Goal: Task Accomplishment & Management: Use online tool/utility

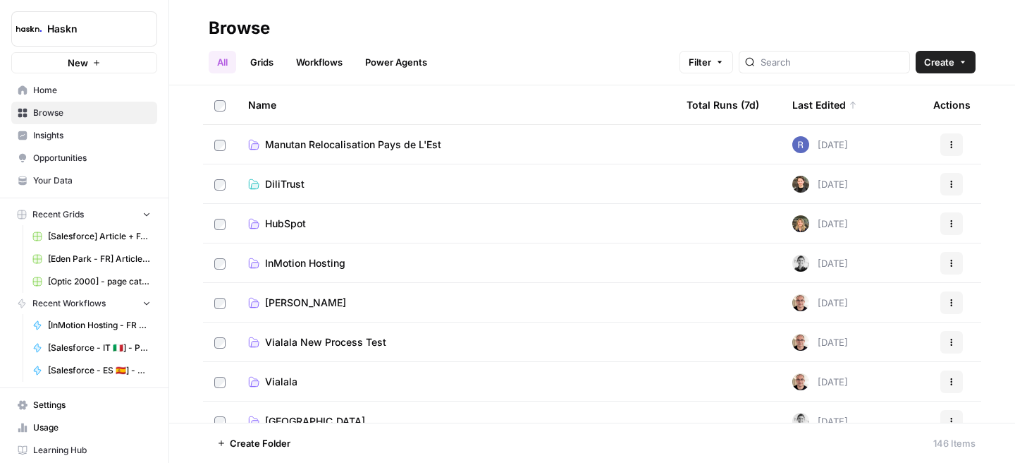
click at [322, 262] on span "InMotion Hosting" at bounding box center [305, 263] width 80 height 14
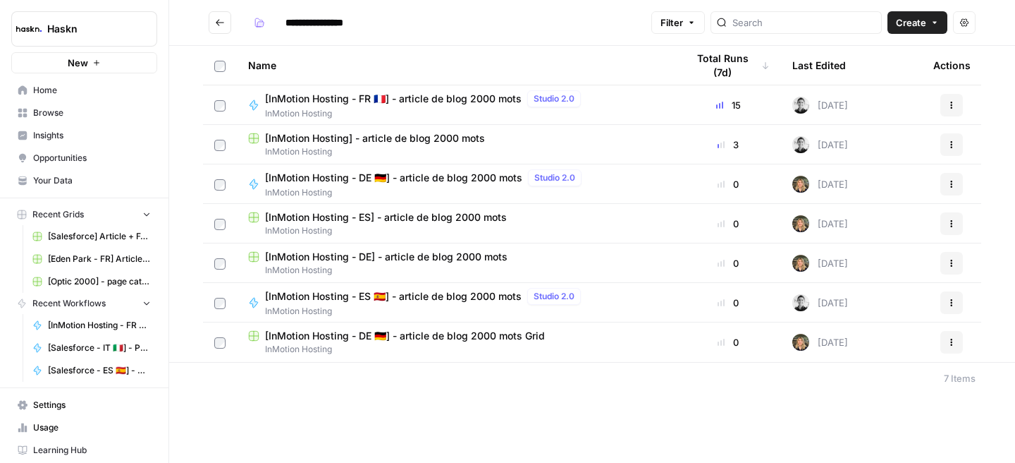
click at [453, 104] on span "[InMotion Hosting - FR 🇫🇷] - article de blog 2000 mots" at bounding box center [393, 99] width 257 height 14
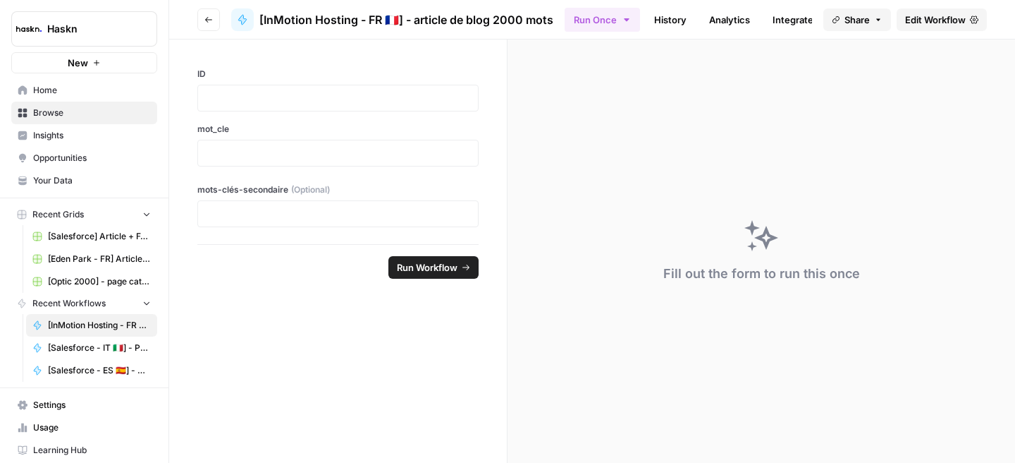
click at [915, 15] on span "Edit Workflow" at bounding box center [935, 20] width 61 height 14
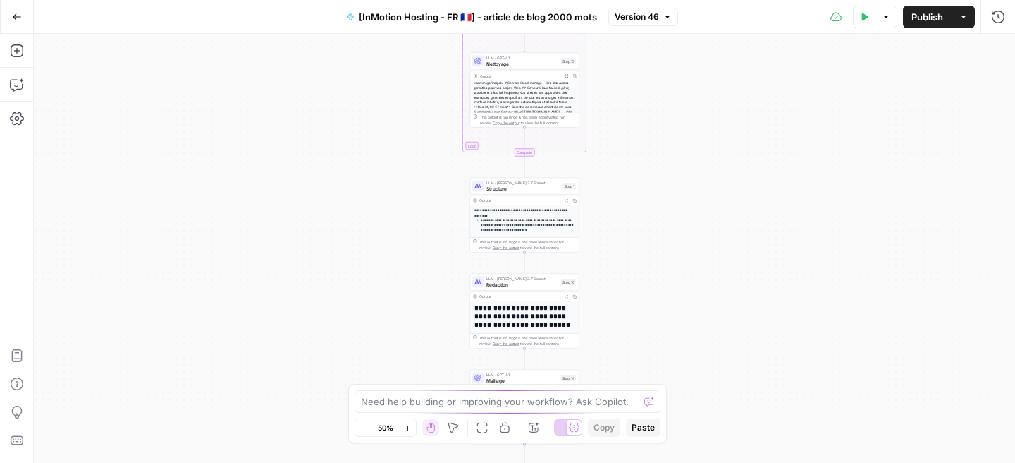
click at [406, 424] on icon "button" at bounding box center [408, 428] width 8 height 8
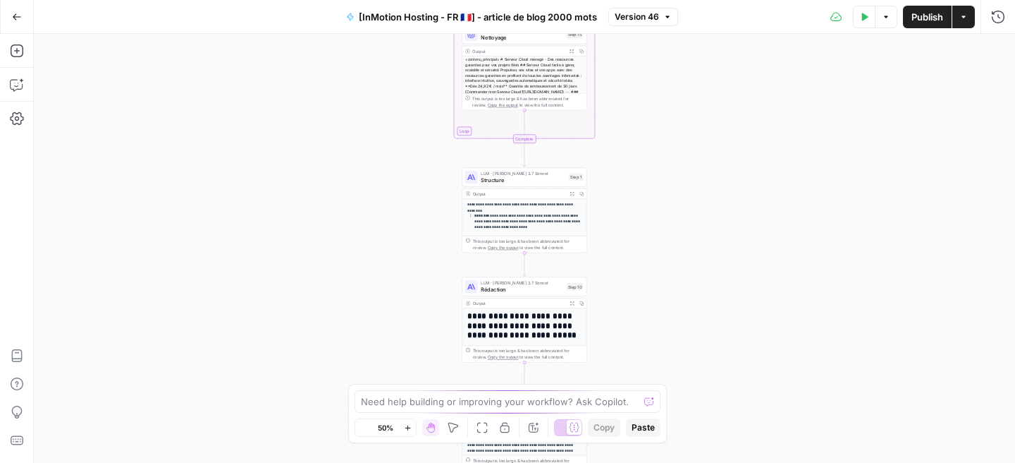
click at [406, 424] on icon "button" at bounding box center [408, 428] width 8 height 8
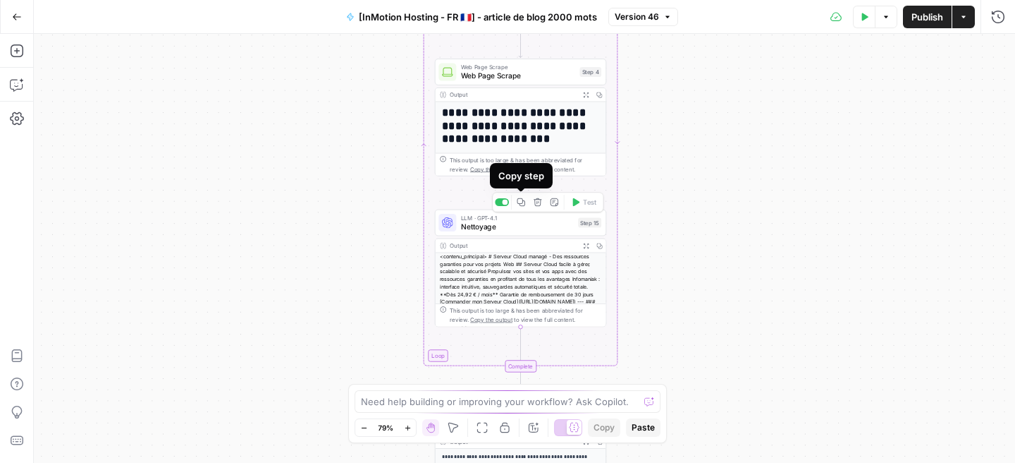
click at [523, 204] on icon "button" at bounding box center [521, 201] width 9 height 9
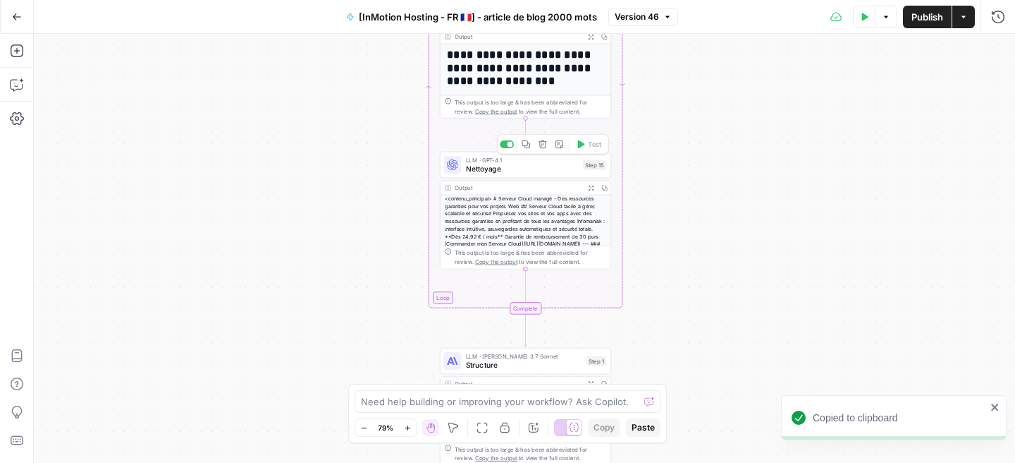
scroll to position [86, 0]
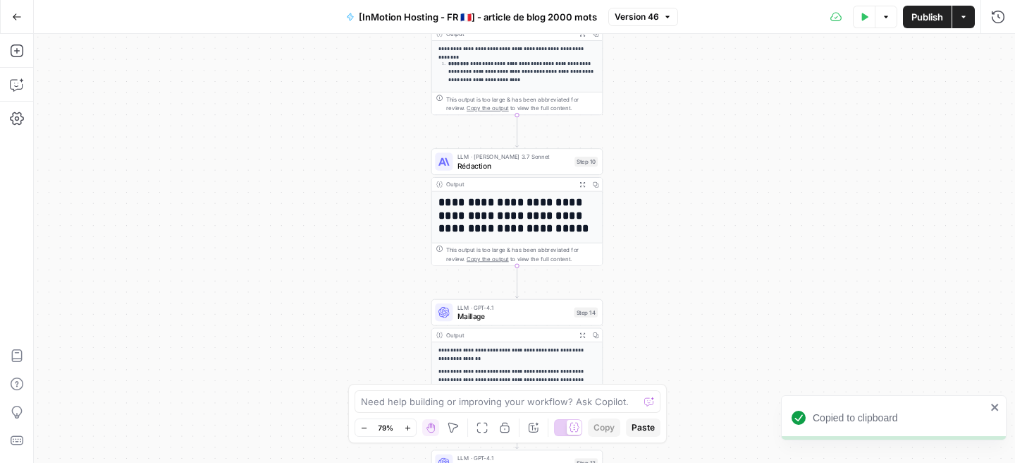
drag, startPoint x: 664, startPoint y: 247, endPoint x: 655, endPoint y: -102, distance: 348.4
click at [655, 0] on html "Copied to clipboard Haskn New Home Browse Insights Opportunities Your Data Rece…" at bounding box center [507, 231] width 1015 height 463
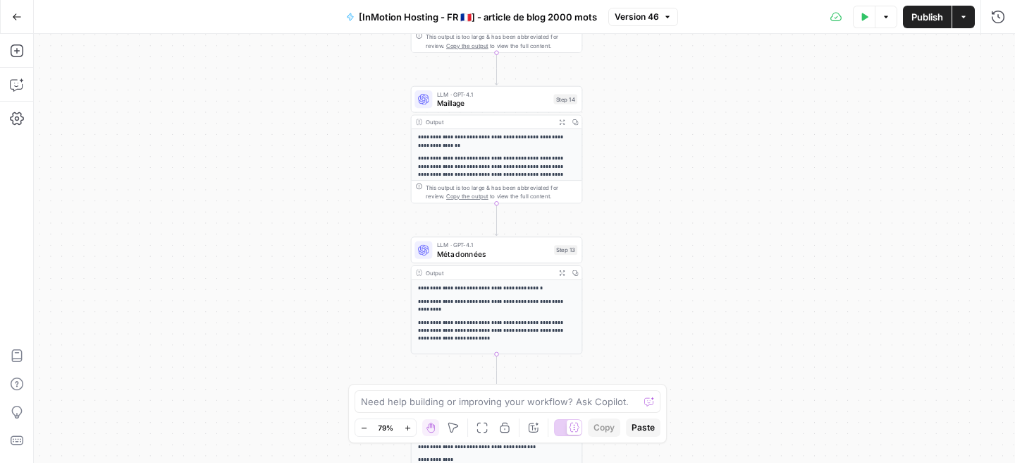
drag, startPoint x: 652, startPoint y: 168, endPoint x: 632, endPoint y: -47, distance: 215.3
click at [632, 0] on html "Copied to clipboard Haskn New Home Browse Insights Opportunities Your Data Rece…" at bounding box center [507, 231] width 1015 height 463
click at [500, 80] on icon "button" at bounding box center [497, 78] width 9 height 9
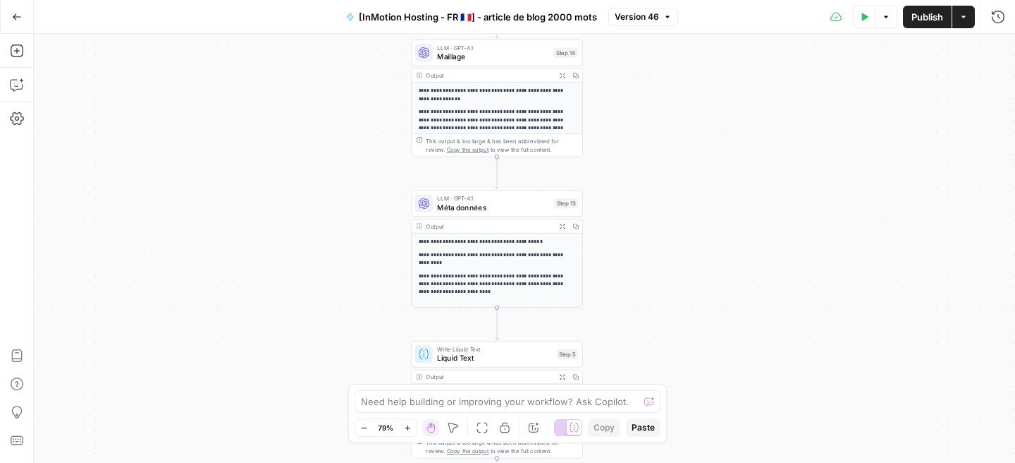
click at [488, 202] on span "Méta données" at bounding box center [493, 207] width 113 height 11
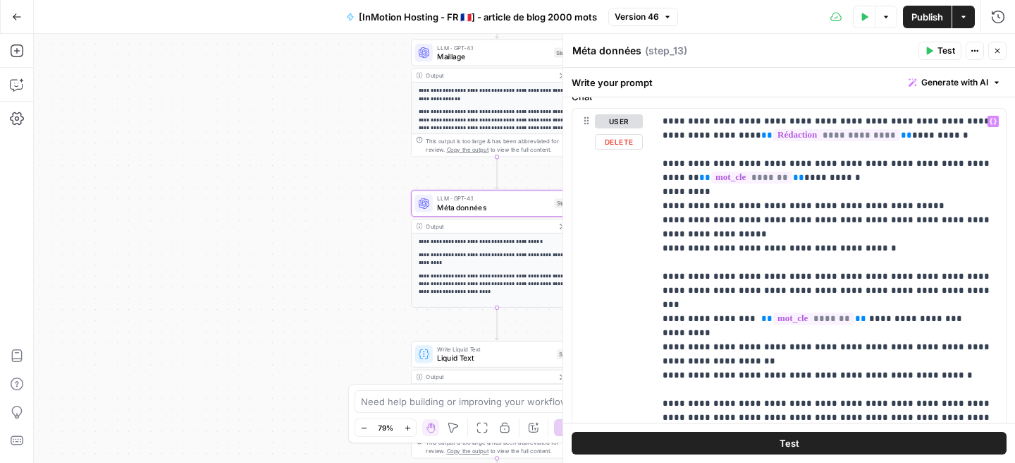
scroll to position [155, 0]
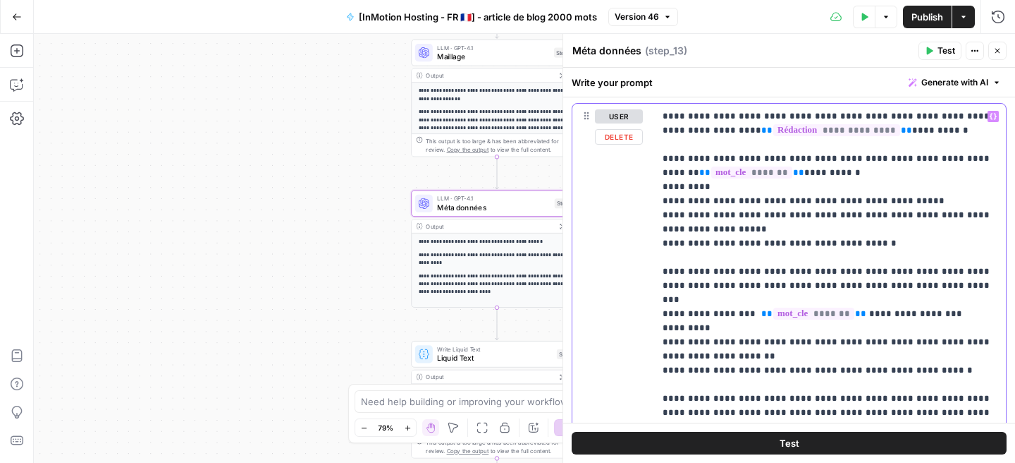
click at [706, 157] on p "**********" at bounding box center [830, 292] width 335 height 367
drag, startPoint x: 660, startPoint y: 243, endPoint x: 899, endPoint y: 243, distance: 239.0
click at [899, 243] on div "**********" at bounding box center [830, 293] width 352 height 378
copy p "**********"
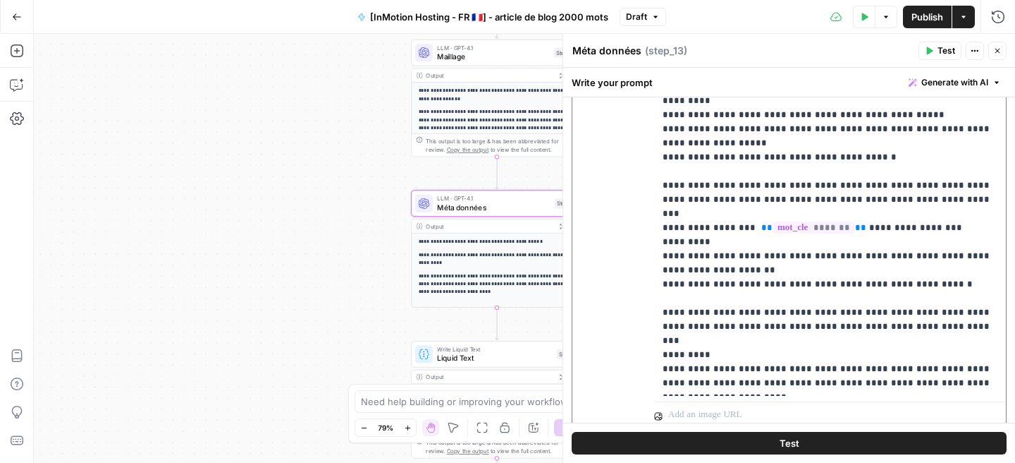
click at [721, 271] on p "**********" at bounding box center [830, 206] width 335 height 367
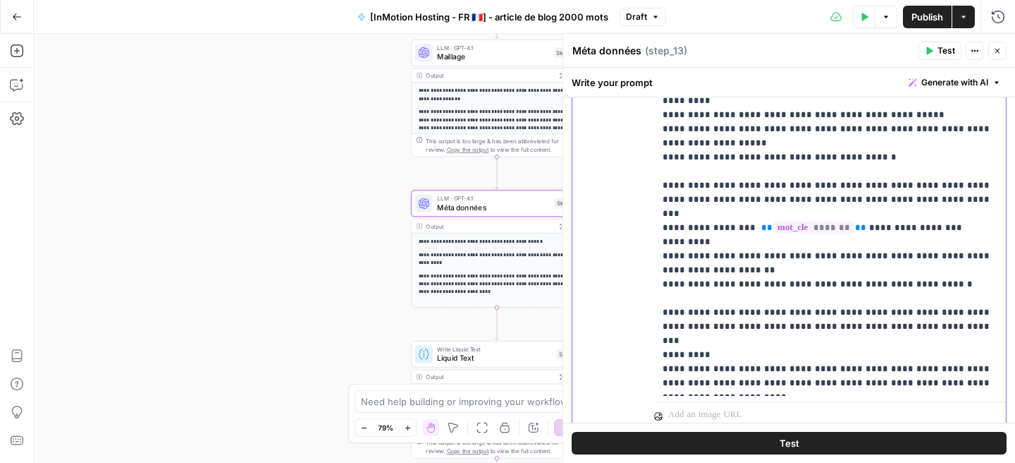
click at [723, 271] on p "**********" at bounding box center [830, 206] width 335 height 367
copy p "**********"
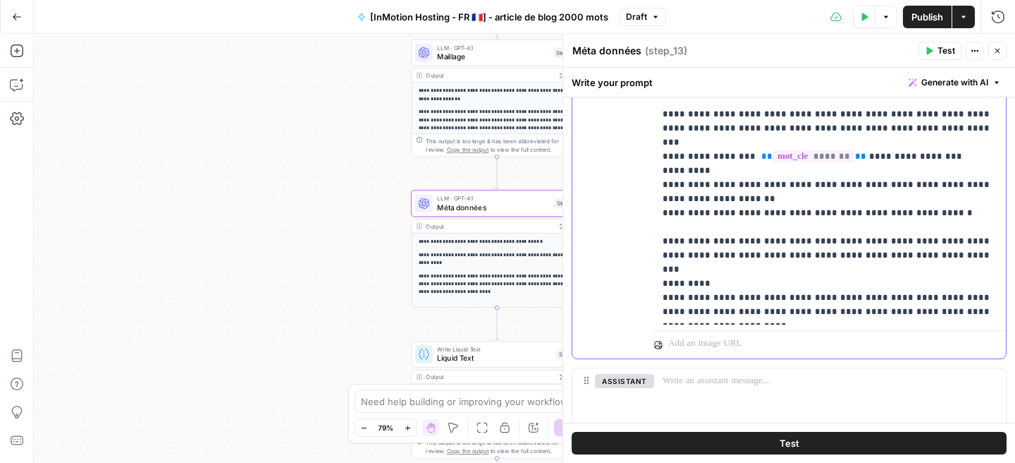
scroll to position [313, 0]
click at [695, 321] on div "**********" at bounding box center [830, 135] width 352 height 378
copy p "**********"
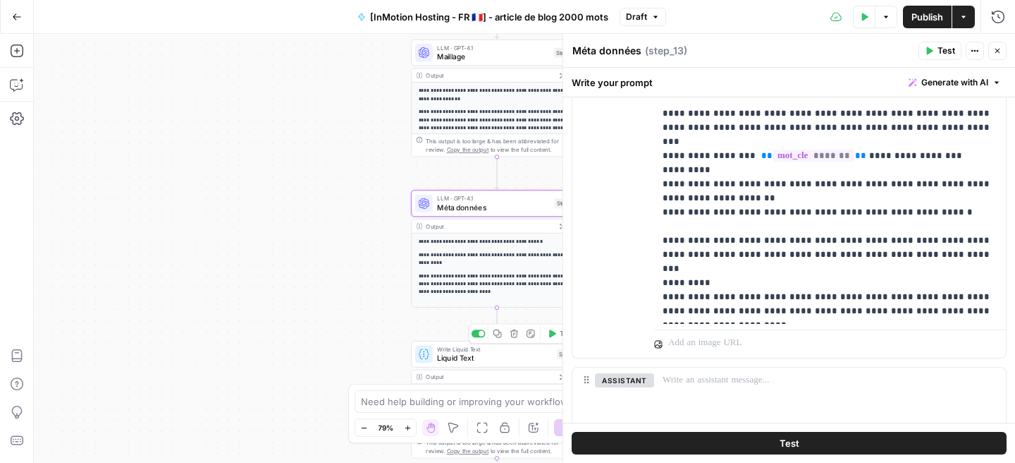
click at [446, 360] on span "Liquid Text" at bounding box center [494, 357] width 115 height 11
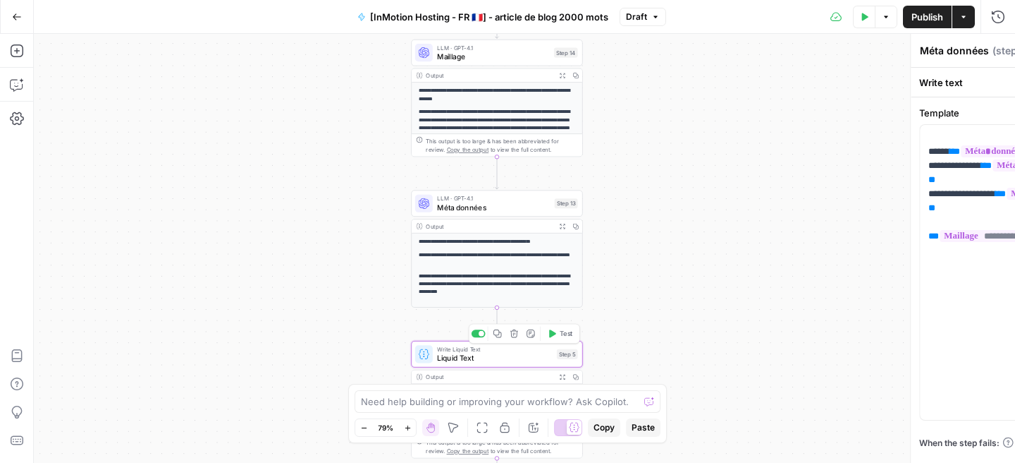
type textarea "Liquid Text"
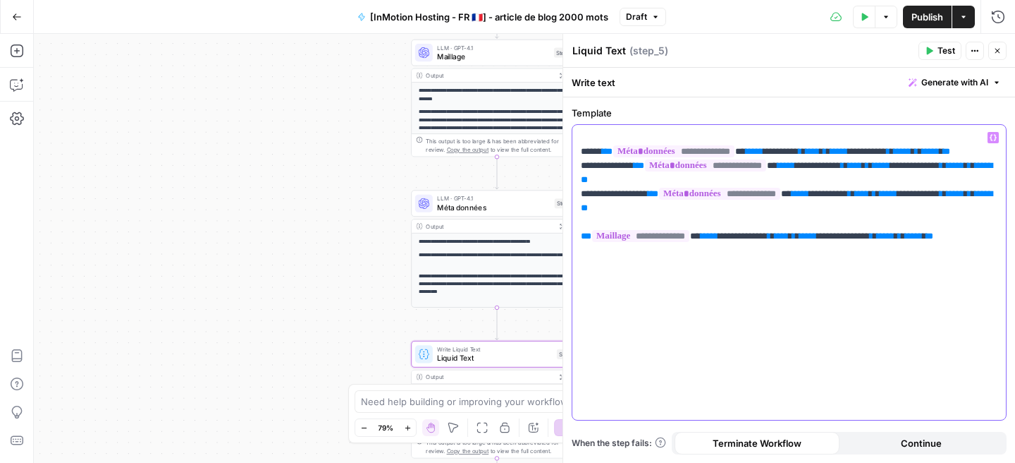
drag, startPoint x: 977, startPoint y: 238, endPoint x: 548, endPoint y: 106, distance: 449.0
click at [548, 106] on body "Haskn New Home Browse Insights Opportunities Your Data Recent Grids [Salesforce…" at bounding box center [507, 231] width 1015 height 463
drag, startPoint x: 585, startPoint y: 144, endPoint x: 960, endPoint y: 271, distance: 396.2
click at [960, 271] on div "**********" at bounding box center [790, 272] width 434 height 295
copy p "**********"
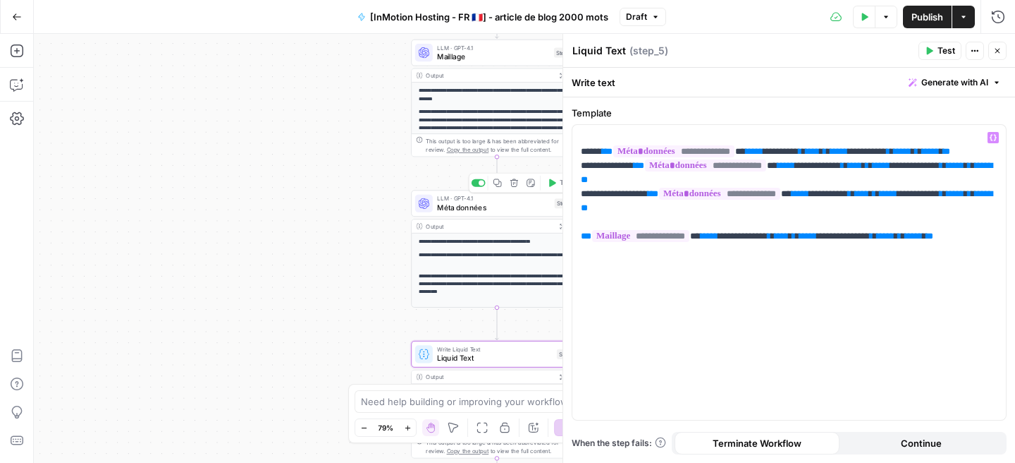
click at [488, 216] on div "LLM · GPT-4.1 Méta données Step 13 Copy step Delete step Add Note Test" at bounding box center [496, 203] width 171 height 27
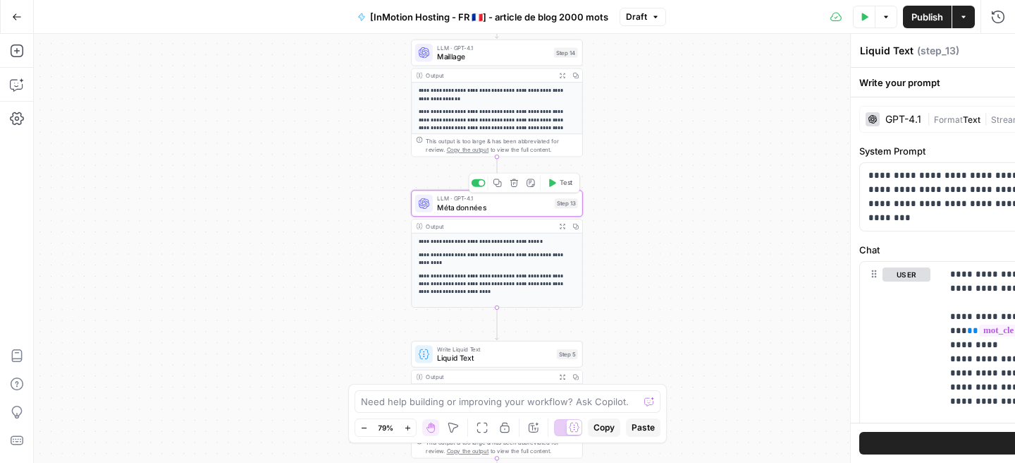
type textarea "Méta données"
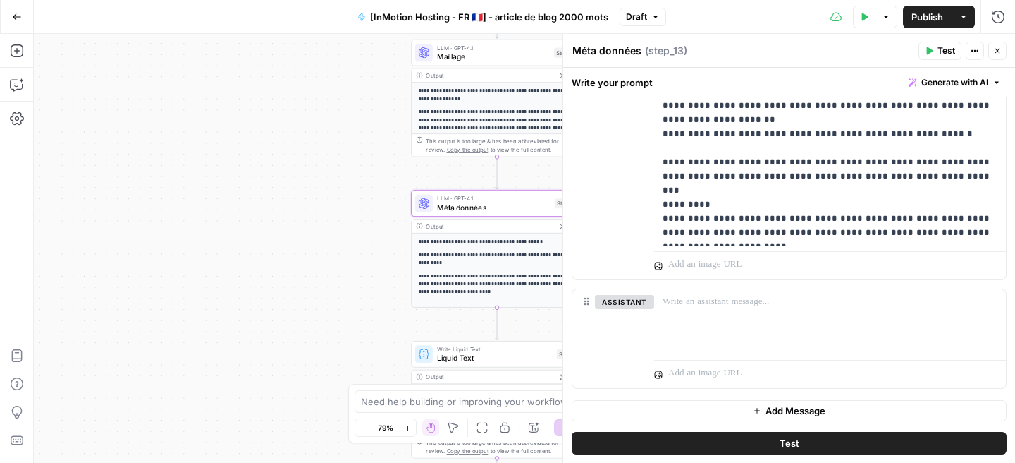
scroll to position [398, 0]
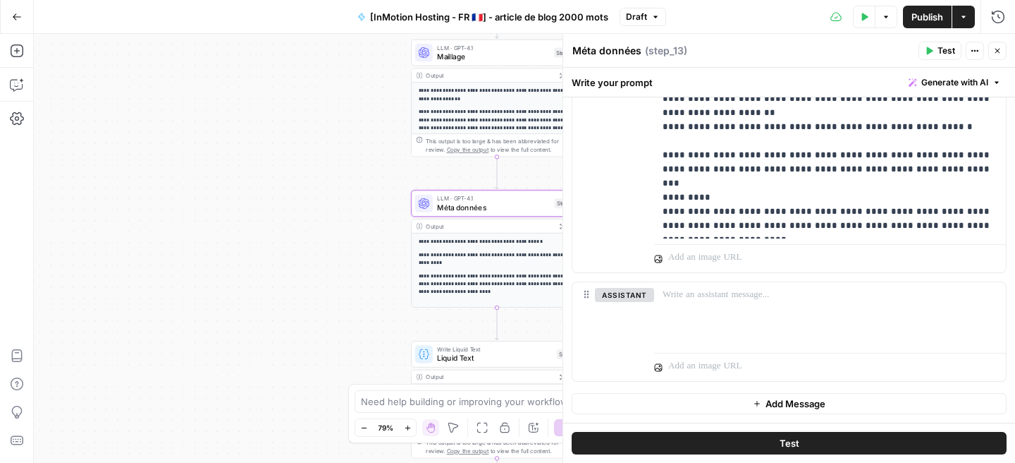
click at [996, 56] on button "Close" at bounding box center [998, 51] width 18 height 18
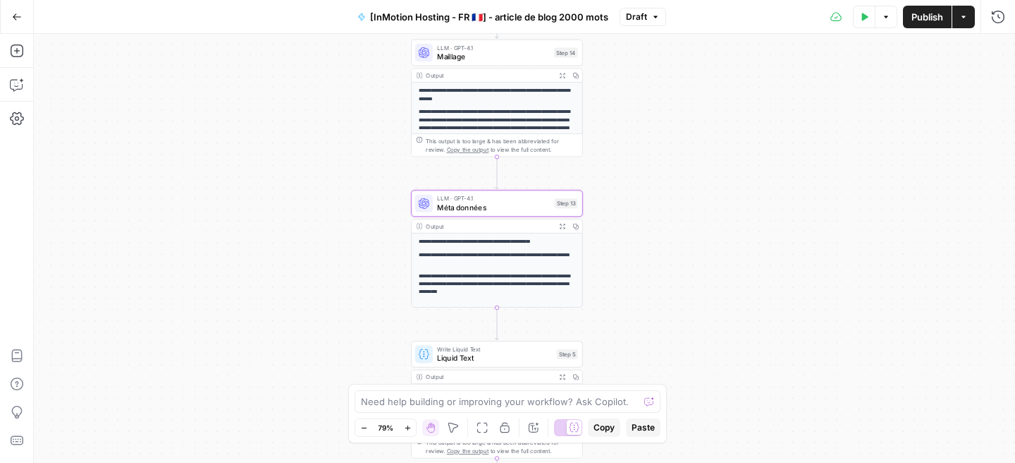
click at [496, 348] on span "Write Liquid Text" at bounding box center [494, 348] width 115 height 9
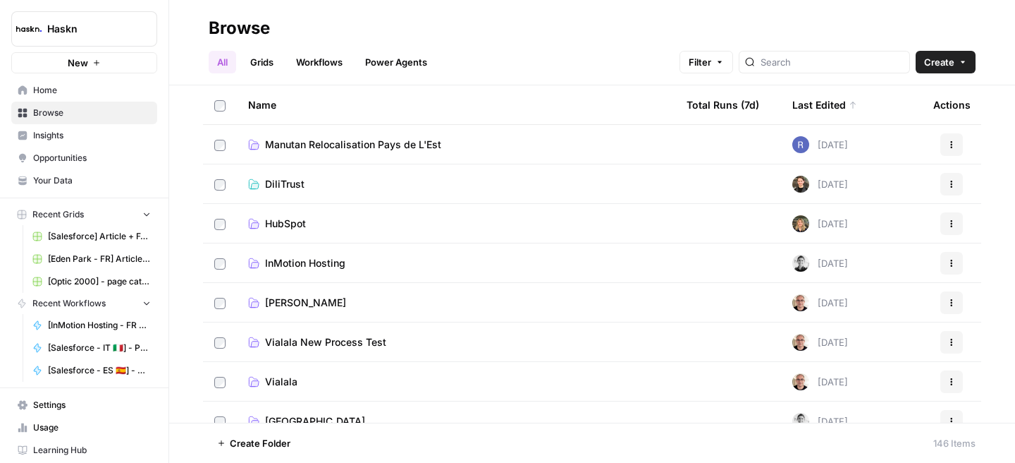
click at [308, 264] on span "InMotion Hosting" at bounding box center [305, 263] width 80 height 14
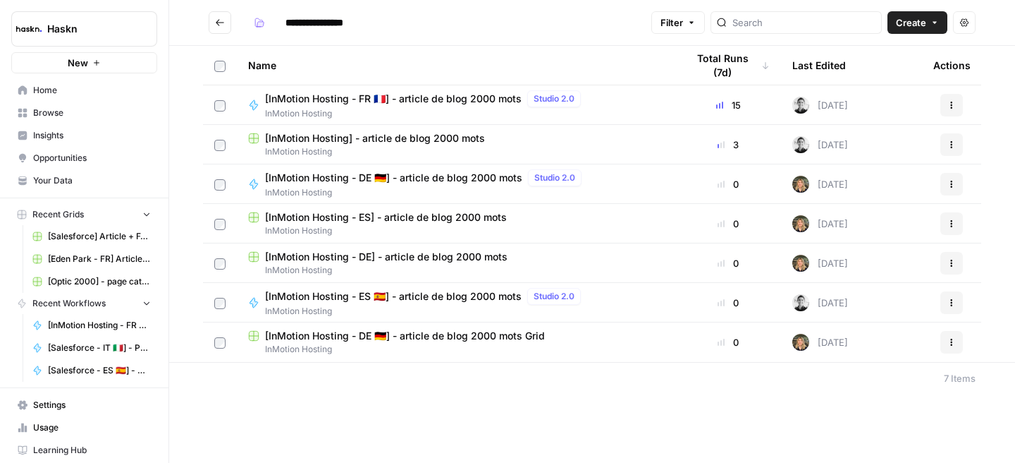
click at [343, 299] on span "[InMotion Hosting - ES 🇪🇸] - article de blog 2000 mots" at bounding box center [393, 296] width 257 height 14
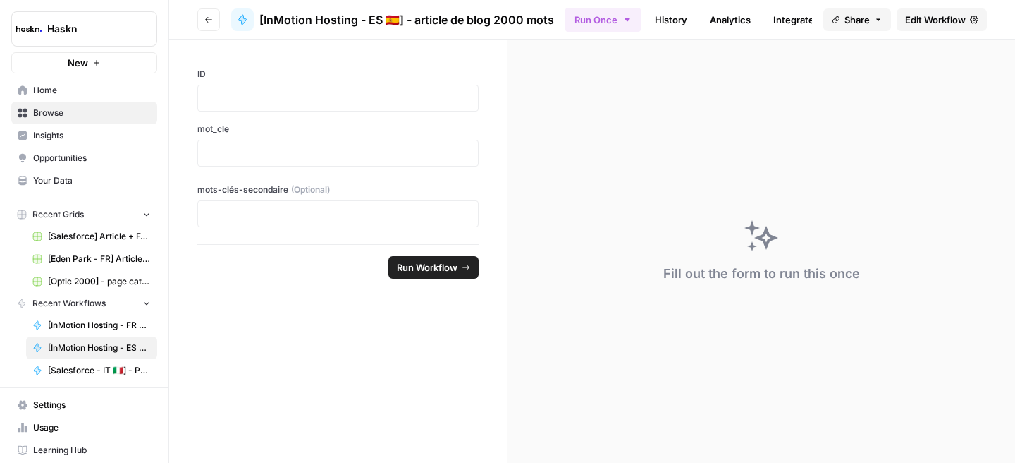
click at [901, 25] on link "Edit Workflow" at bounding box center [942, 19] width 90 height 23
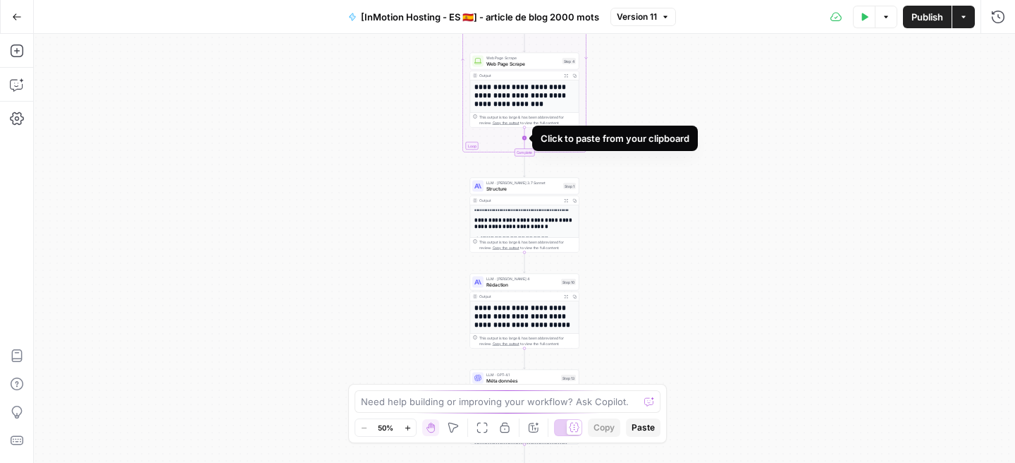
click at [525, 138] on icon "Edge from step_4 to step_3-iteration-end" at bounding box center [525, 139] width 0 height 23
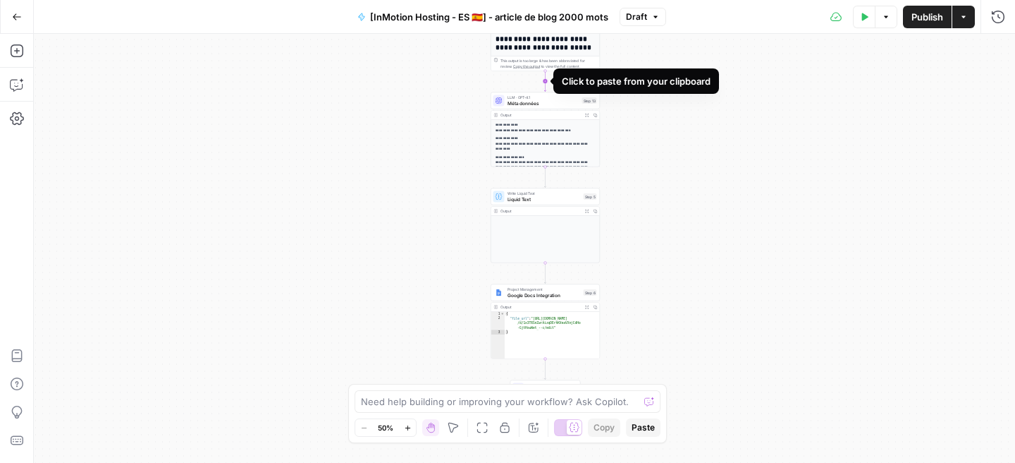
click at [546, 81] on icon "Edge from step_10 to step_13" at bounding box center [545, 81] width 2 height 20
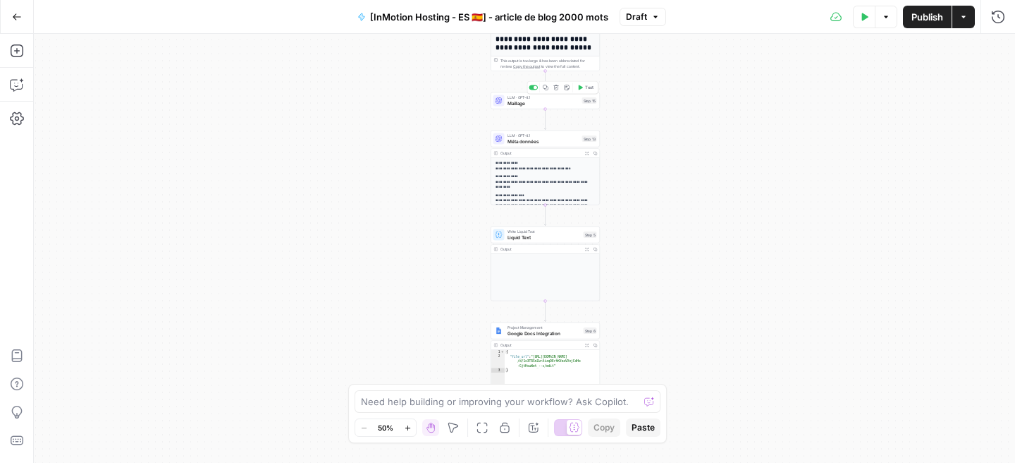
click at [537, 102] on span "Maillage" at bounding box center [544, 102] width 72 height 7
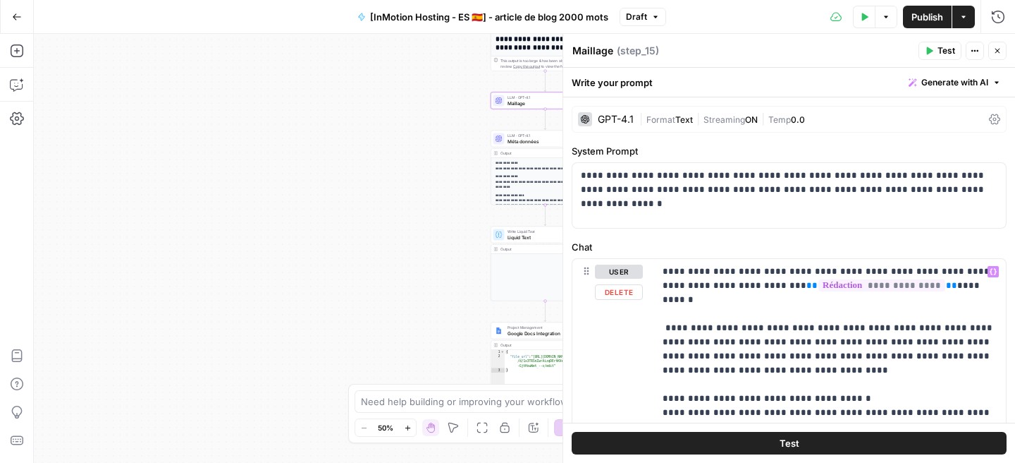
scroll to position [7, 0]
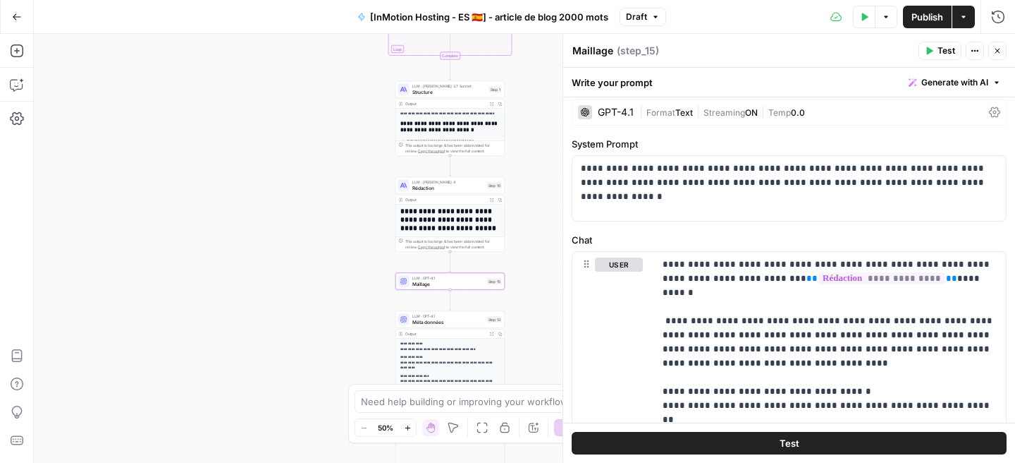
drag, startPoint x: 363, startPoint y: 236, endPoint x: 267, endPoint y: 417, distance: 204.4
click at [267, 417] on div "Workflow Input Settings Inputs Google Search Google Search Step 2 Output Expand…" at bounding box center [525, 248] width 982 height 429
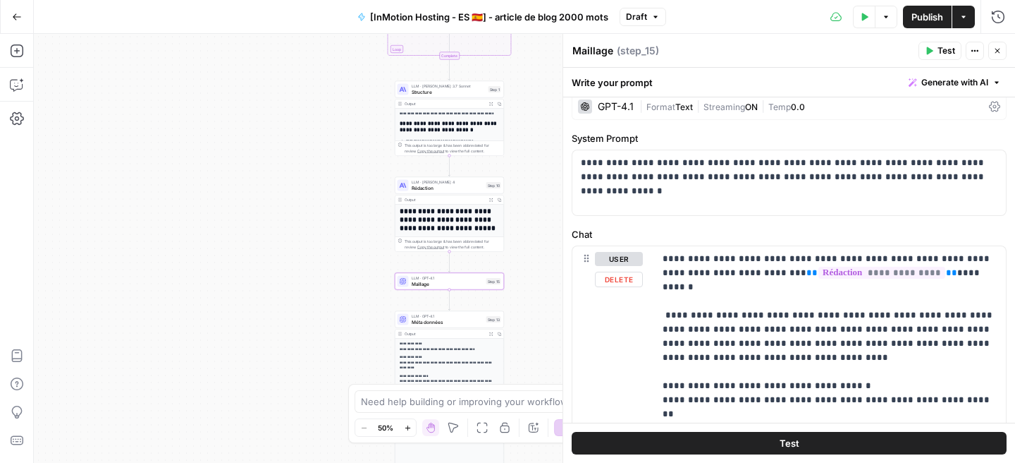
scroll to position [16, 0]
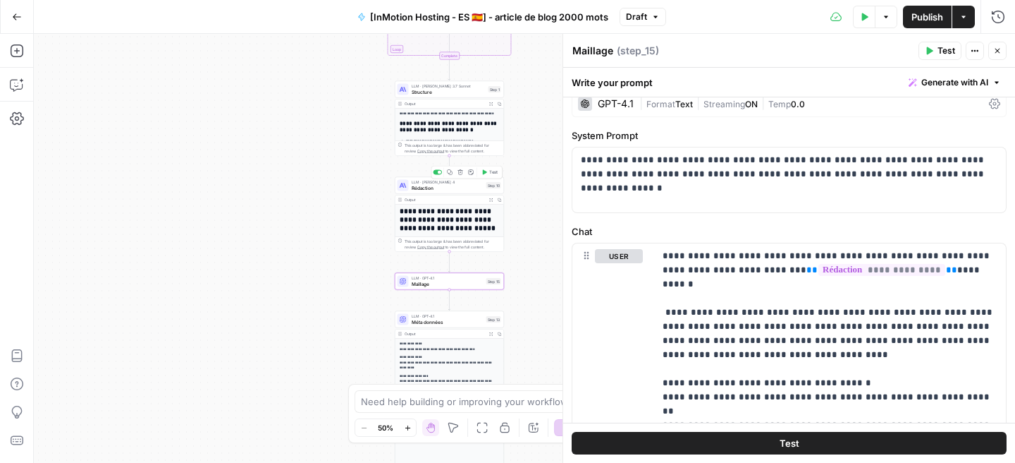
click at [421, 184] on span "Rédaction" at bounding box center [448, 187] width 72 height 7
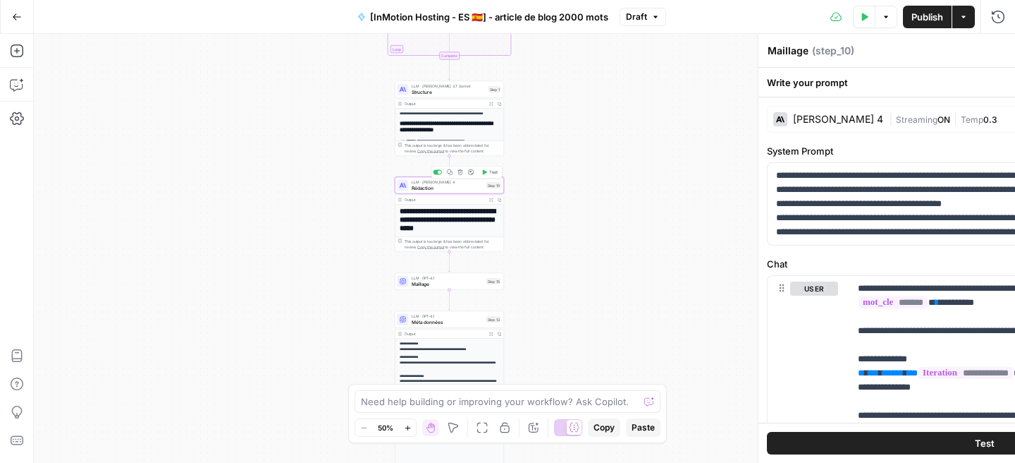
type textarea "Rédaction"
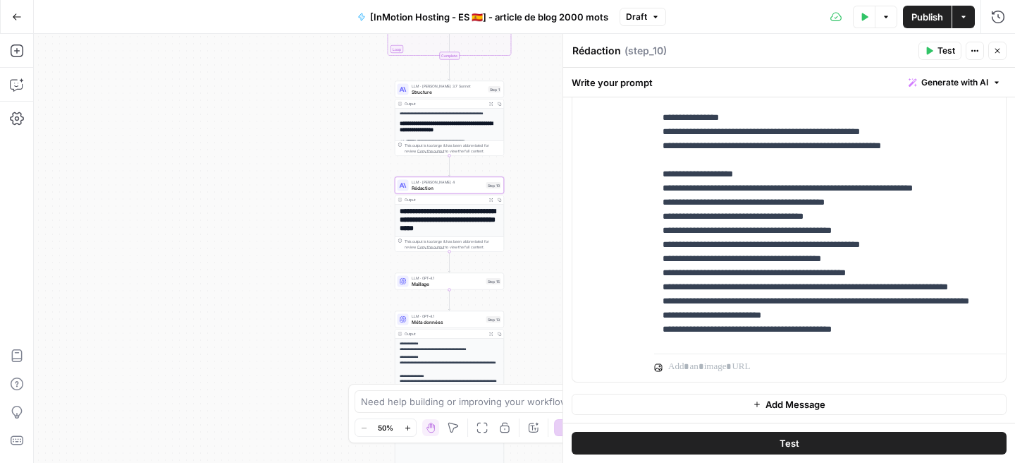
scroll to position [1653, 0]
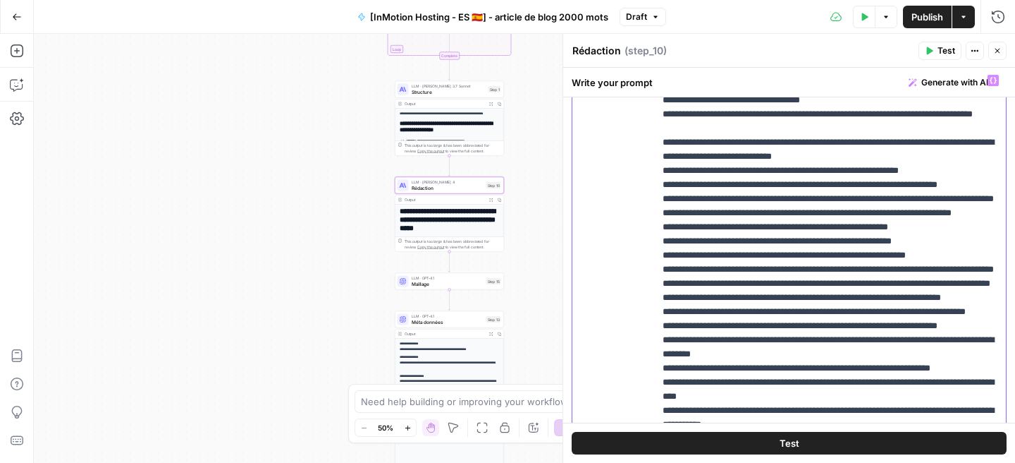
scroll to position [824, 0]
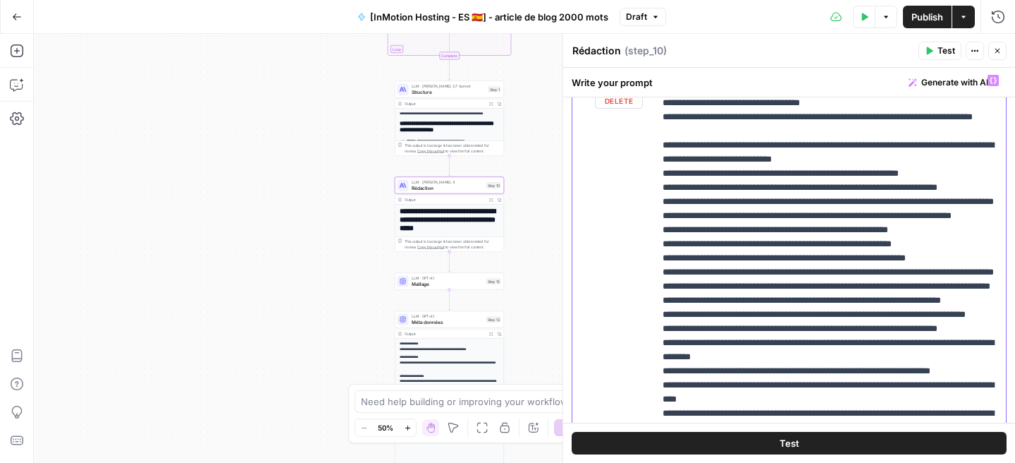
drag, startPoint x: 778, startPoint y: 189, endPoint x: 654, endPoint y: 287, distance: 157.6
click at [654, 287] on div "**********" at bounding box center [830, 355] width 352 height 575
copy p "**********"
click at [434, 286] on span "Maillage" at bounding box center [448, 283] width 72 height 7
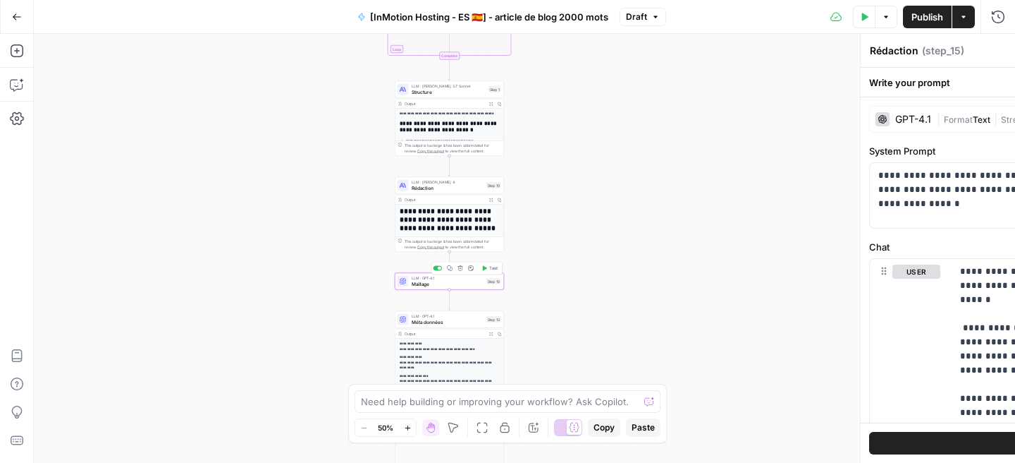
type textarea "Maillage"
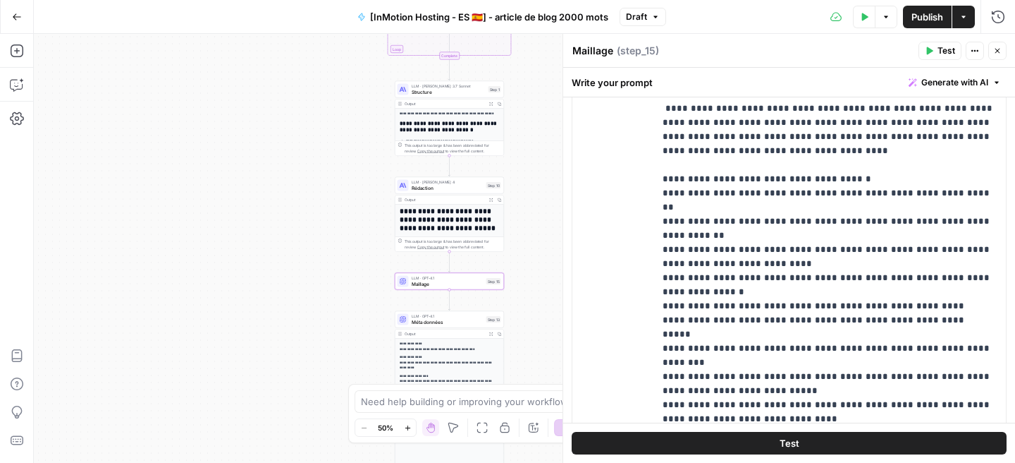
scroll to position [217, 0]
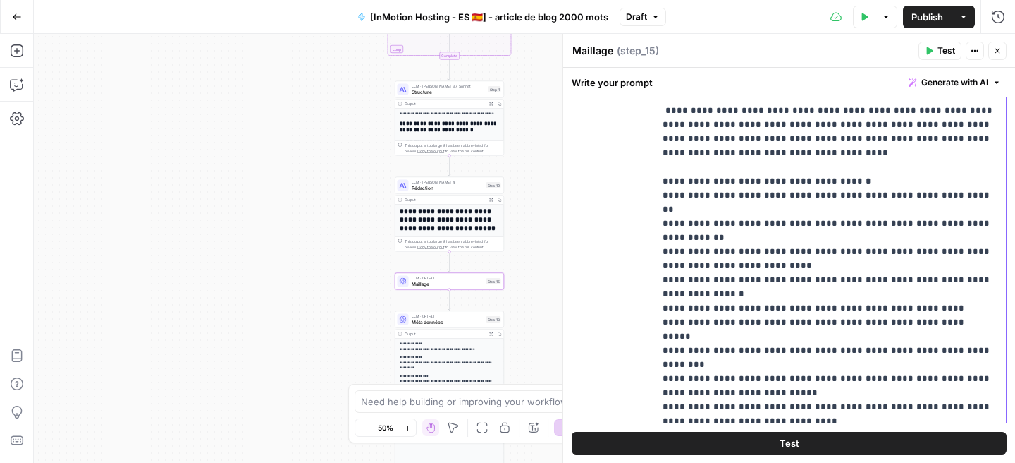
drag, startPoint x: 661, startPoint y: 181, endPoint x: 749, endPoint y: 460, distance: 292.6
click at [749, 460] on div "**********" at bounding box center [789, 265] width 452 height 395
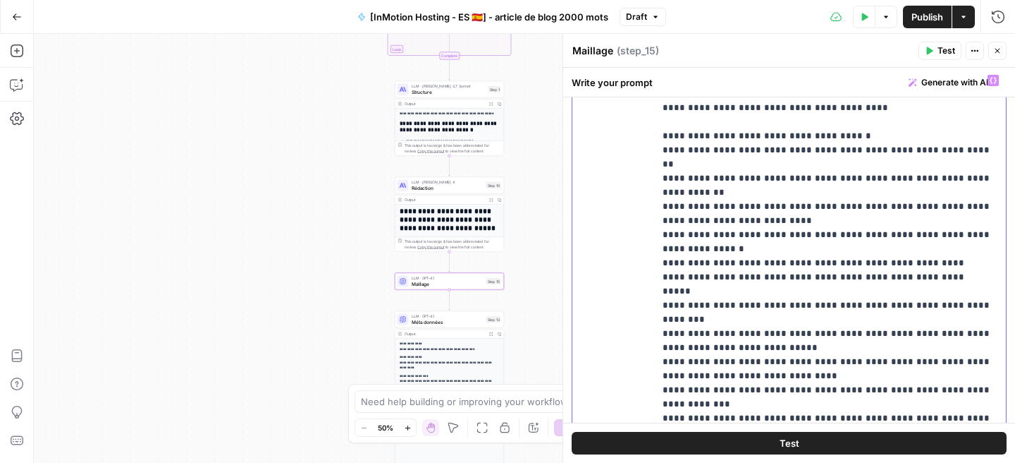
scroll to position [0, 0]
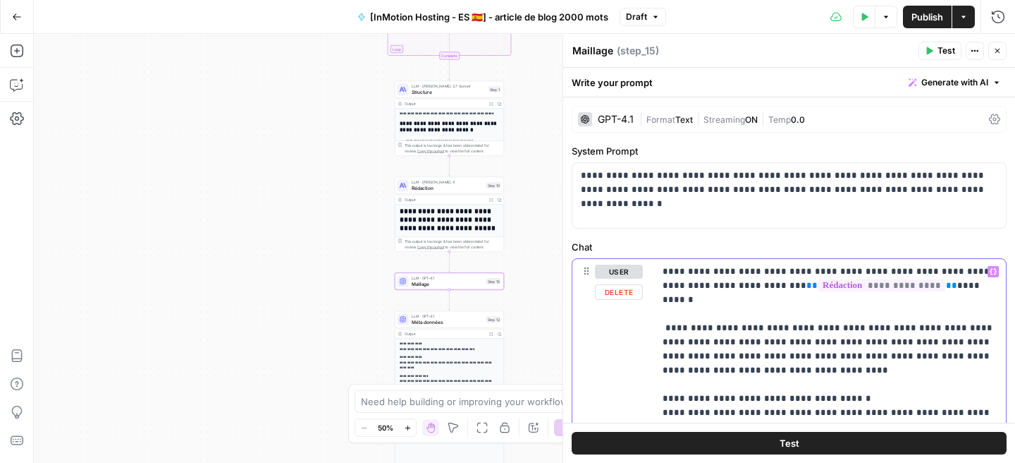
drag, startPoint x: 988, startPoint y: 183, endPoint x: 658, endPoint y: 401, distance: 395.4
click at [998, 54] on icon "button" at bounding box center [998, 51] width 8 height 8
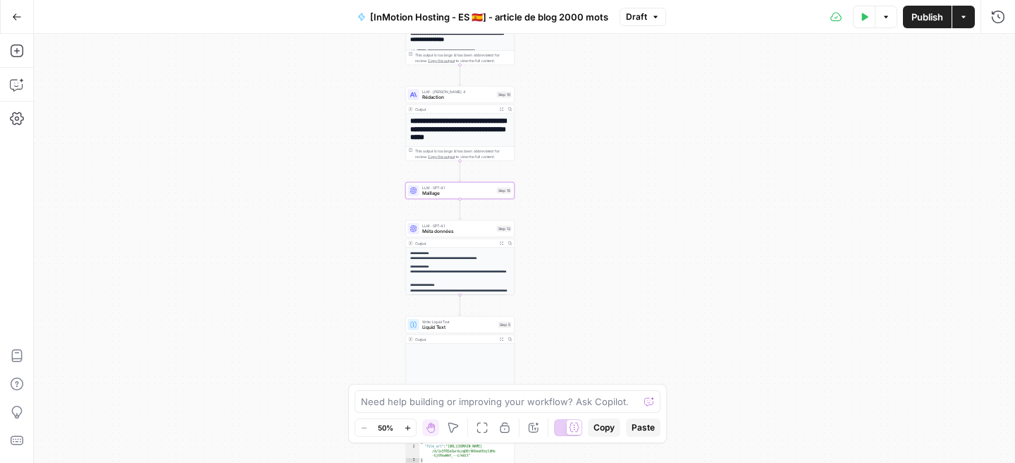
click at [438, 199] on div "Workflow Input Settings Inputs Google Search Google Search Step 2 Output Expand…" at bounding box center [525, 248] width 982 height 429
click at [439, 195] on span "Maillage" at bounding box center [458, 193] width 72 height 7
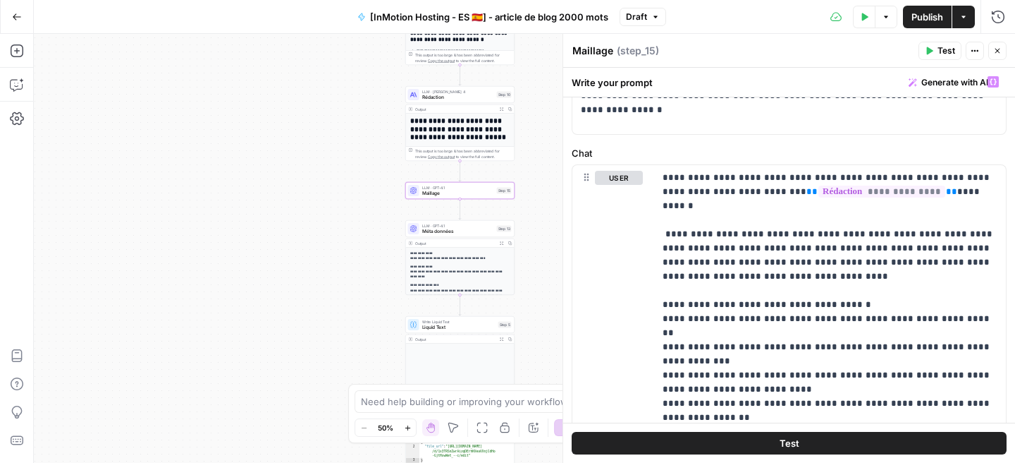
scroll to position [106, 0]
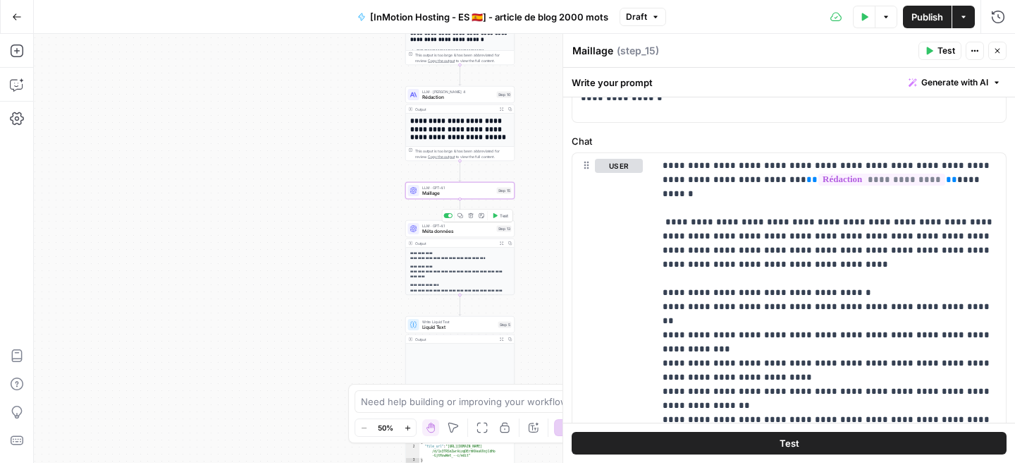
click at [463, 231] on span "Méta données" at bounding box center [458, 231] width 72 height 7
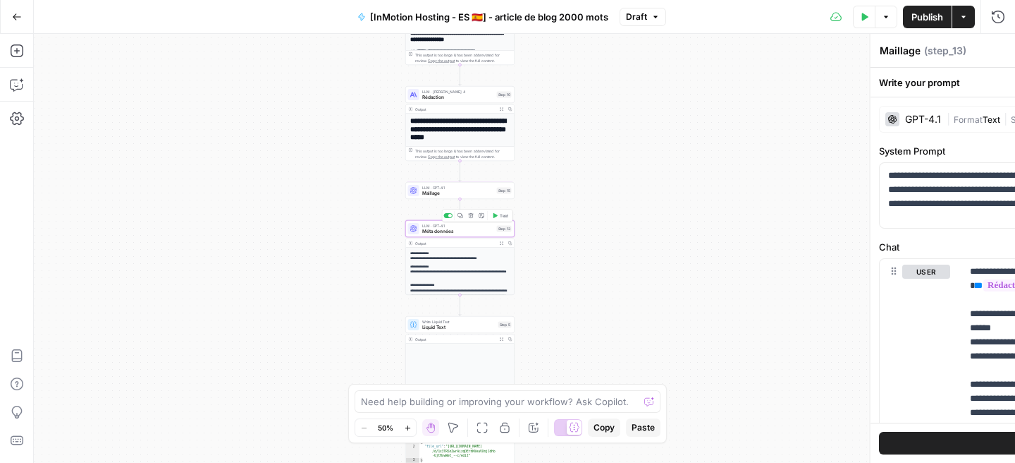
type textarea "Méta données"
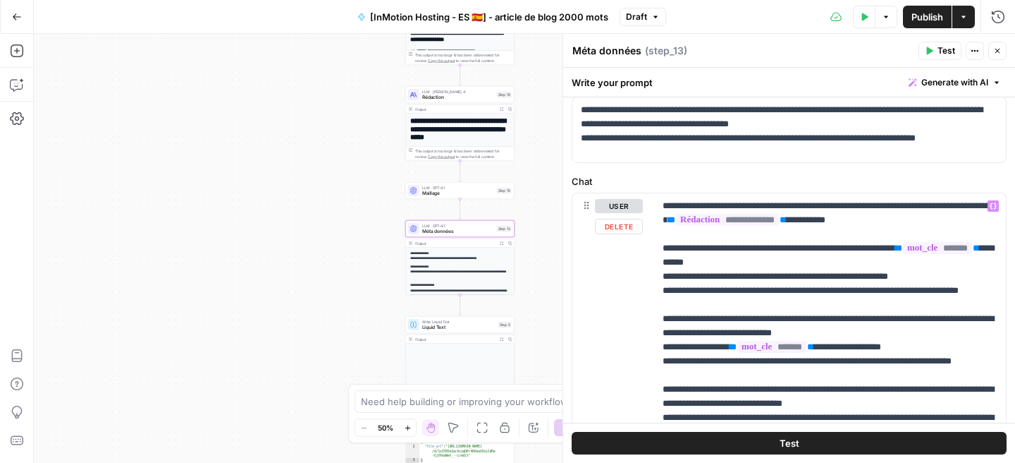
scroll to position [68, 0]
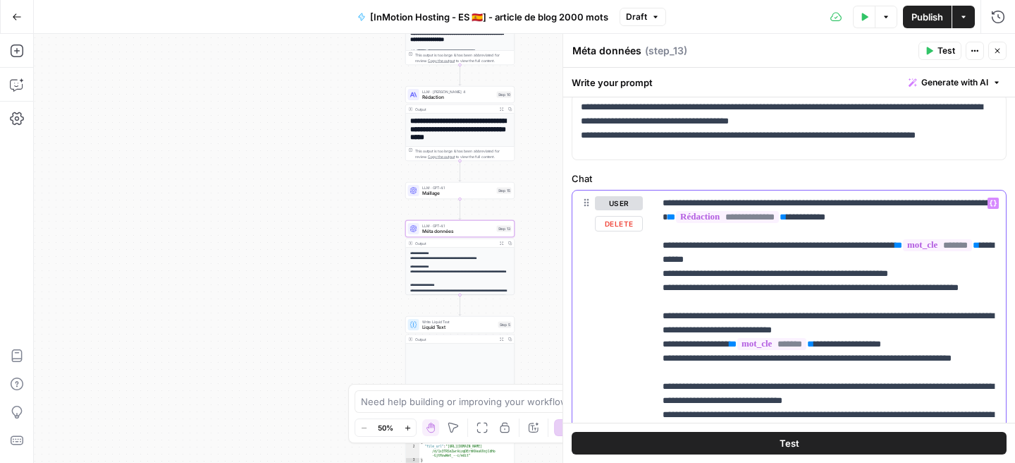
click at [718, 301] on p "**********" at bounding box center [830, 330] width 335 height 268
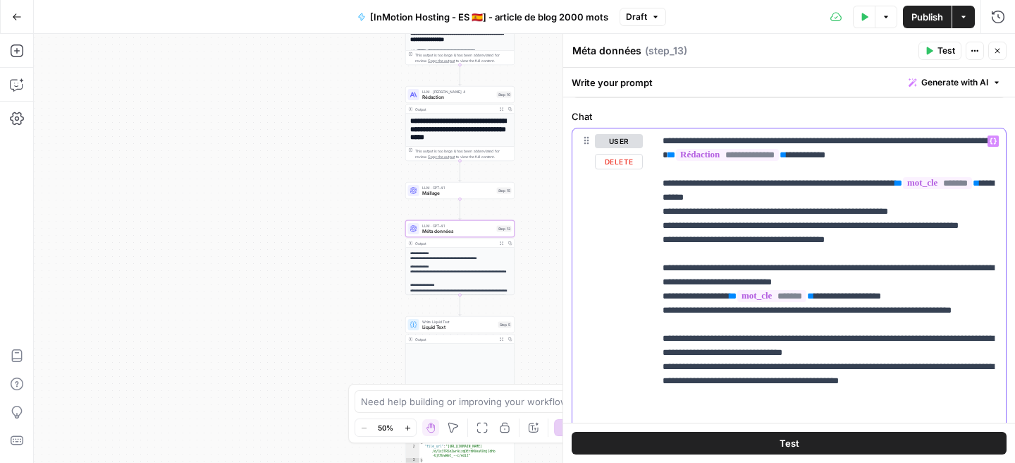
scroll to position [169, 0]
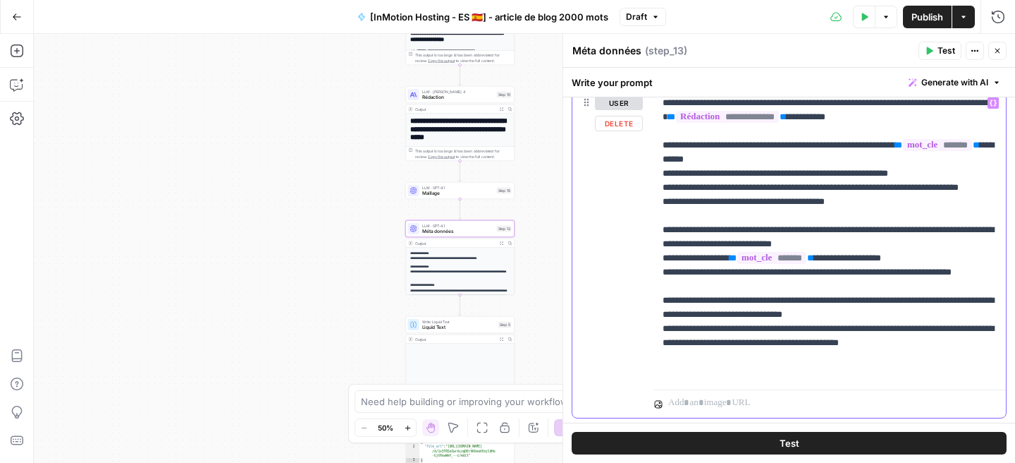
click at [715, 301] on p "**********" at bounding box center [830, 237] width 335 height 282
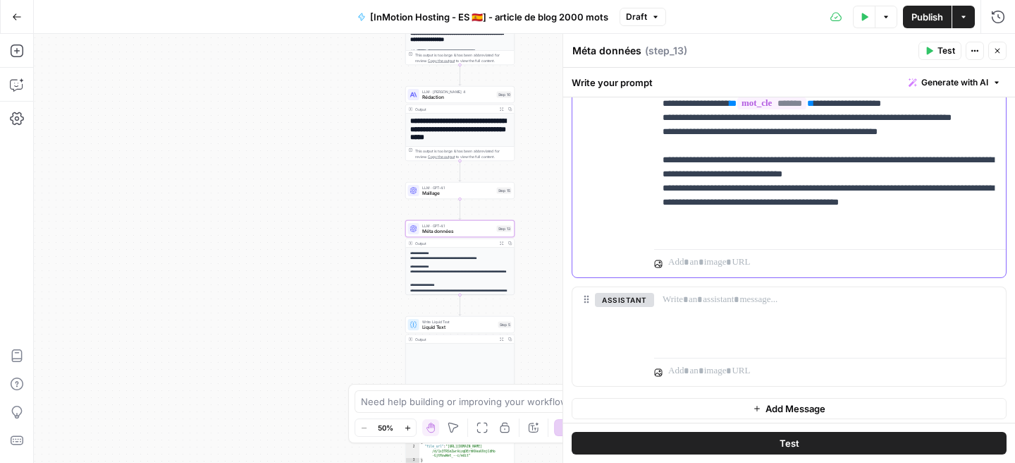
scroll to position [328, 0]
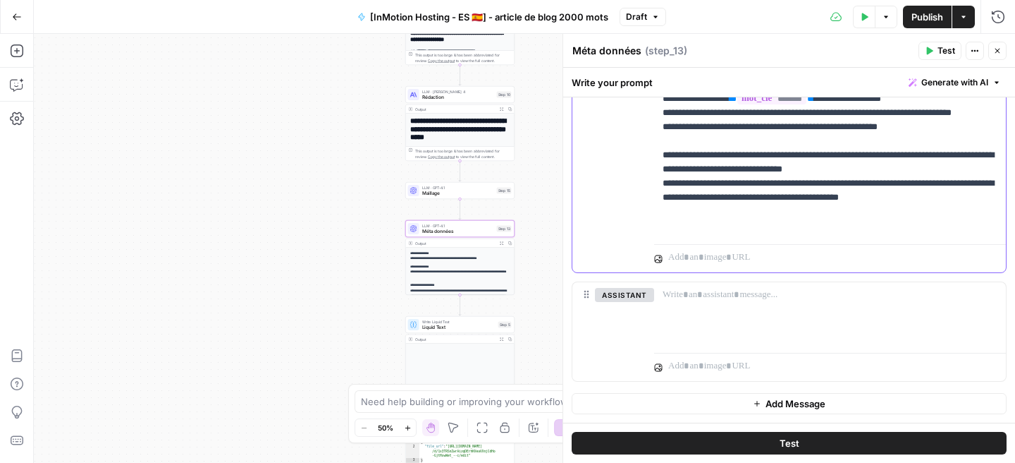
click at [982, 228] on p "**********" at bounding box center [830, 85] width 335 height 296
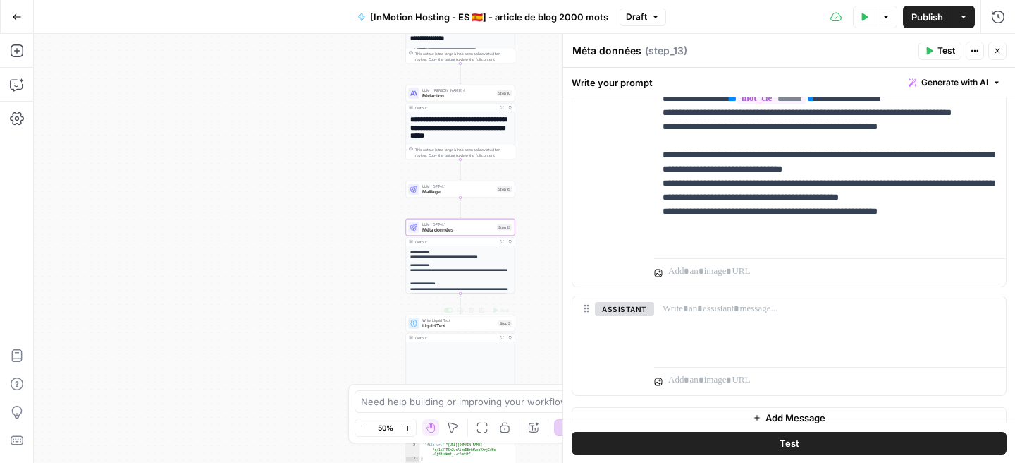
click at [423, 326] on span "Liquid Text" at bounding box center [458, 325] width 73 height 7
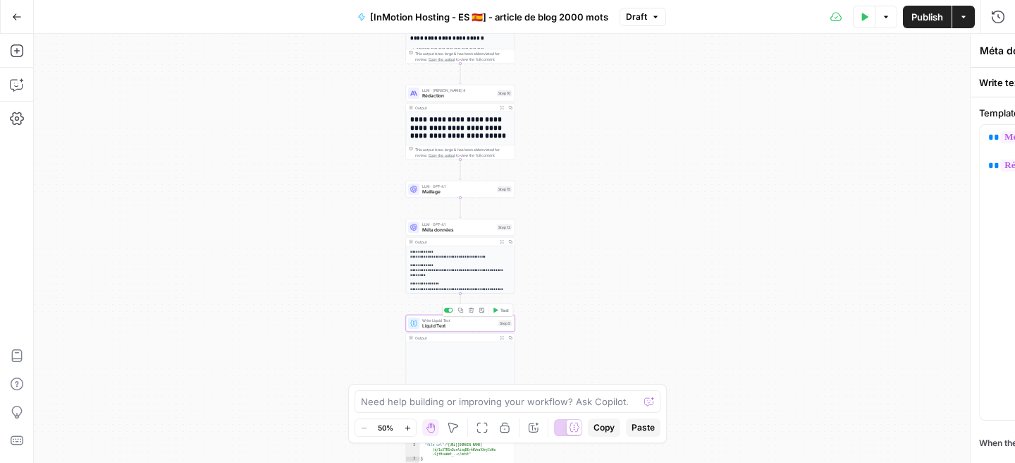
type textarea "Liquid Text"
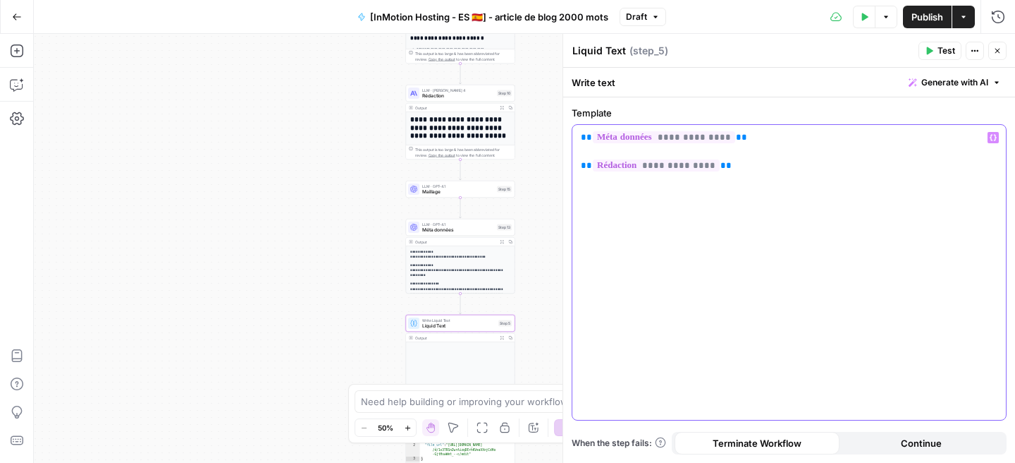
drag, startPoint x: 758, startPoint y: 169, endPoint x: 587, endPoint y: 123, distance: 176.7
click at [587, 123] on div "**********" at bounding box center [789, 263] width 435 height 314
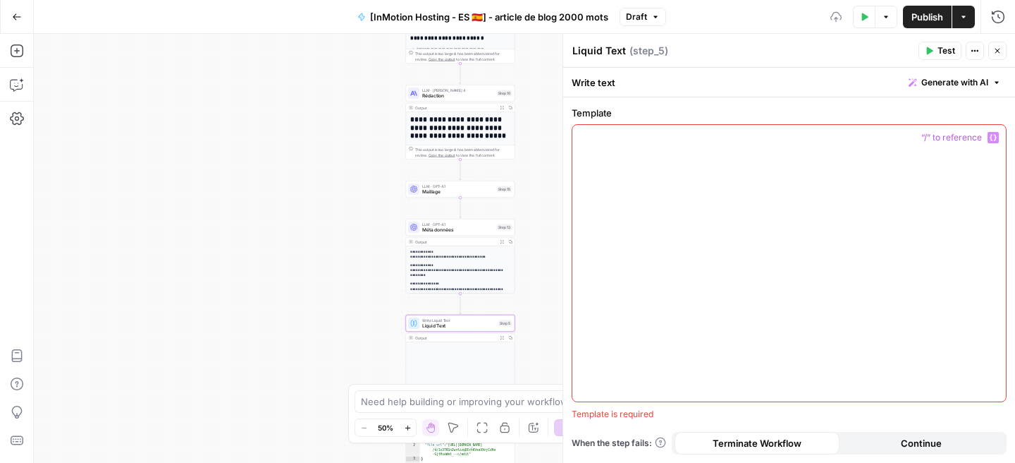
paste div
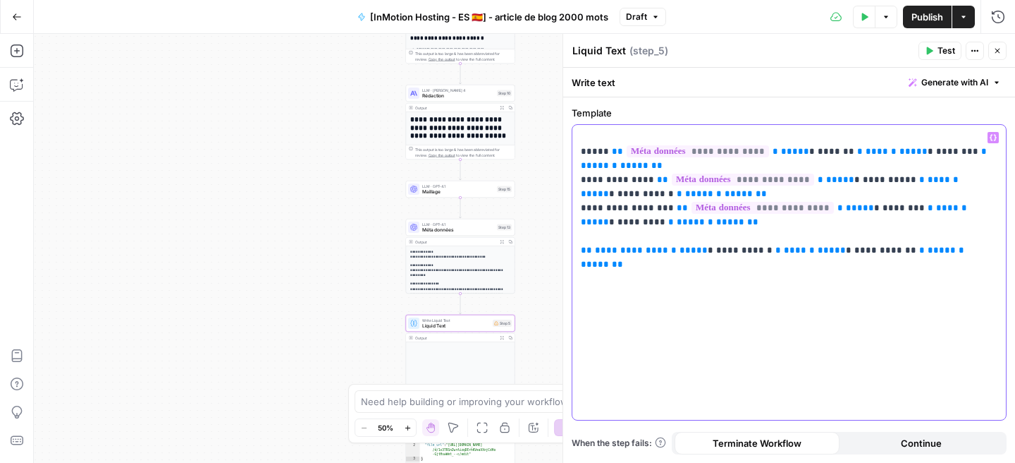
click at [600, 151] on p "**********" at bounding box center [789, 186] width 417 height 113
click at [628, 165] on p "**********" at bounding box center [789, 186] width 417 height 113
click at [655, 193] on p "**********" at bounding box center [789, 186] width 417 height 113
drag, startPoint x: 626, startPoint y: 164, endPoint x: 558, endPoint y: 164, distance: 68.4
click at [563, 164] on div "**********" at bounding box center [789, 248] width 453 height 429
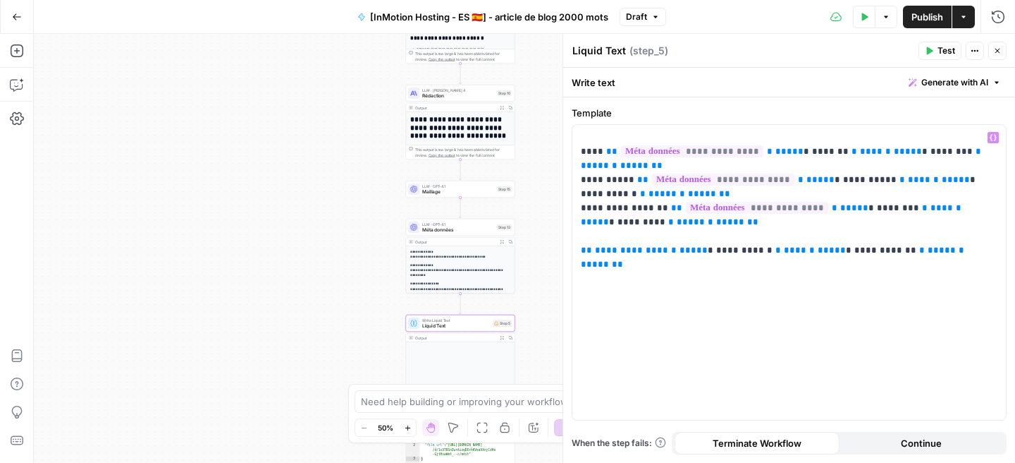
click at [936, 14] on span "Publish" at bounding box center [928, 17] width 32 height 14
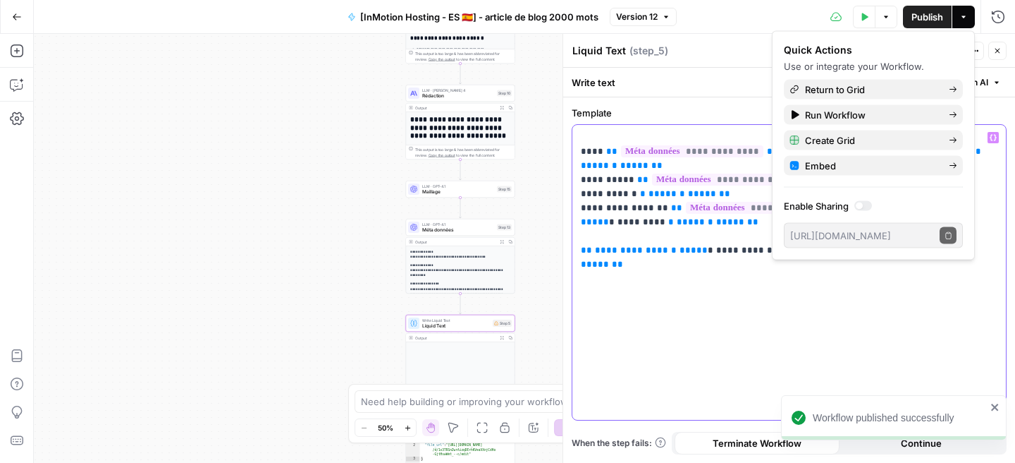
click at [697, 367] on div "**********" at bounding box center [790, 272] width 434 height 295
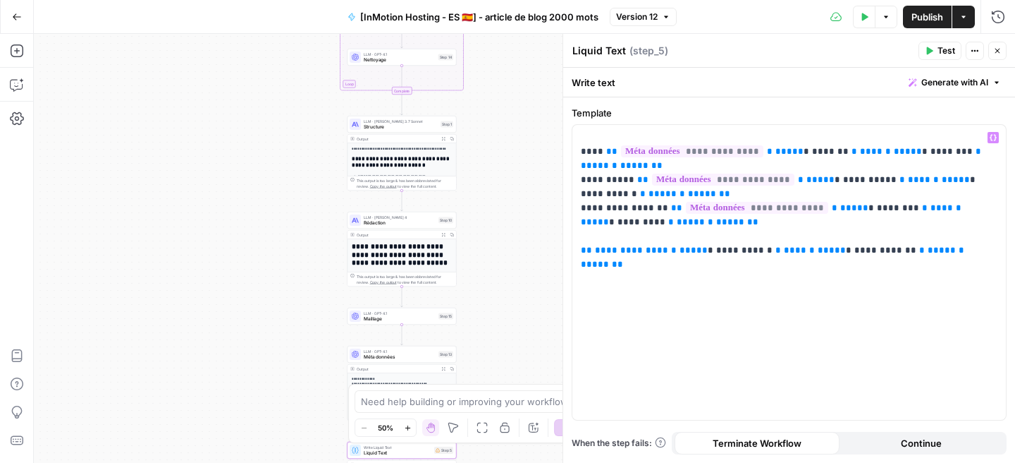
drag, startPoint x: 358, startPoint y: 172, endPoint x: 300, endPoint y: 299, distance: 139.8
click at [300, 299] on div "Workflow Input Settings Inputs Google Search Google Search Step 2 Output Expand…" at bounding box center [525, 248] width 982 height 429
click at [381, 222] on span "Rédaction" at bounding box center [400, 222] width 72 height 7
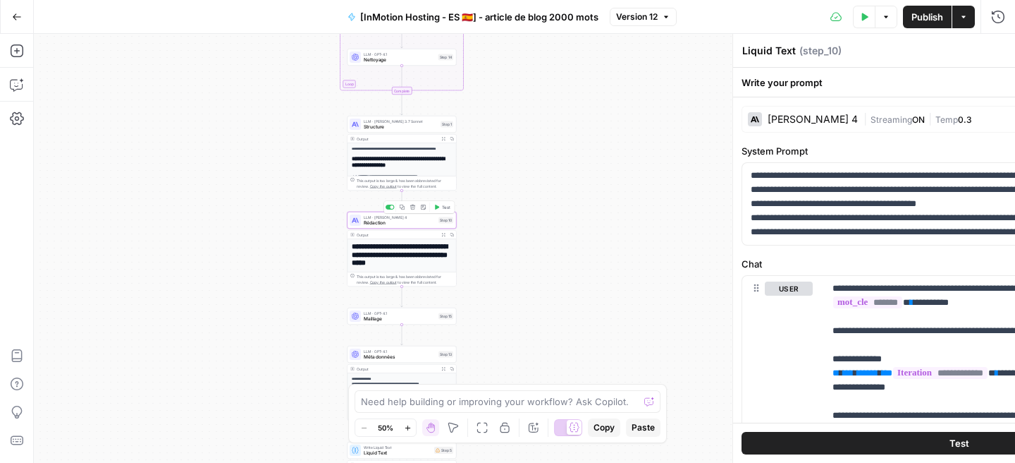
type textarea "Rédaction"
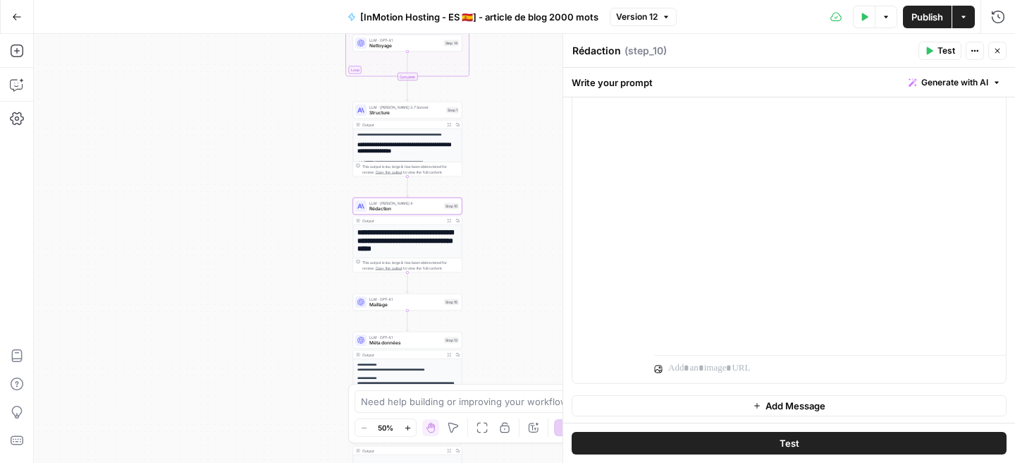
scroll to position [1243, 0]
click at [386, 344] on span "Méta données" at bounding box center [405, 342] width 72 height 7
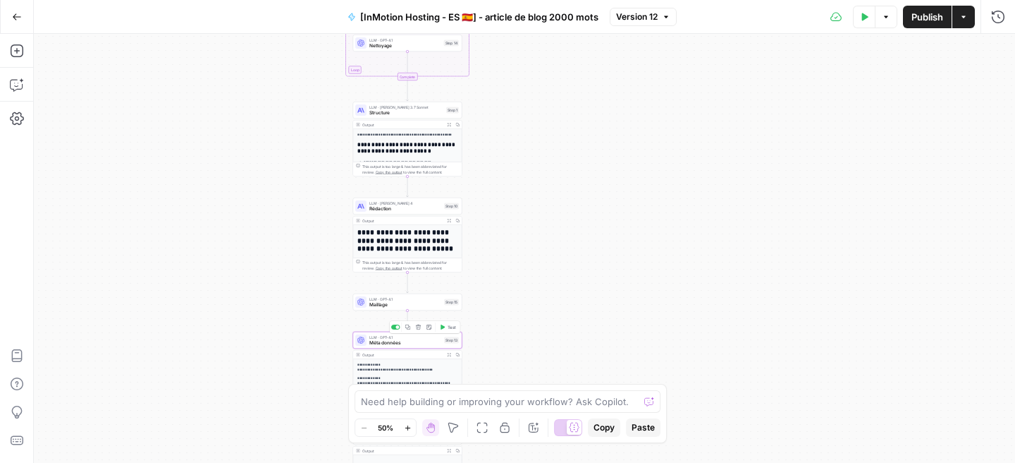
type textarea "Méta données"
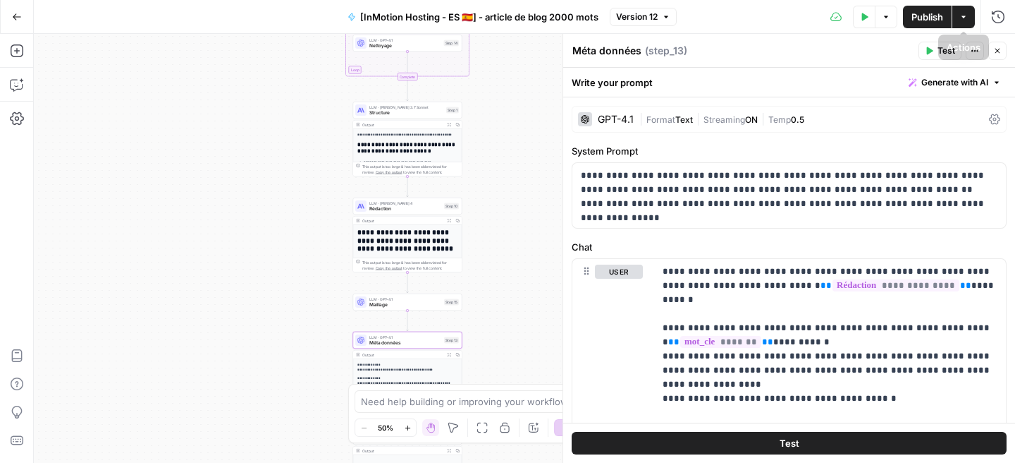
click at [924, 47] on button "Test" at bounding box center [940, 51] width 43 height 18
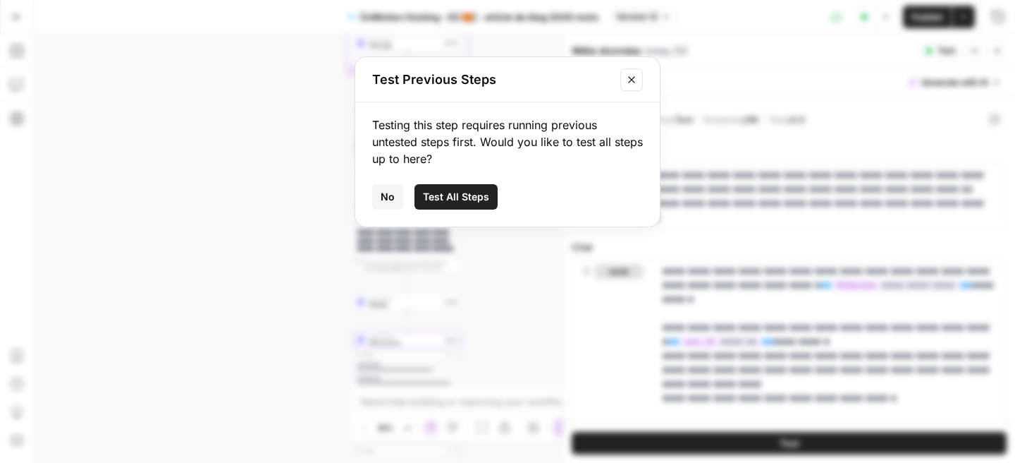
click at [464, 193] on span "Test All Steps" at bounding box center [456, 197] width 66 height 14
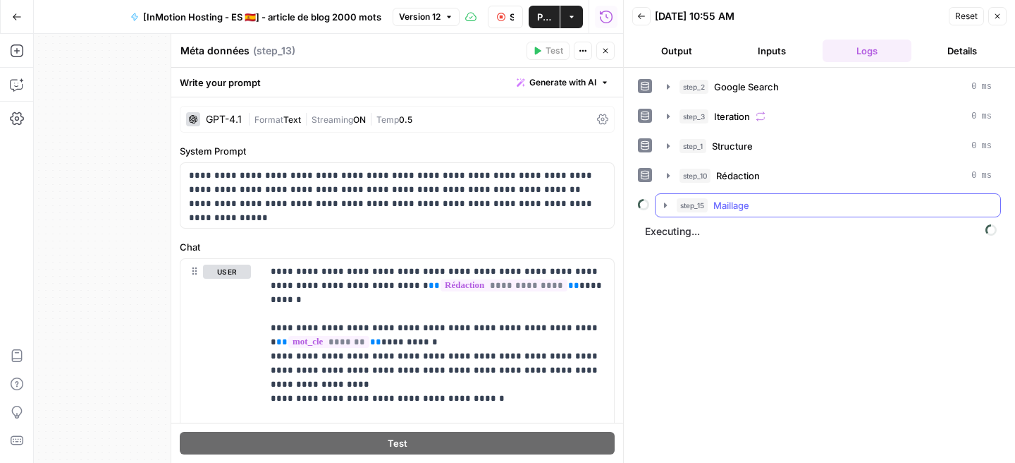
click at [665, 202] on icon "button" at bounding box center [665, 204] width 3 height 5
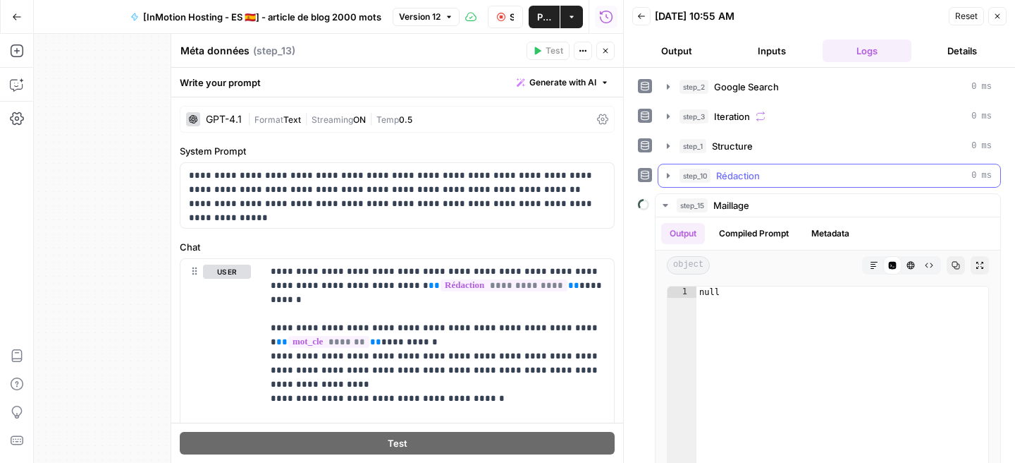
click at [665, 174] on icon "button" at bounding box center [668, 175] width 11 height 11
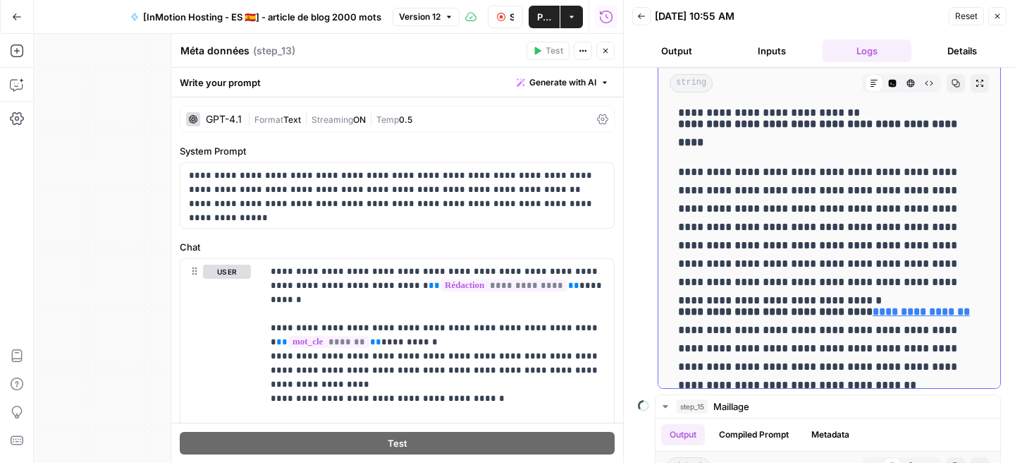
scroll to position [77, 0]
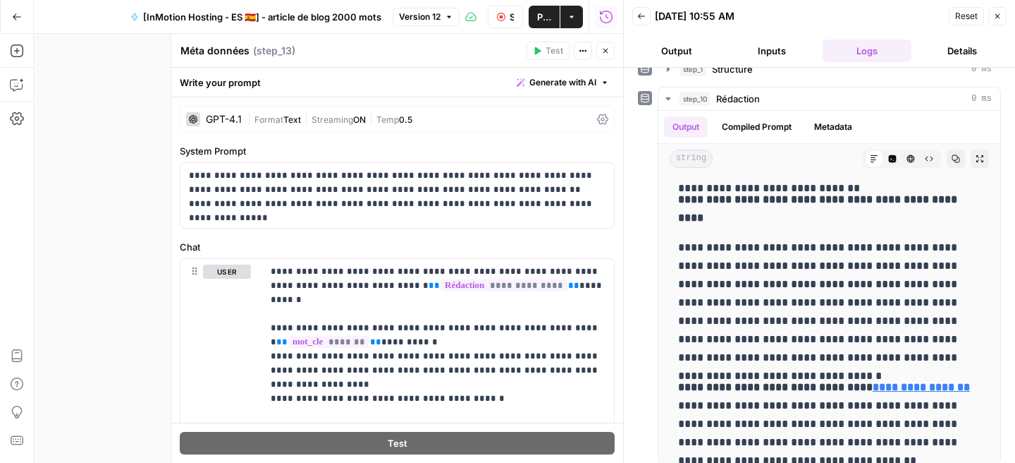
click at [1000, 14] on icon "button" at bounding box center [998, 16] width 8 height 8
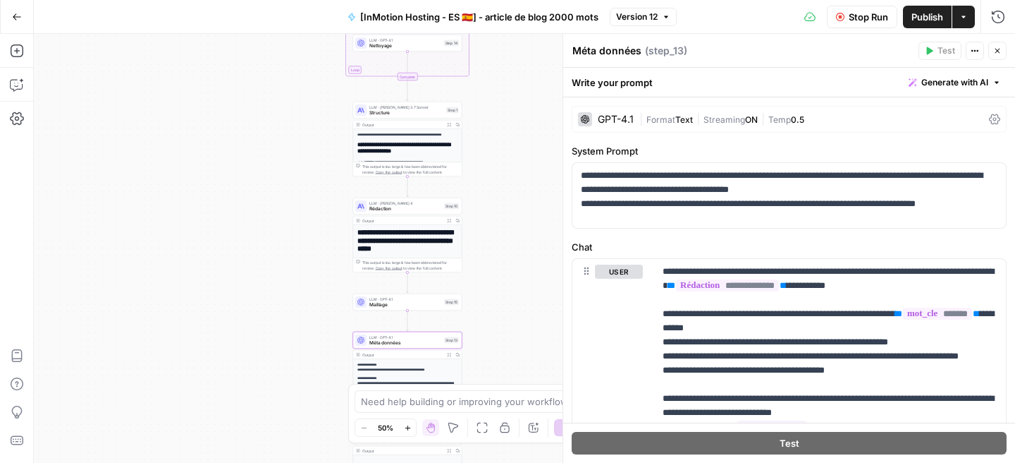
click at [409, 208] on span "Rédaction" at bounding box center [405, 208] width 72 height 7
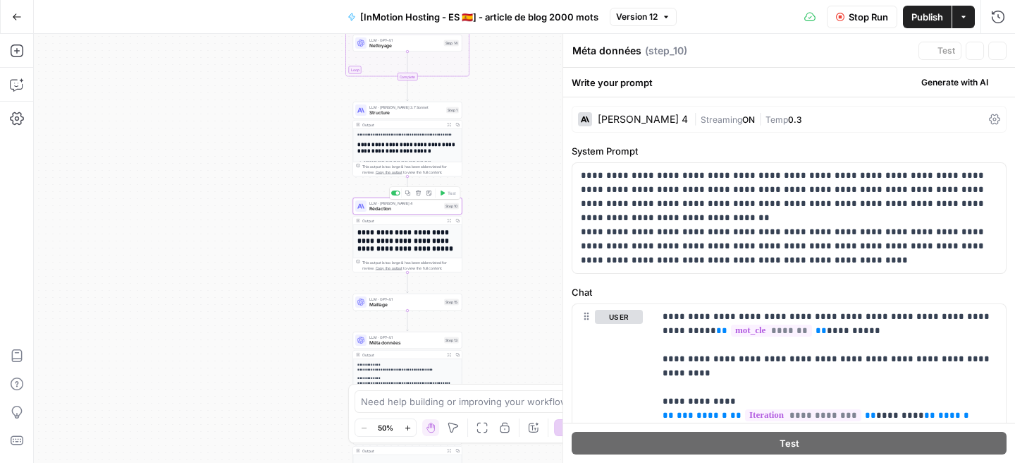
type textarea "Rédaction"
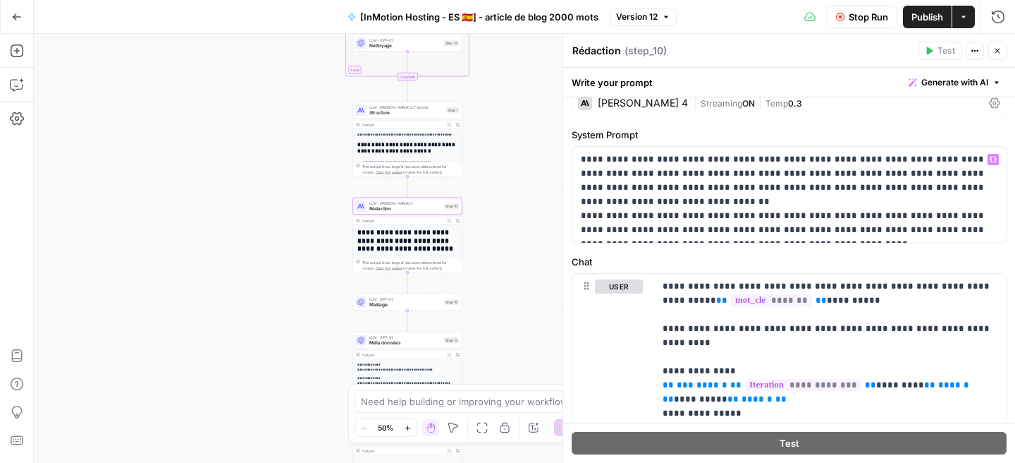
scroll to position [20, 0]
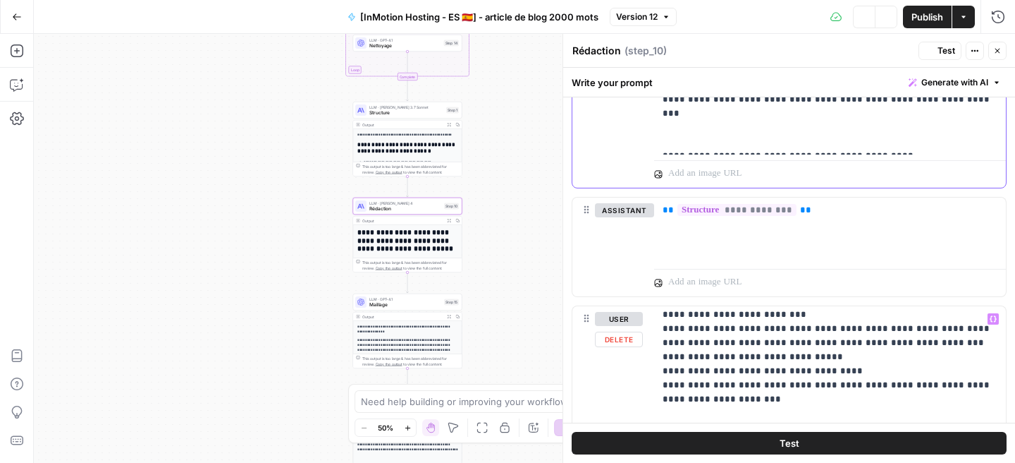
scroll to position [1216, 0]
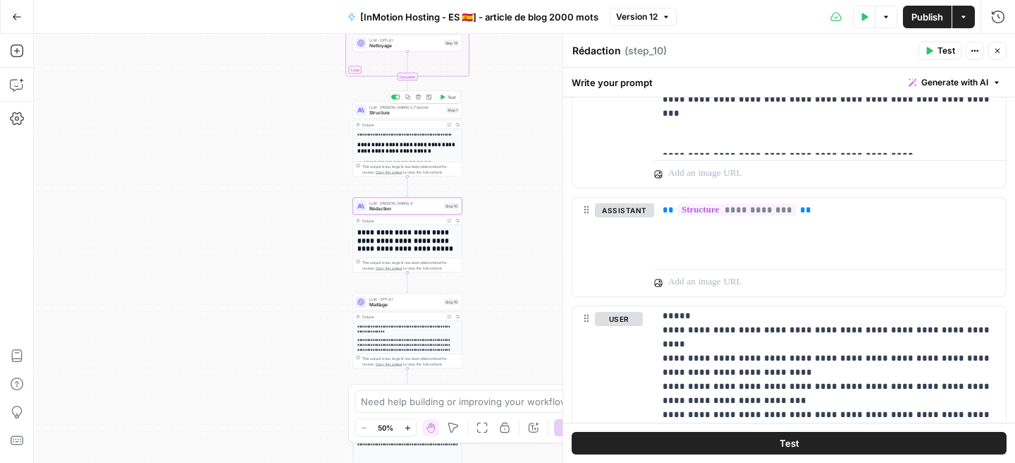
click at [413, 110] on span "Structure" at bounding box center [406, 112] width 74 height 7
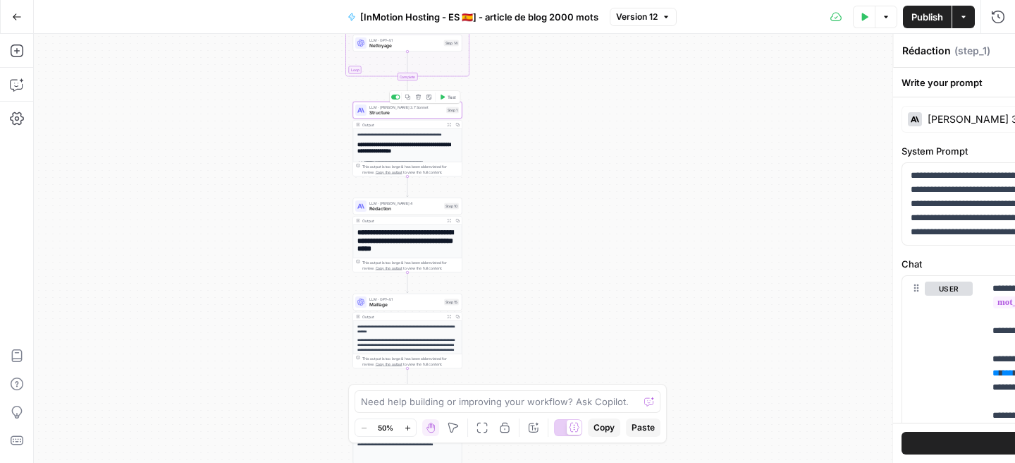
type textarea "Structure"
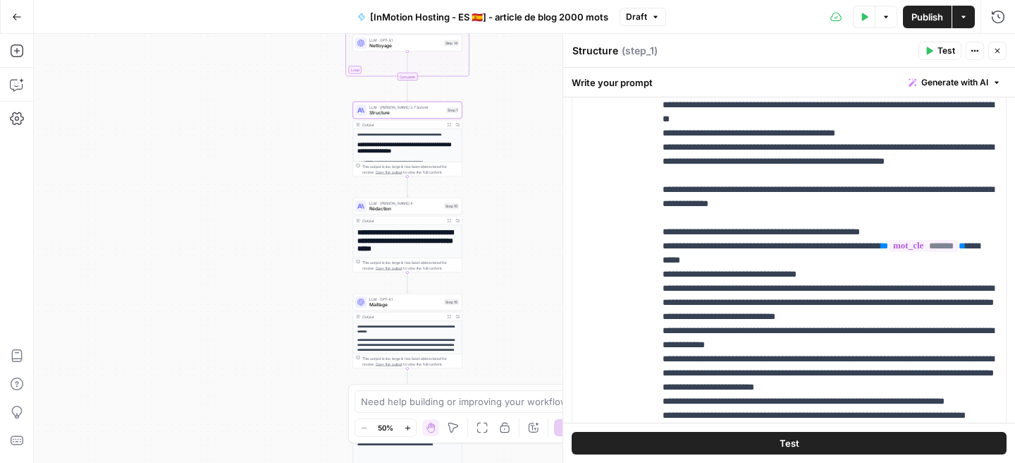
scroll to position [625, 0]
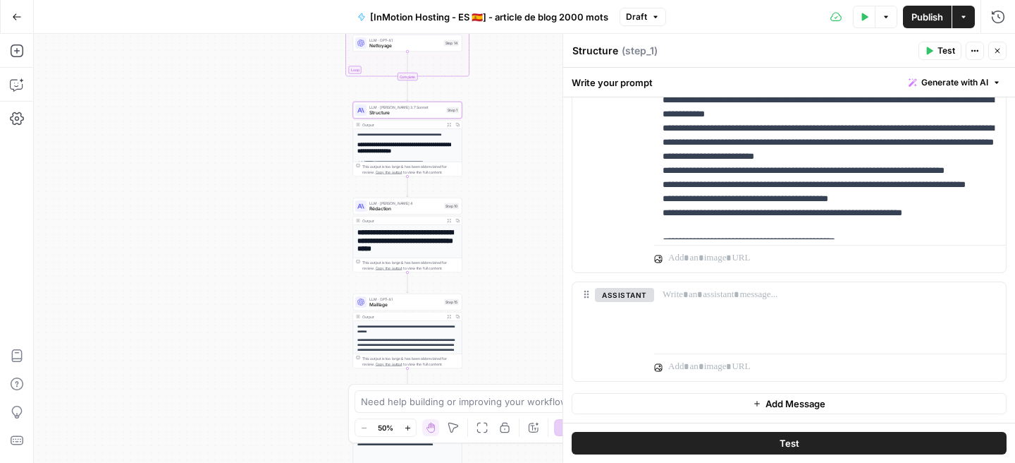
click at [416, 209] on span "Rédaction" at bounding box center [405, 208] width 72 height 7
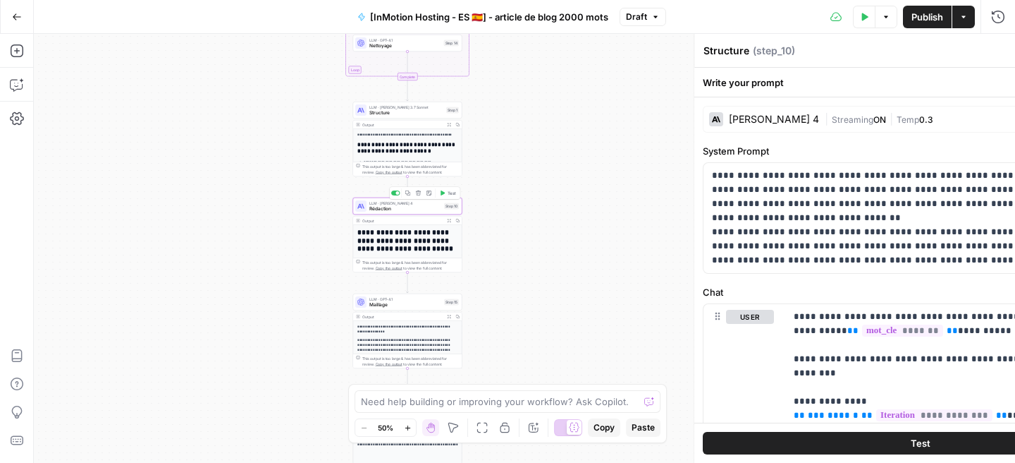
type textarea "Rédaction"
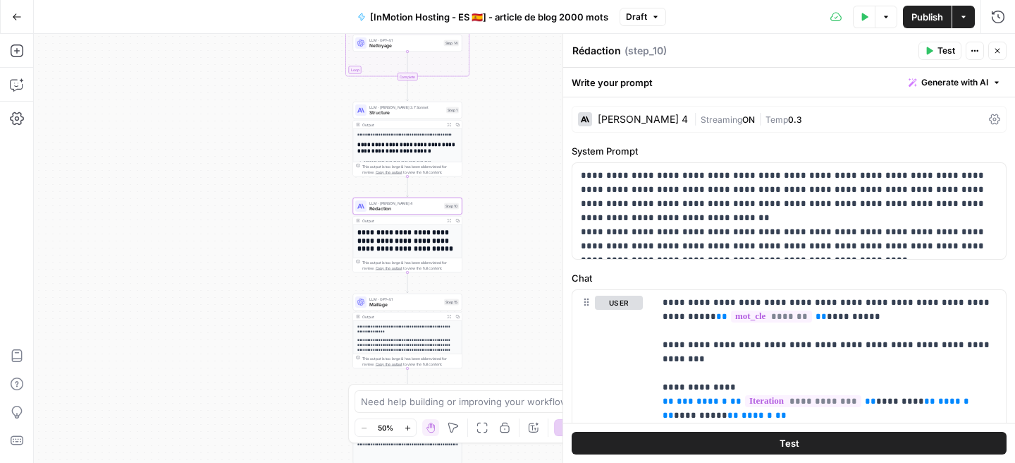
click at [925, 49] on icon "button" at bounding box center [929, 51] width 8 height 8
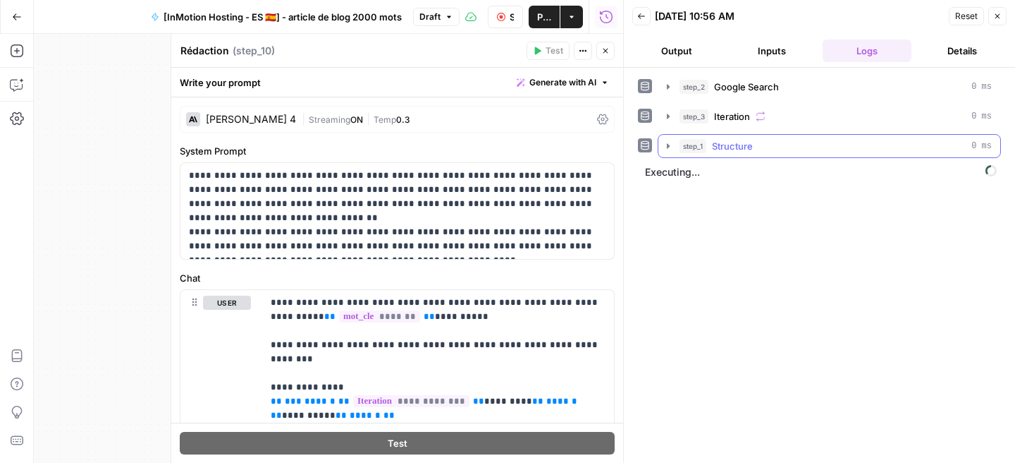
click at [666, 147] on icon "button" at bounding box center [668, 145] width 11 height 11
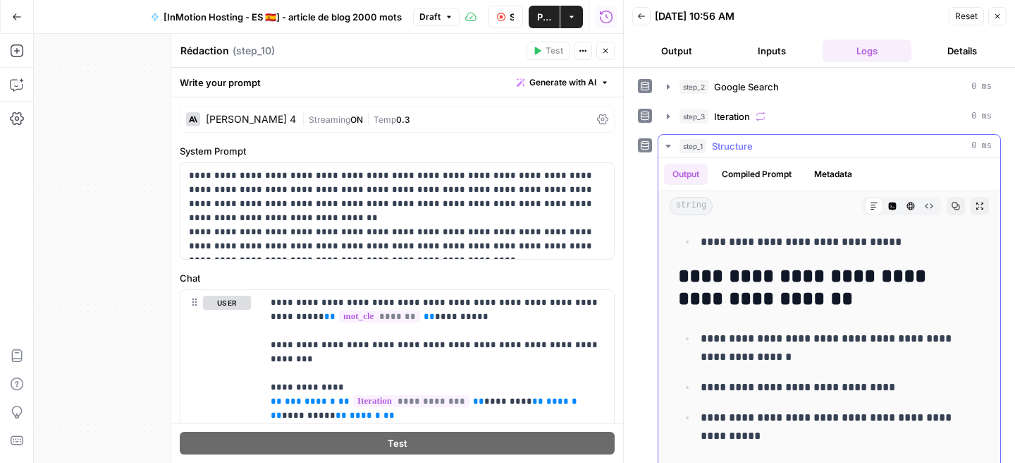
scroll to position [81, 0]
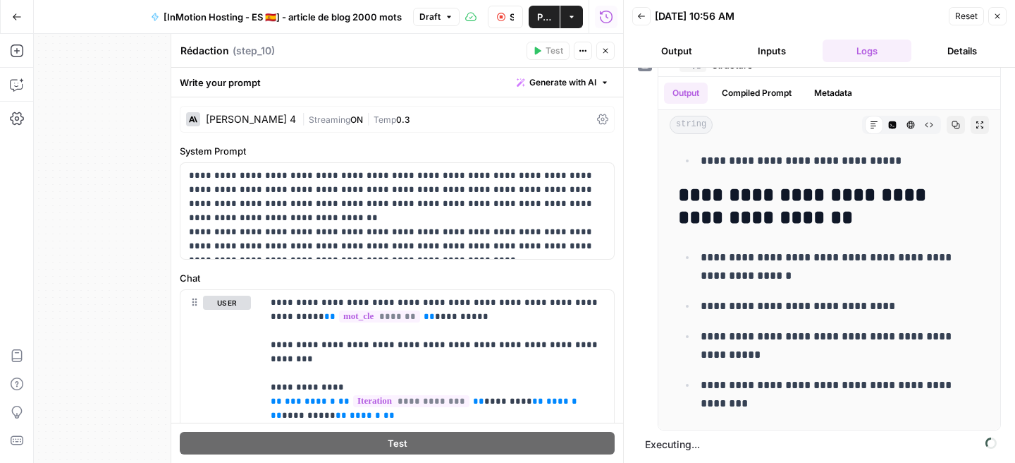
click at [996, 16] on icon "button" at bounding box center [998, 16] width 5 height 5
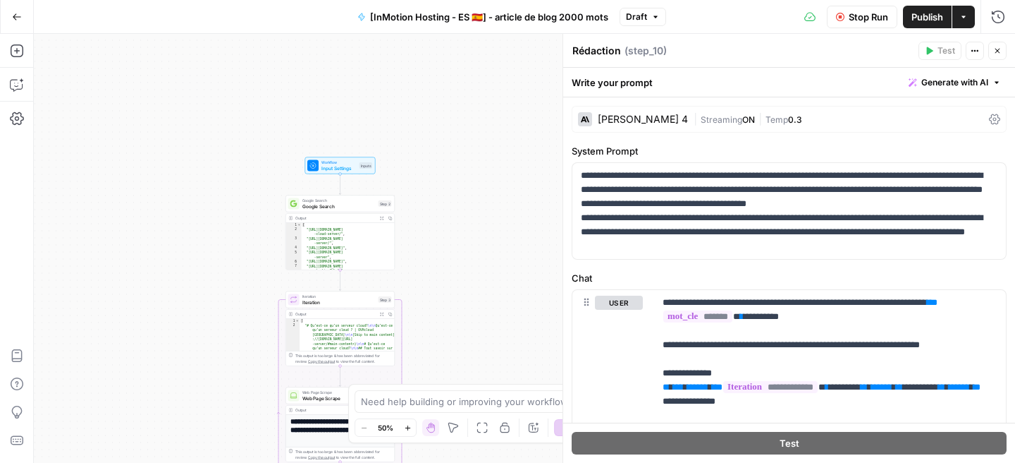
drag, startPoint x: 303, startPoint y: 116, endPoint x: 243, endPoint y: 329, distance: 221.4
click at [243, 329] on div "Workflow Input Settings Inputs Google Search Google Search Step 2 Output Expand…" at bounding box center [525, 248] width 982 height 429
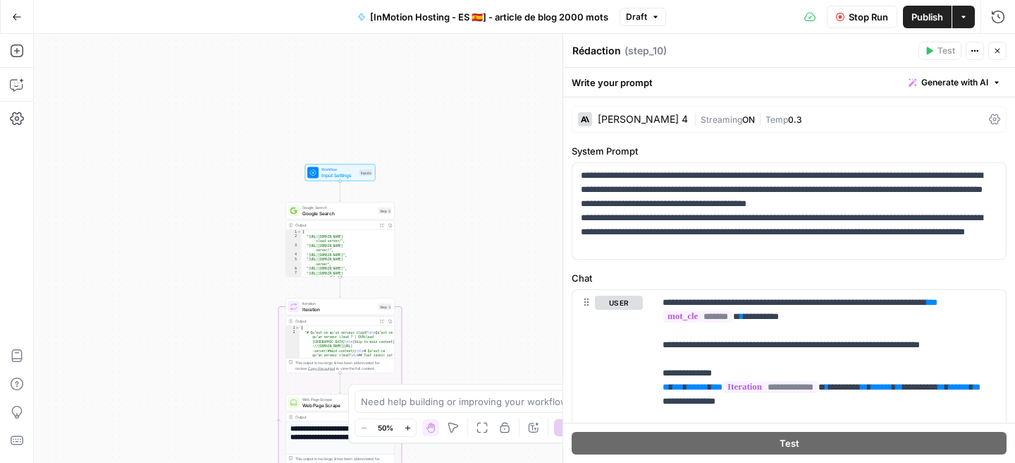
click at [314, 213] on span "Google Search" at bounding box center [339, 212] width 73 height 7
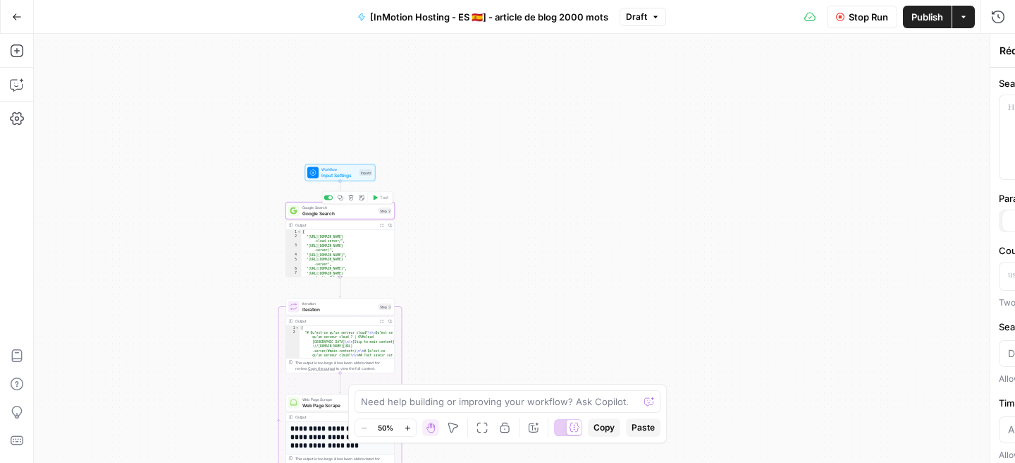
type textarea "Google Search"
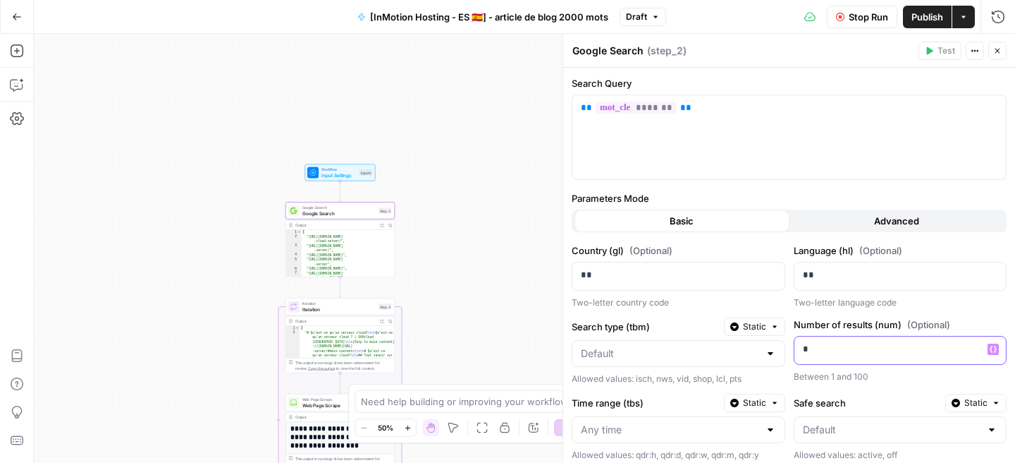
drag, startPoint x: 815, startPoint y: 347, endPoint x: 783, endPoint y: 347, distance: 31.7
click at [783, 347] on div "Country (gl) (Optional) ** Two-letter country code Language (hl) (Optional) ** …" at bounding box center [789, 389] width 435 height 292
click at [994, 53] on icon "button" at bounding box center [998, 51] width 8 height 8
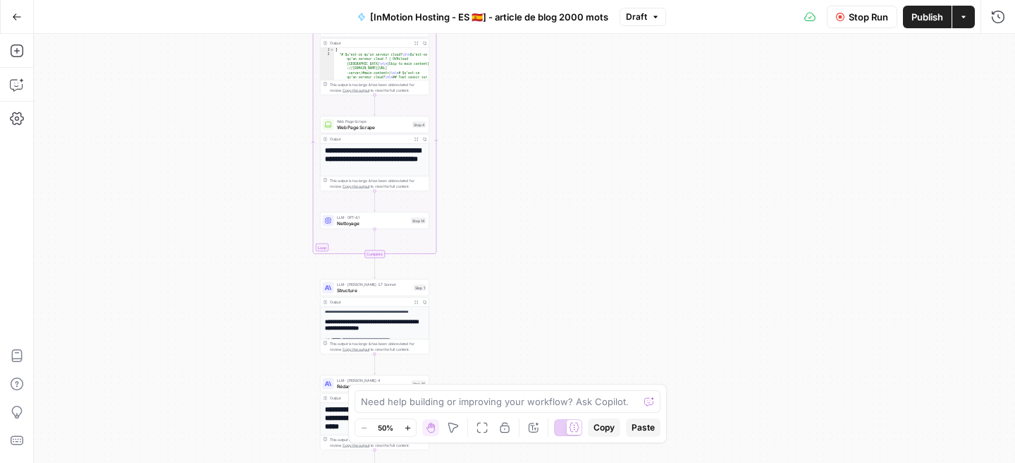
drag, startPoint x: 269, startPoint y: 361, endPoint x: 303, endPoint y: 134, distance: 229.5
click at [303, 134] on div "Workflow Input Settings Inputs Google Search Google Search Step 2 Output Expand…" at bounding box center [525, 248] width 982 height 429
click at [336, 286] on div "LLM · [PERSON_NAME] 3.7 Sonnet Structure Step 1 Copy step Delete step Add Note …" at bounding box center [375, 287] width 104 height 12
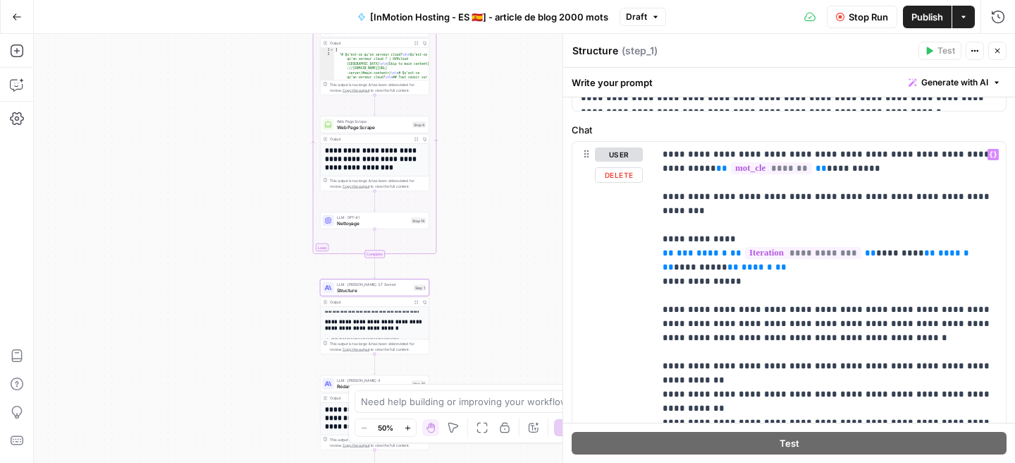
scroll to position [168, 0]
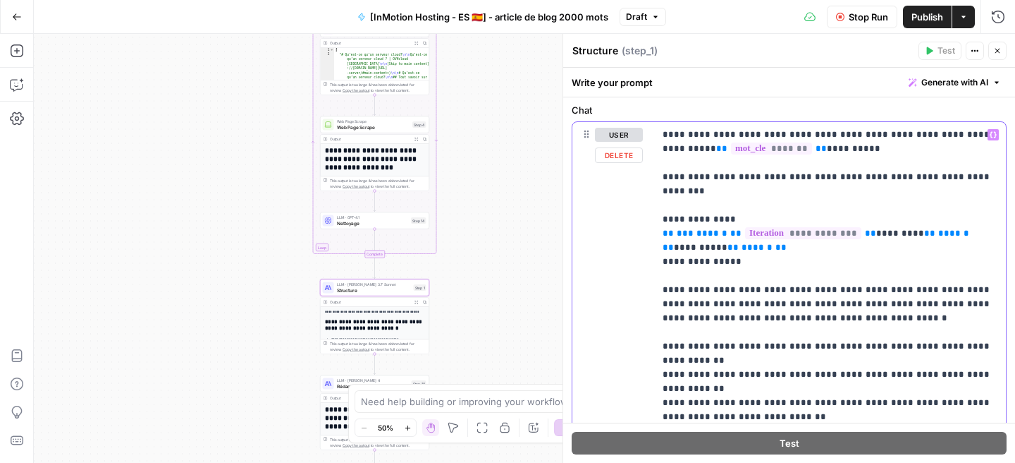
click at [343, 377] on span "LLM · [PERSON_NAME] 4" at bounding box center [373, 380] width 72 height 6
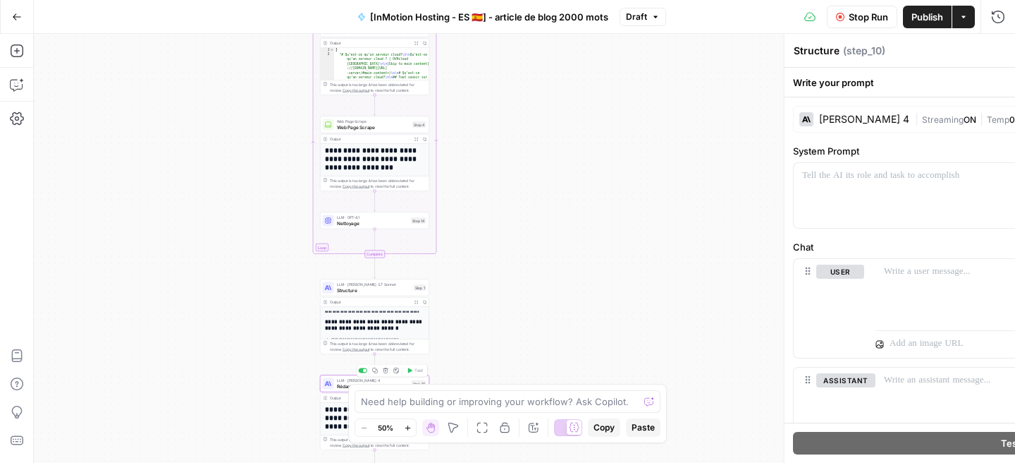
type textarea "Rédaction"
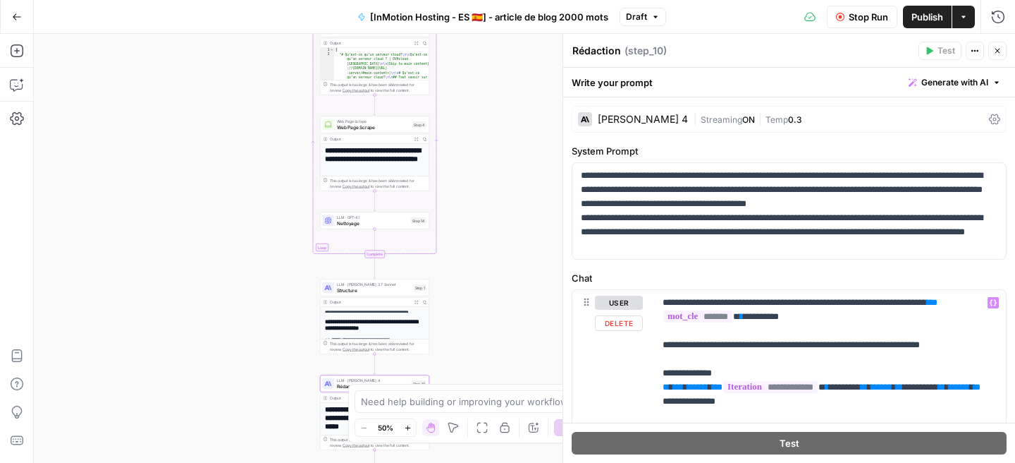
scroll to position [132, 0]
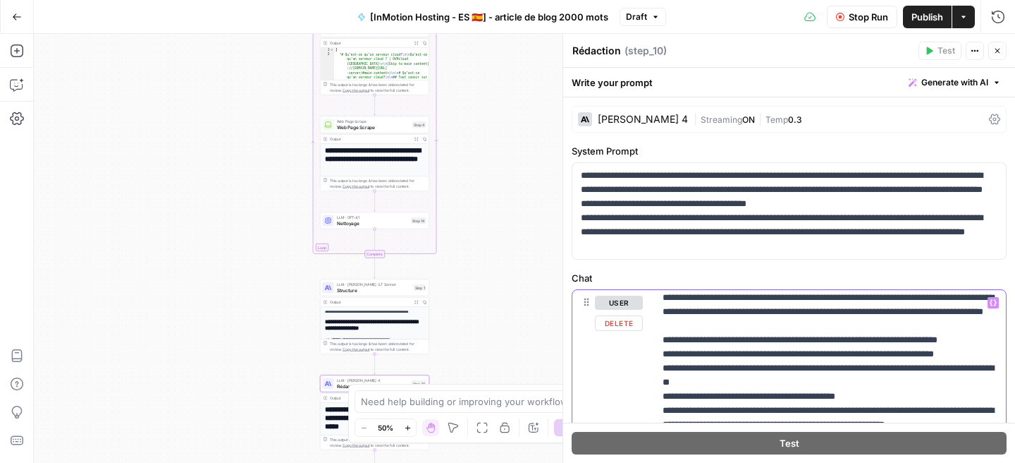
click at [910, 12] on button "Publish" at bounding box center [927, 17] width 49 height 23
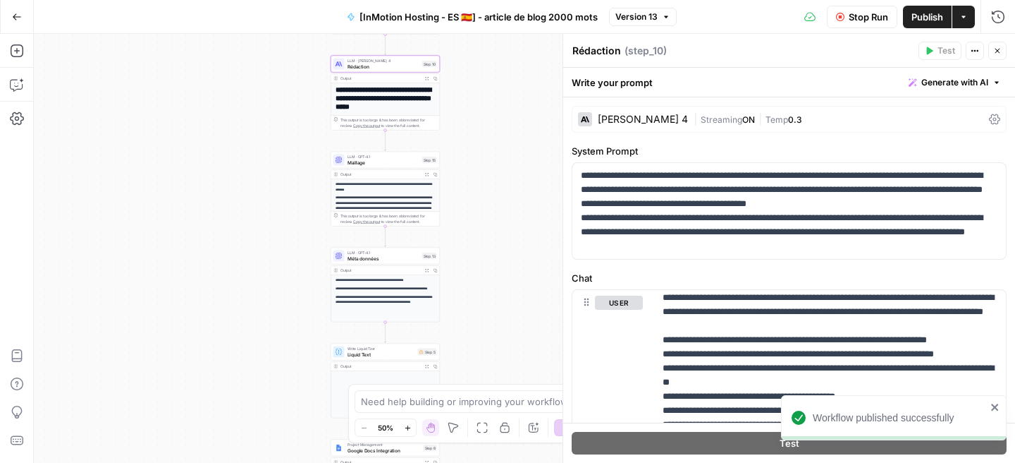
click at [999, 55] on button "Close" at bounding box center [998, 51] width 18 height 18
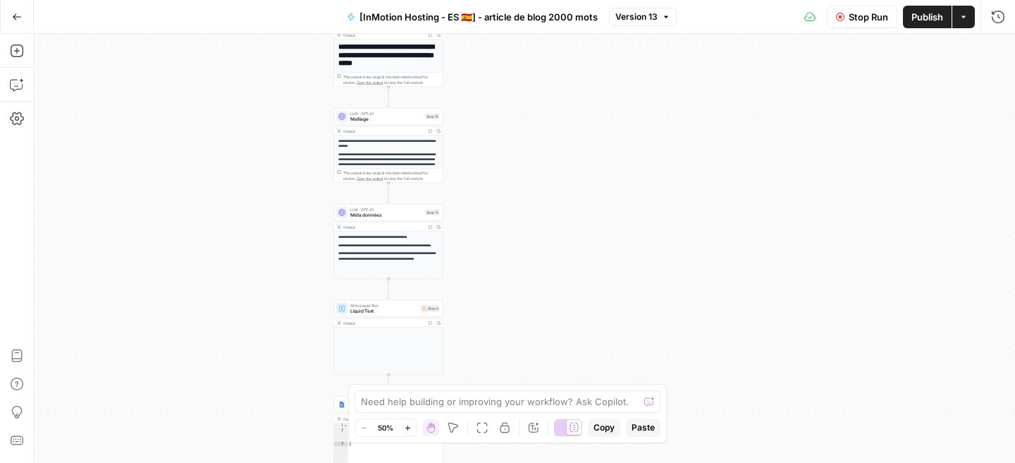
click at [388, 121] on span "Maillage" at bounding box center [386, 119] width 72 height 7
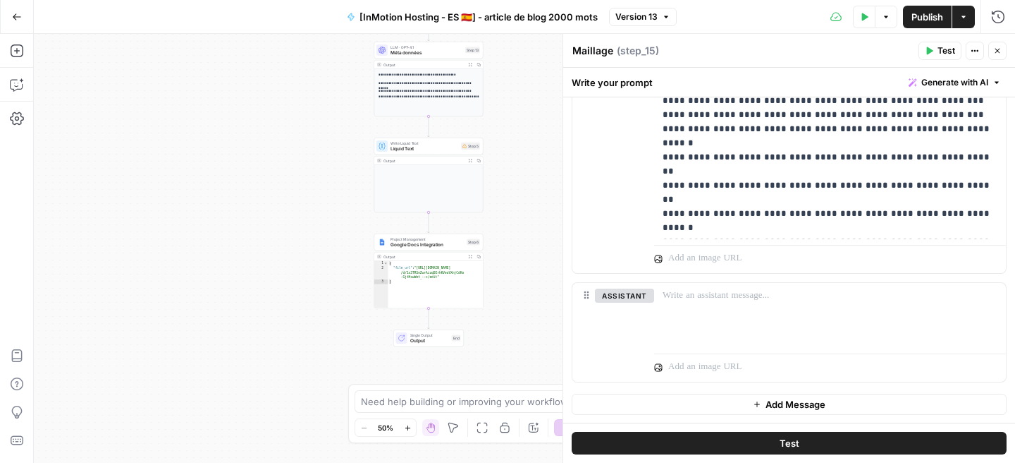
scroll to position [649, 0]
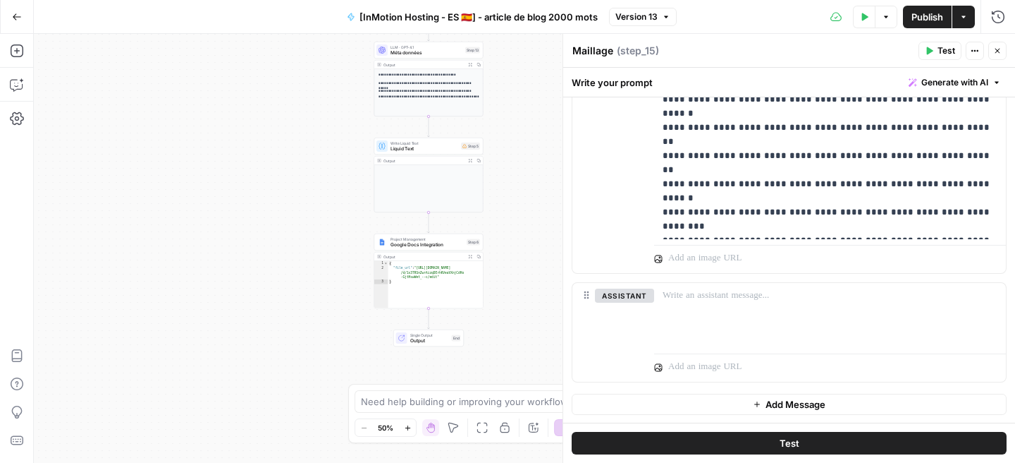
click at [994, 51] on icon "button" at bounding box center [998, 51] width 8 height 8
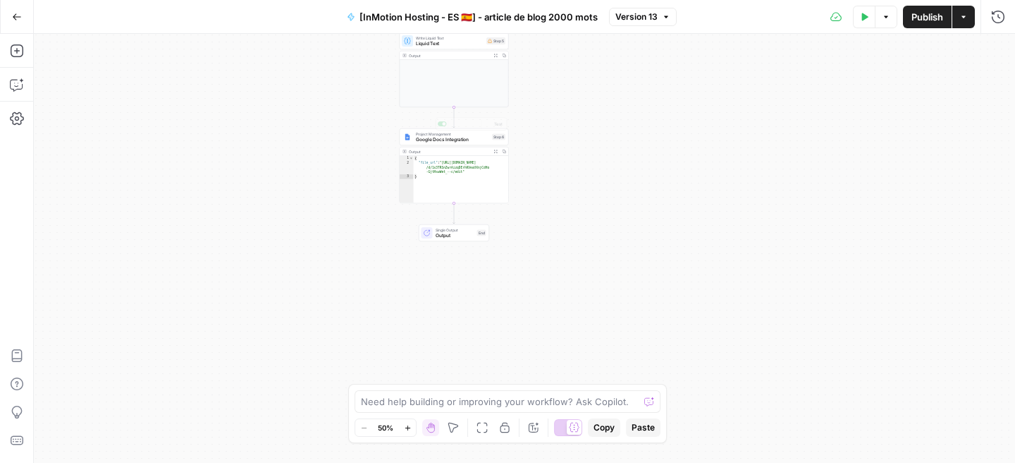
type textarea "**********"
click at [444, 169] on div "{ "file_url" : "[URL][DOMAIN_NAME] /d/1x3TRSnZwrAizqDErhKVeaVXnjCdHo -GjtHswWet…" at bounding box center [461, 184] width 95 height 57
click at [449, 41] on span "Liquid Text" at bounding box center [450, 43] width 68 height 7
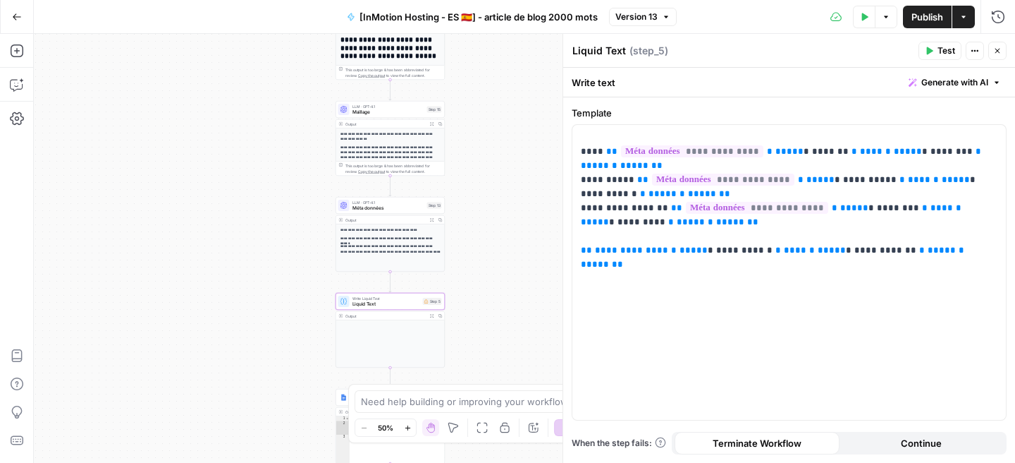
drag, startPoint x: 295, startPoint y: 152, endPoint x: 232, endPoint y: 402, distance: 257.4
click at [232, 398] on div "Workflow Input Settings Inputs Google Search Google Search Step 2 Output Expand…" at bounding box center [525, 248] width 982 height 429
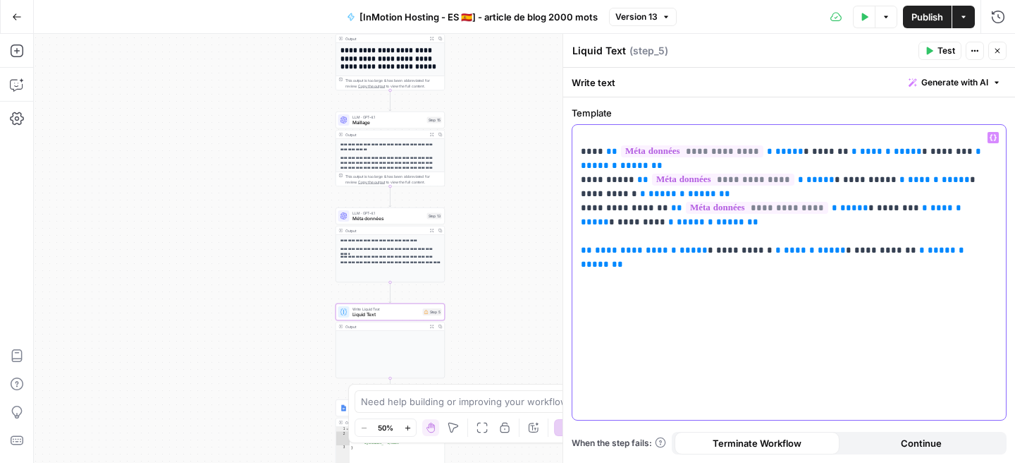
click at [627, 245] on span "**********" at bounding box center [631, 249] width 73 height 9
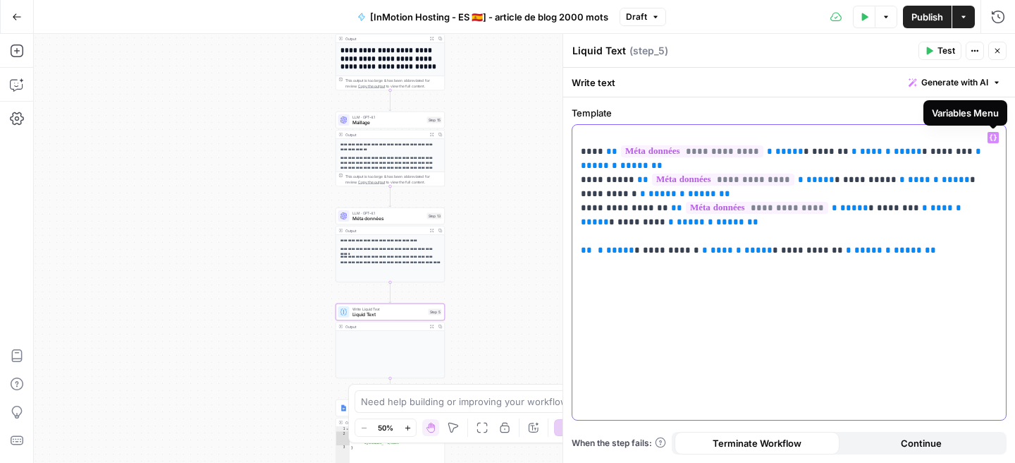
click at [990, 136] on icon "button" at bounding box center [993, 137] width 7 height 7
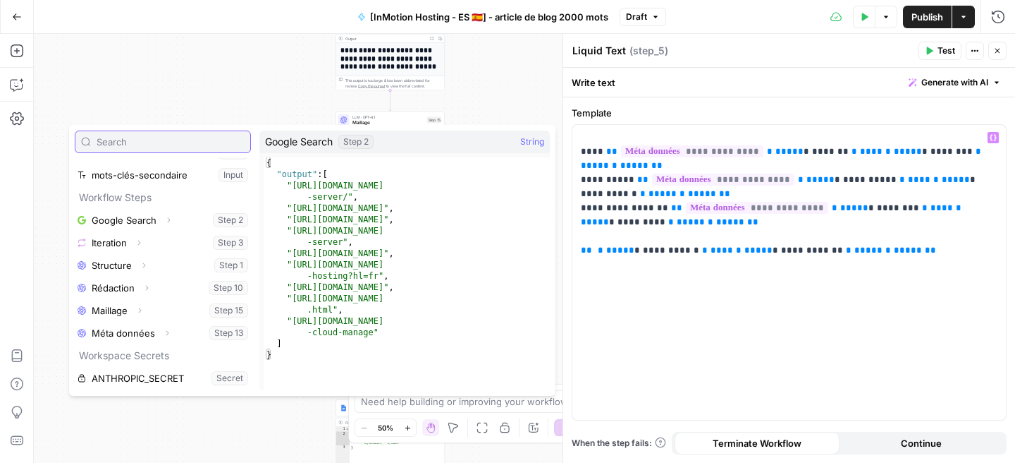
scroll to position [106, 0]
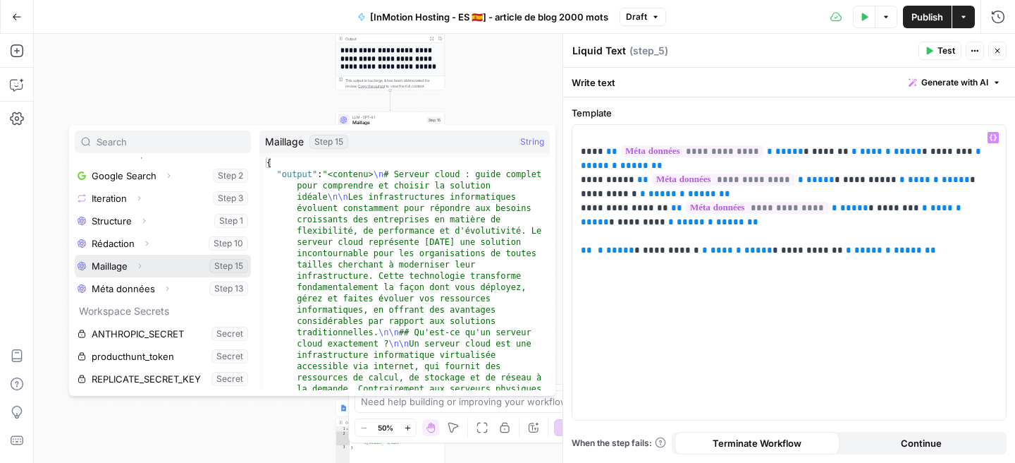
click at [132, 269] on button "Expand" at bounding box center [139, 266] width 18 height 18
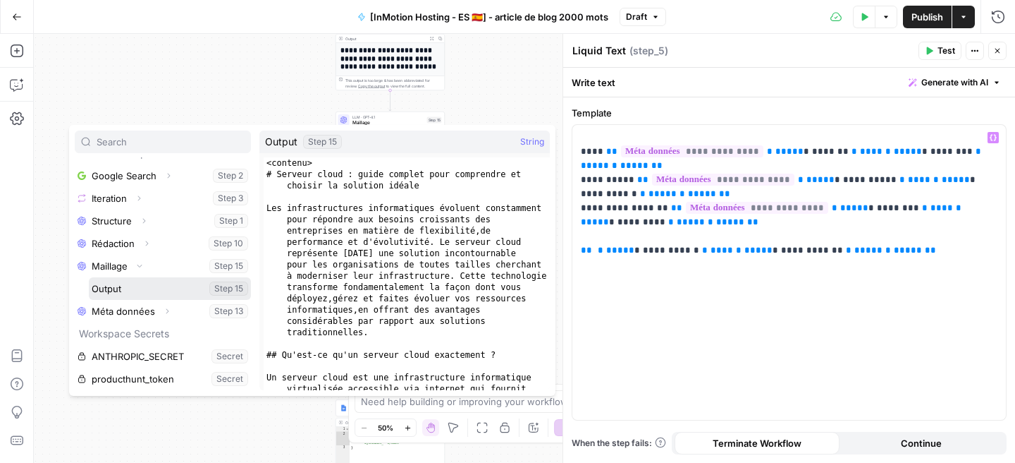
click at [231, 288] on button "Select variable Output" at bounding box center [170, 288] width 162 height 23
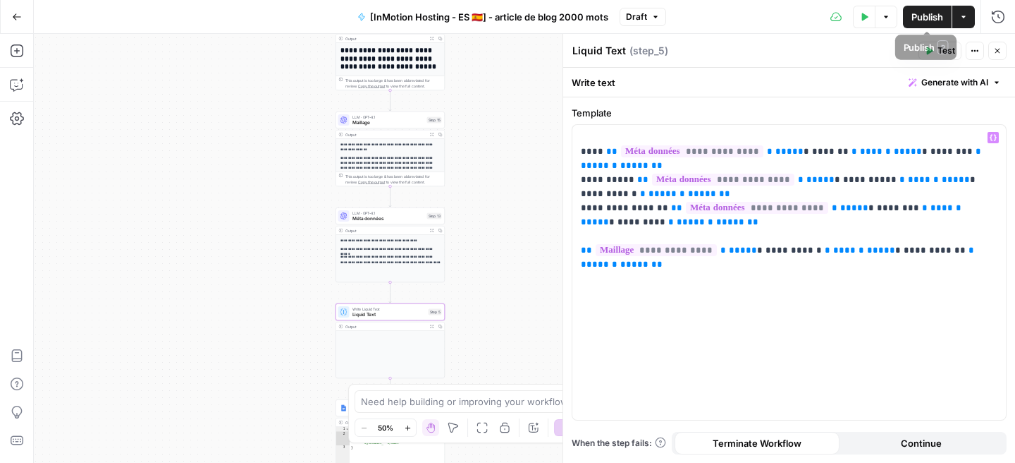
click at [932, 11] on span "Publish" at bounding box center [928, 17] width 32 height 14
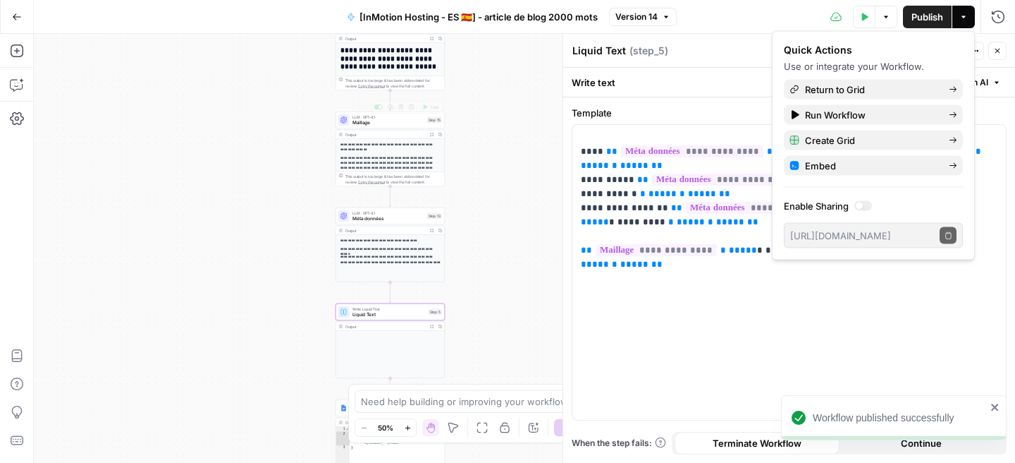
click at [372, 123] on span "Maillage" at bounding box center [389, 122] width 72 height 7
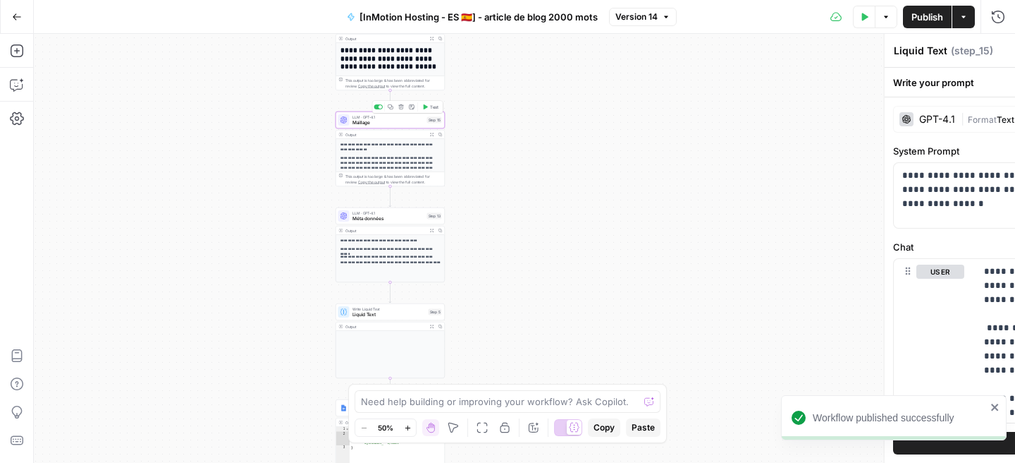
type textarea "Maillage"
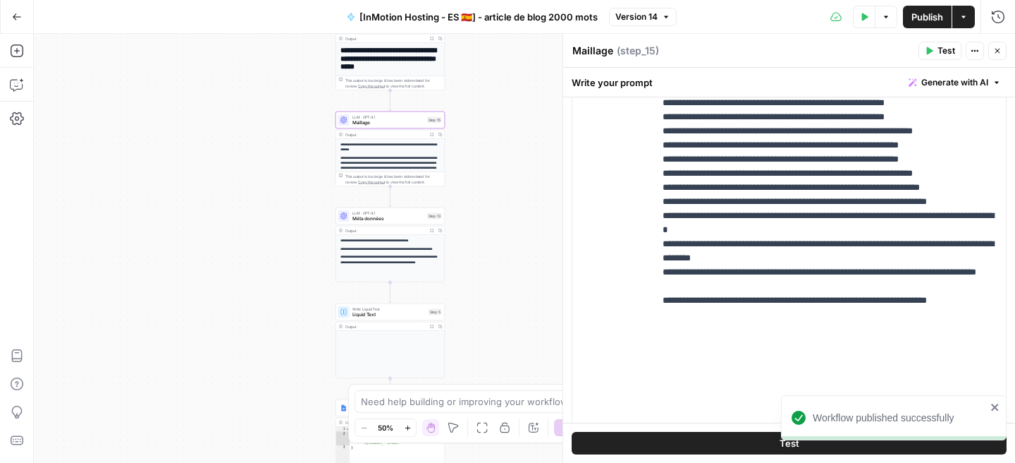
scroll to position [515, 0]
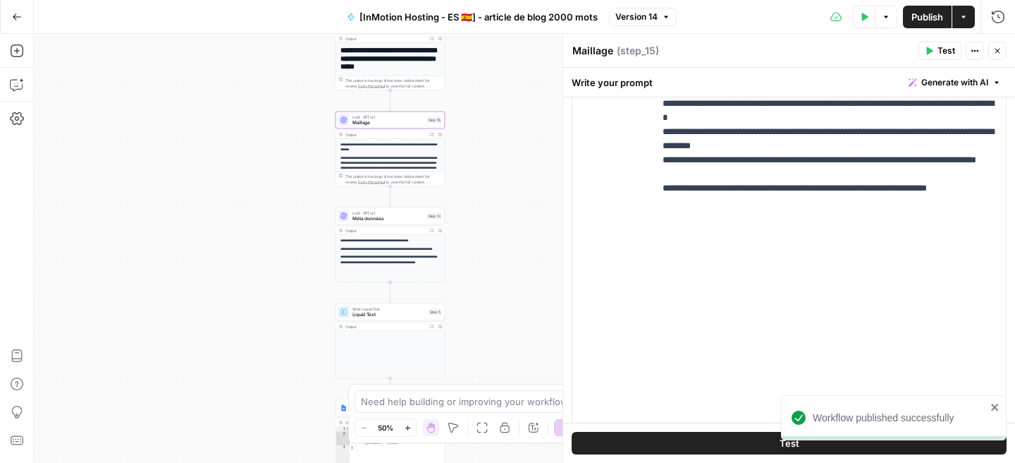
click at [928, 50] on icon "button" at bounding box center [930, 51] width 6 height 8
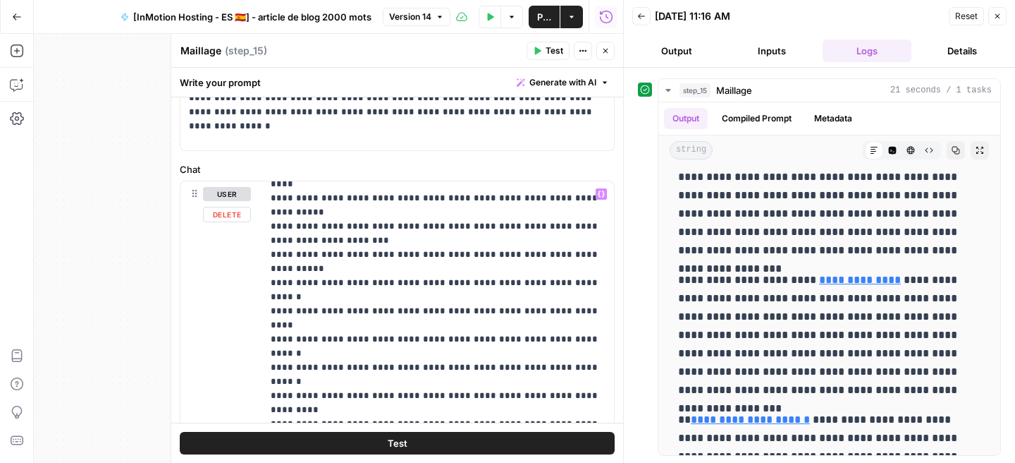
scroll to position [630, 0]
click at [679, 48] on button "Output" at bounding box center [678, 50] width 90 height 23
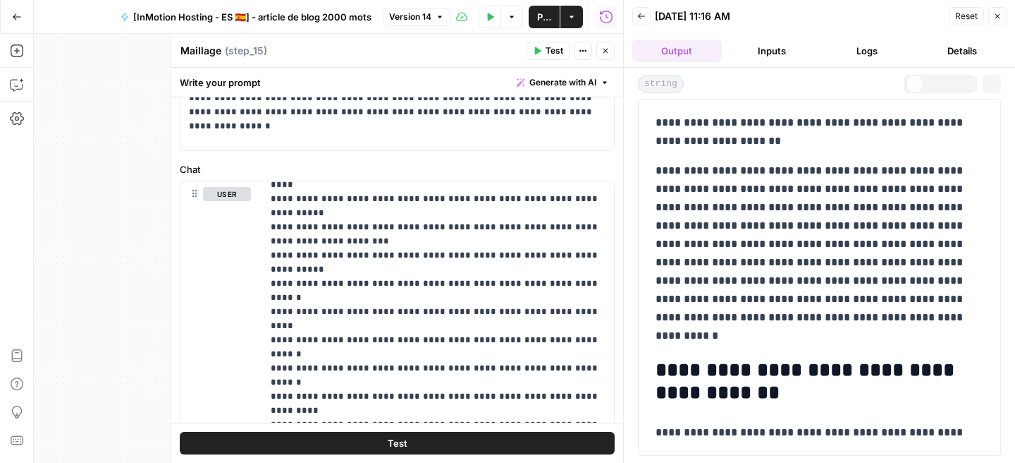
scroll to position [0, 0]
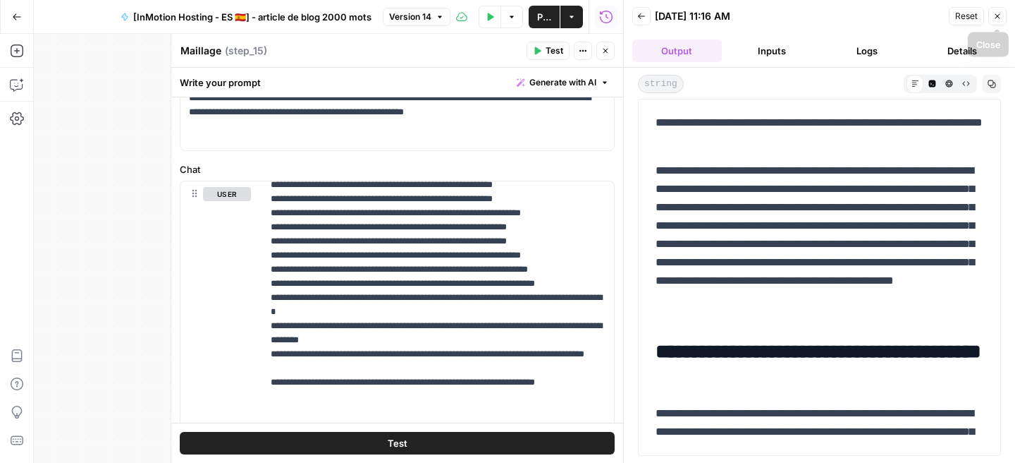
click at [1002, 19] on button "Close" at bounding box center [998, 16] width 18 height 18
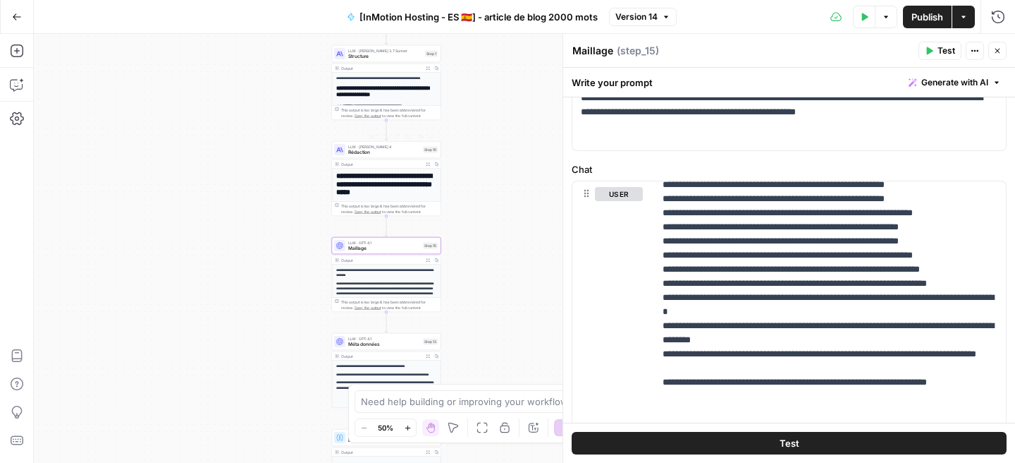
click at [393, 154] on span "Rédaction" at bounding box center [384, 152] width 72 height 7
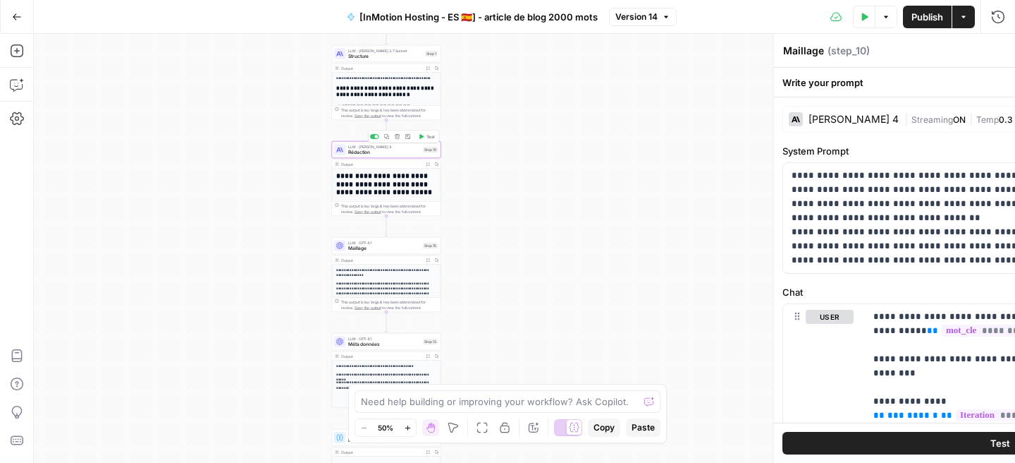
type textarea "Rédaction"
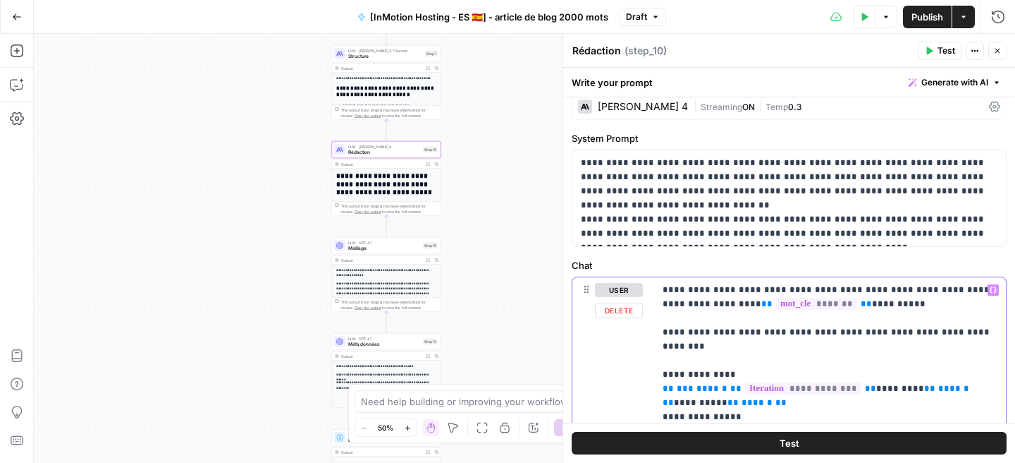
copy p "********"
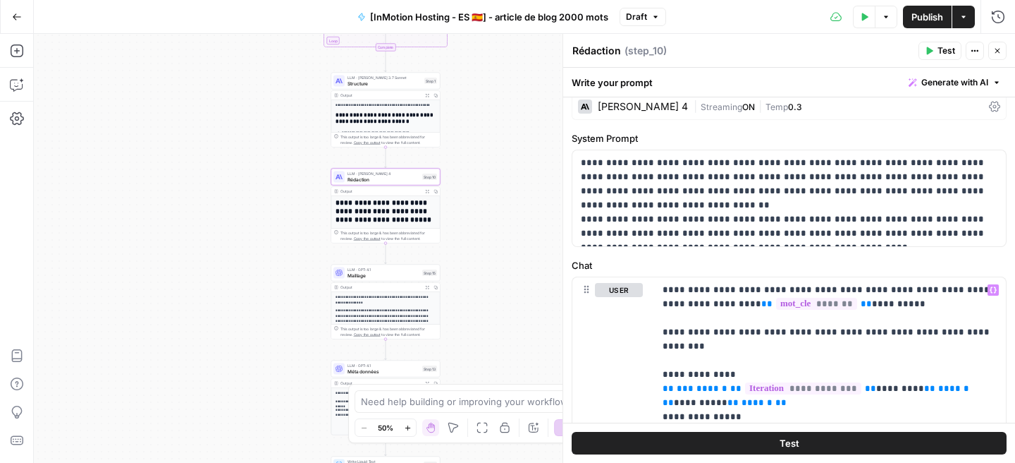
click at [389, 80] on span "Structure" at bounding box center [385, 83] width 74 height 7
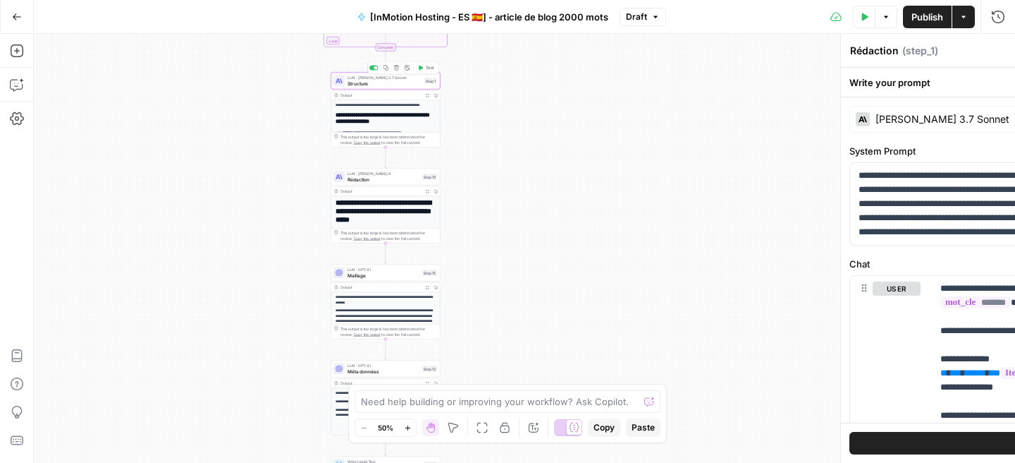
type textarea "Structure"
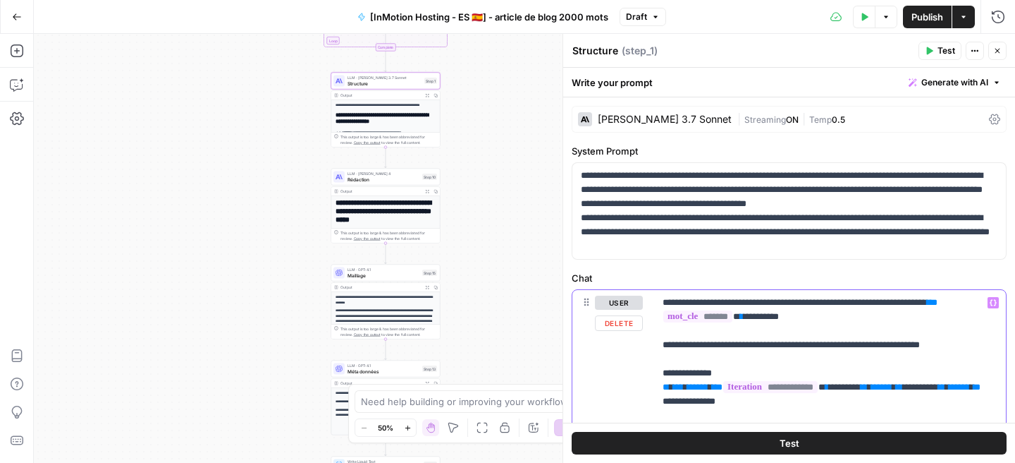
paste div
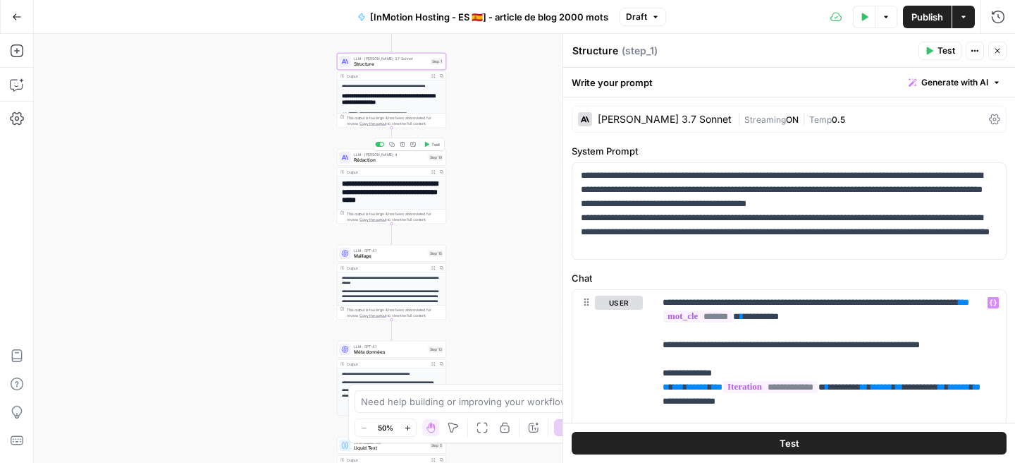
click at [381, 161] on span "Rédaction" at bounding box center [390, 160] width 72 height 7
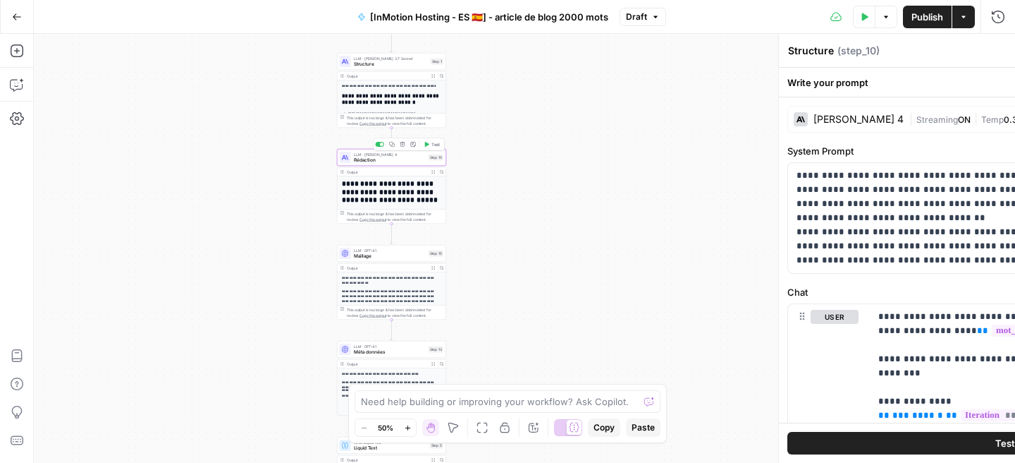
type textarea "Rédaction"
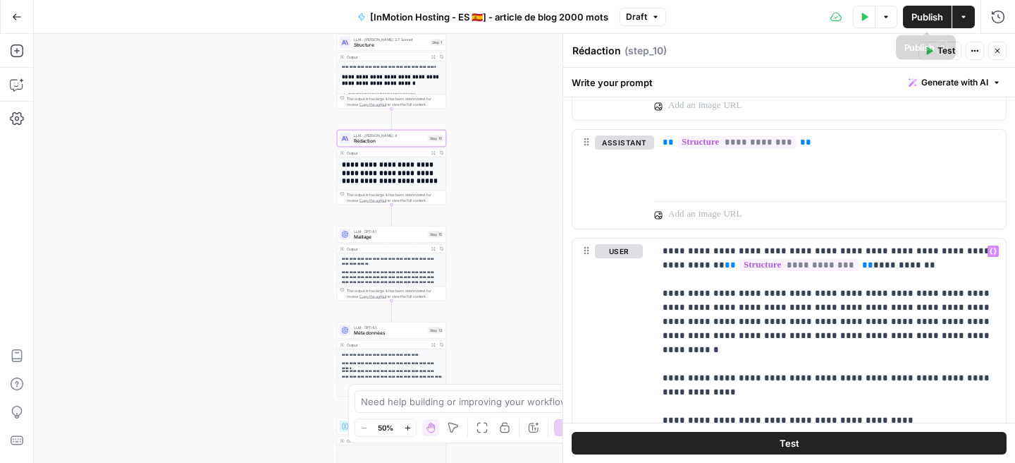
click at [931, 13] on span "Publish" at bounding box center [928, 17] width 32 height 14
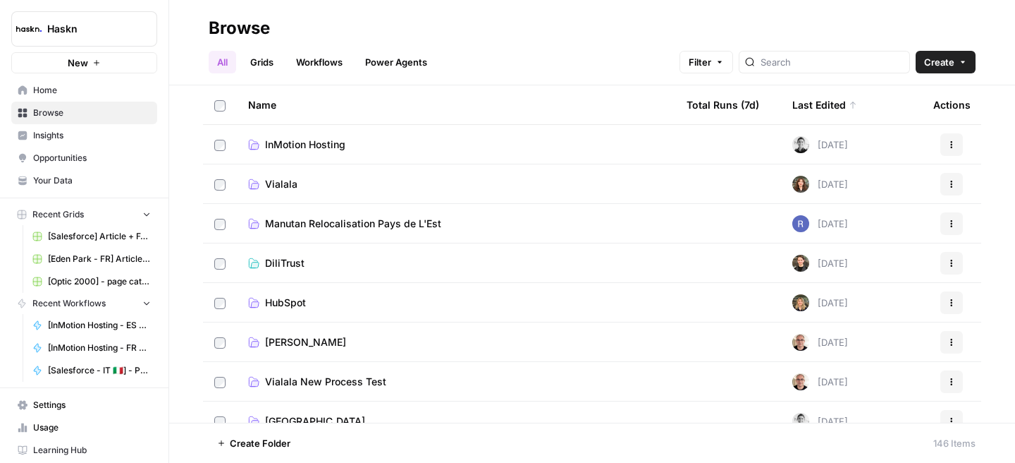
click at [307, 150] on span "InMotion Hosting" at bounding box center [305, 145] width 80 height 14
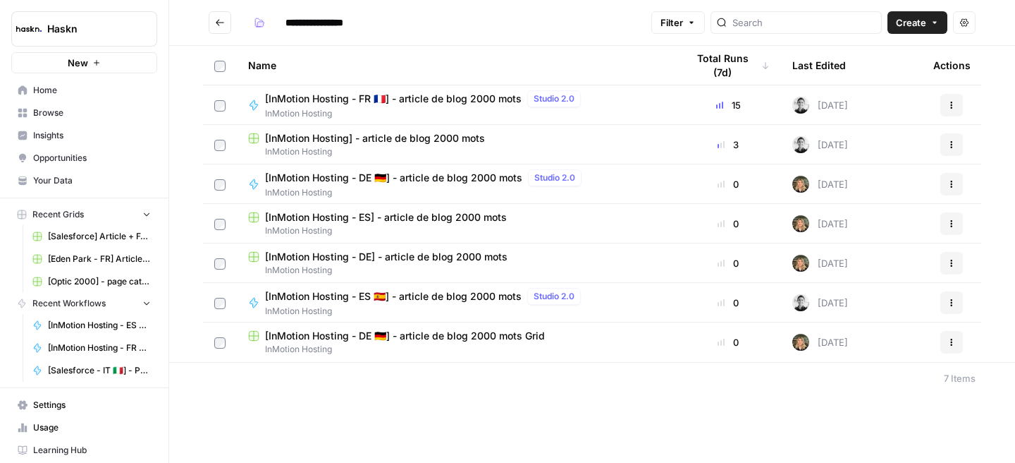
click at [379, 140] on span "[InMotion Hosting] - article de blog 2000 mots" at bounding box center [375, 138] width 220 height 14
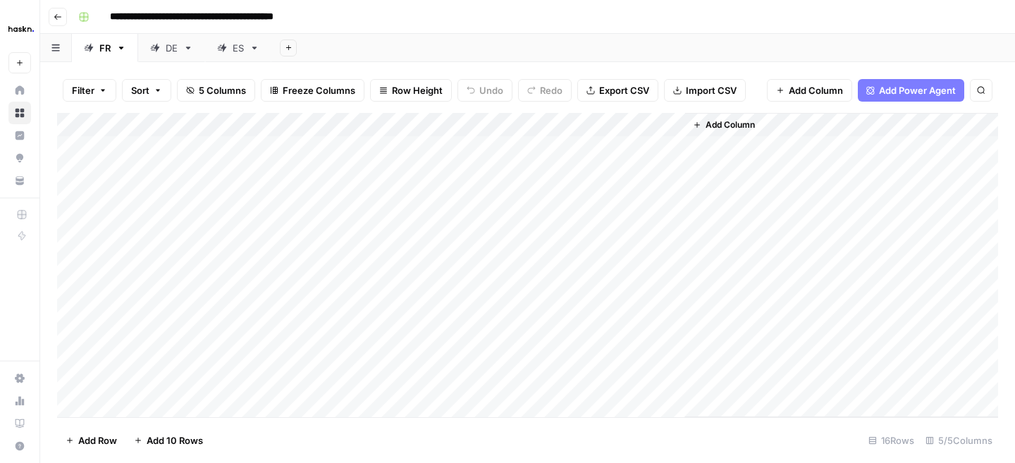
click at [236, 44] on div "ES" at bounding box center [238, 48] width 11 height 14
click at [676, 243] on div "Add Column" at bounding box center [527, 196] width 941 height 166
click at [662, 128] on div "Add Column" at bounding box center [527, 196] width 941 height 166
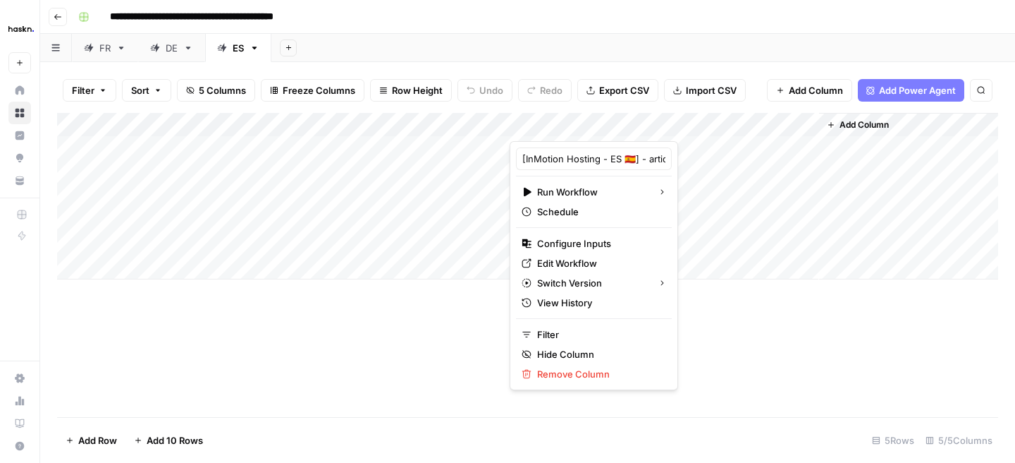
click at [857, 334] on div "Add Column" at bounding box center [527, 265] width 941 height 304
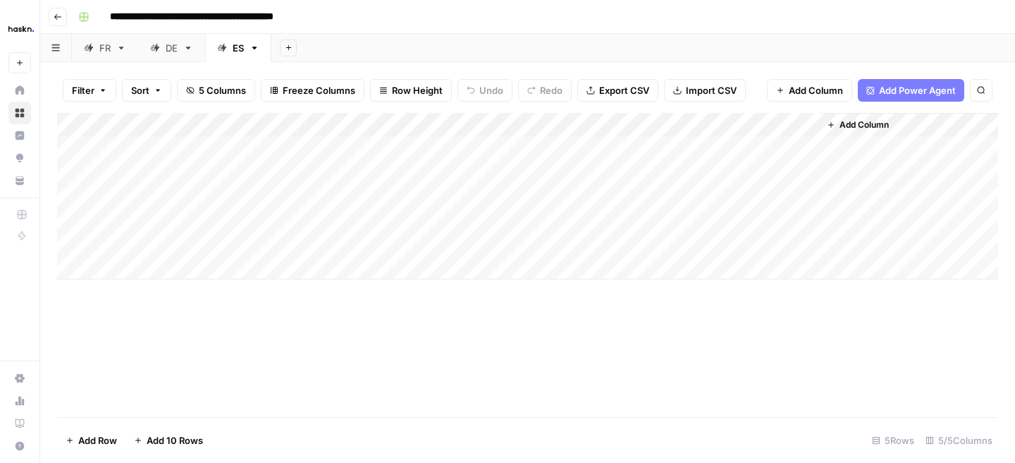
click at [803, 145] on div "Add Column" at bounding box center [527, 196] width 941 height 166
click at [625, 243] on div "Add Column" at bounding box center [527, 196] width 941 height 166
click at [660, 245] on div "Add Column" at bounding box center [527, 196] width 941 height 166
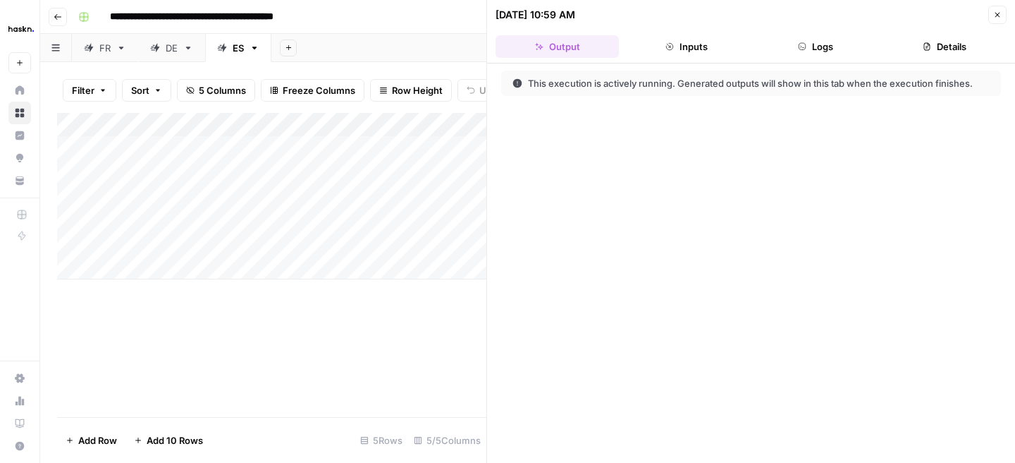
click at [798, 47] on icon "button" at bounding box center [802, 46] width 8 height 8
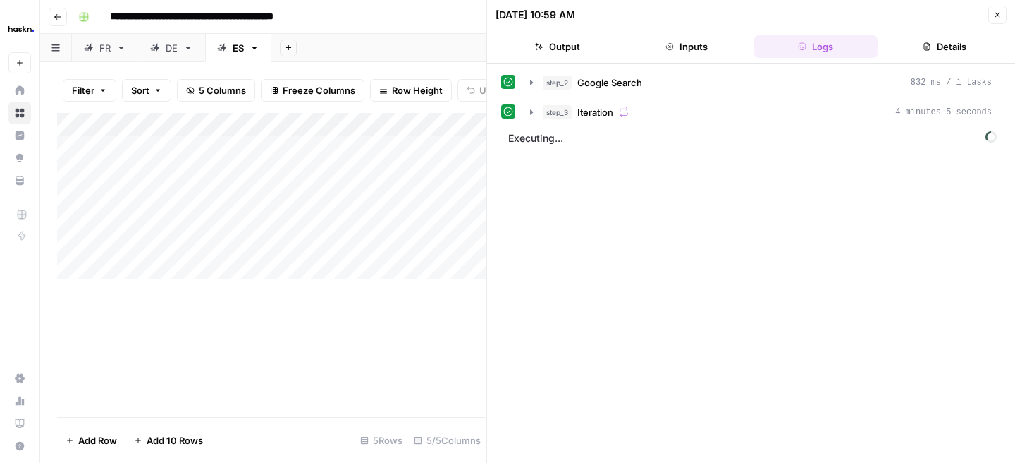
click at [703, 50] on button "Inputs" at bounding box center [686, 46] width 123 height 23
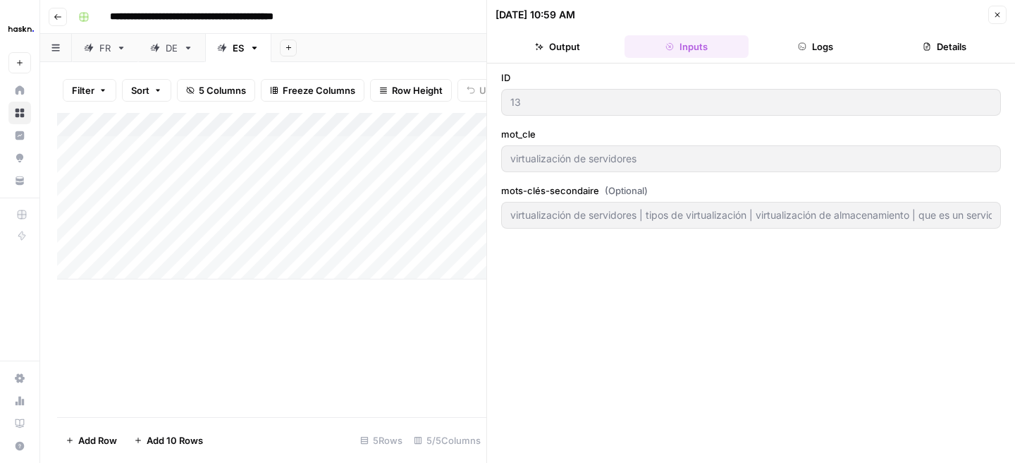
type input "virtualización de servidores | tipos de virtualización | virtualización de alma…"
click at [927, 51] on button "Details" at bounding box center [945, 46] width 123 height 23
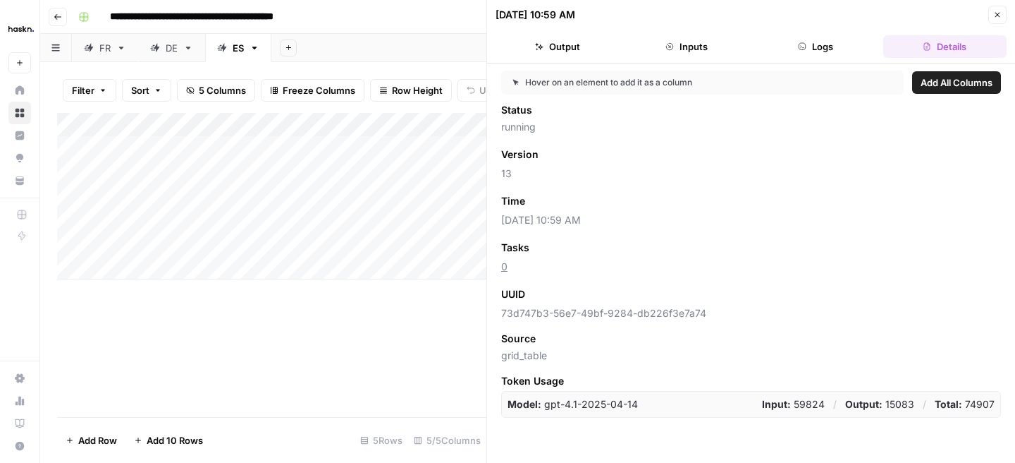
click at [812, 54] on button "Logs" at bounding box center [815, 46] width 123 height 23
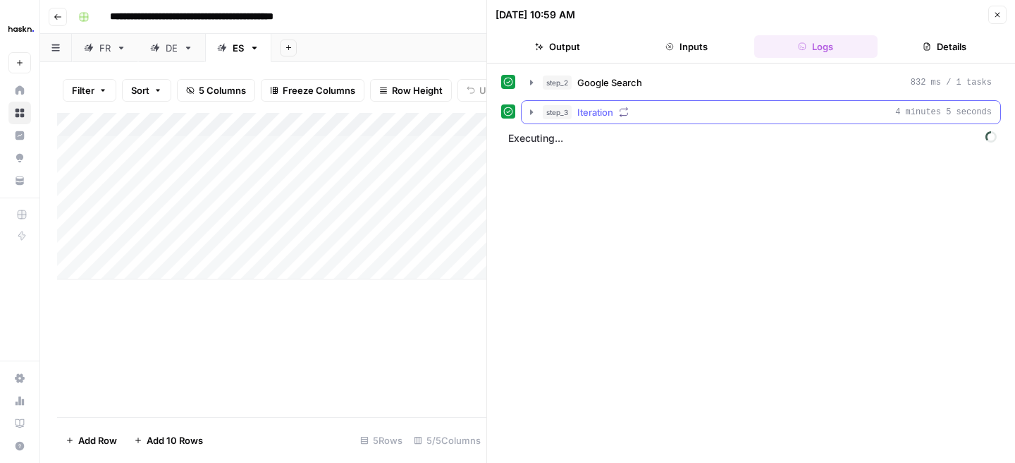
click at [529, 116] on icon "button" at bounding box center [531, 111] width 11 height 11
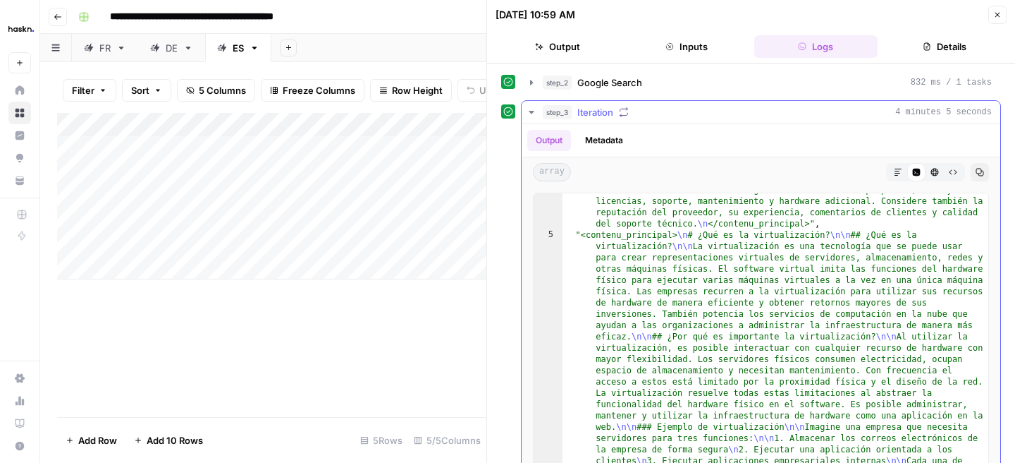
scroll to position [498, 0]
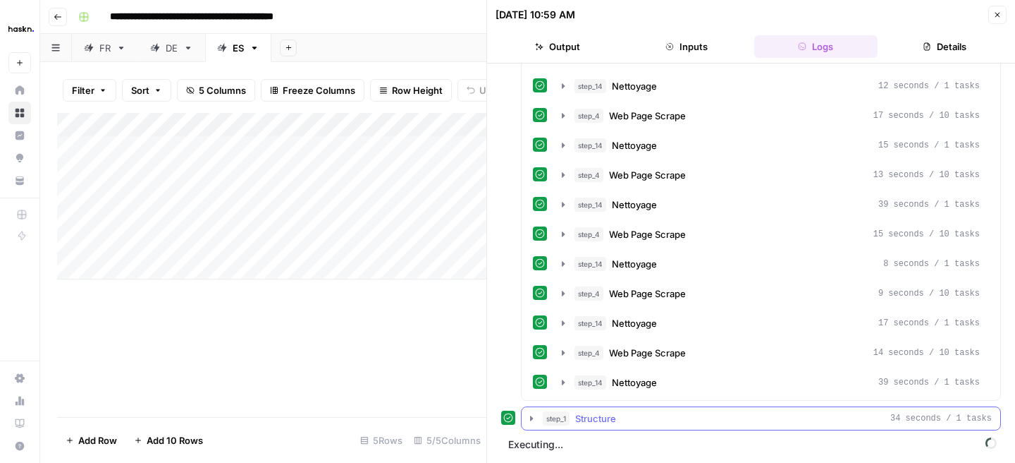
click at [529, 418] on icon "button" at bounding box center [531, 418] width 11 height 11
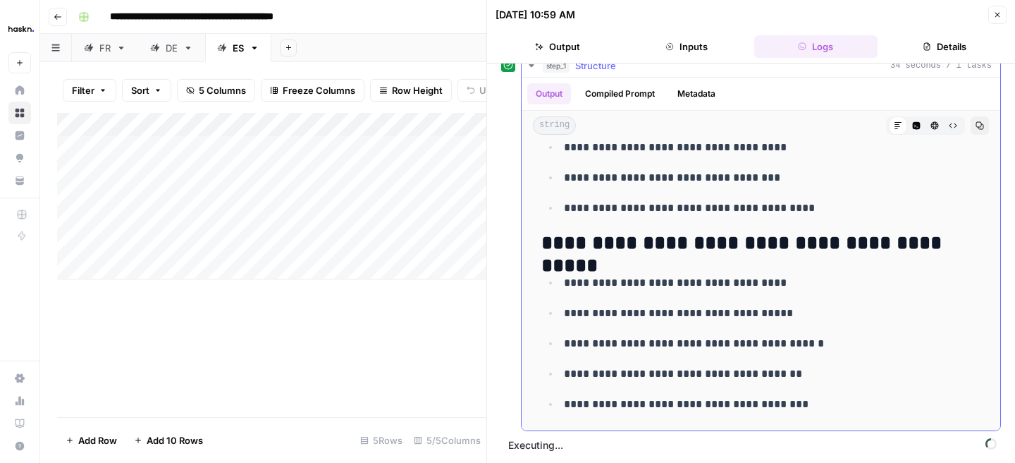
scroll to position [851, 0]
click at [991, 9] on button "Close" at bounding box center [998, 15] width 18 height 18
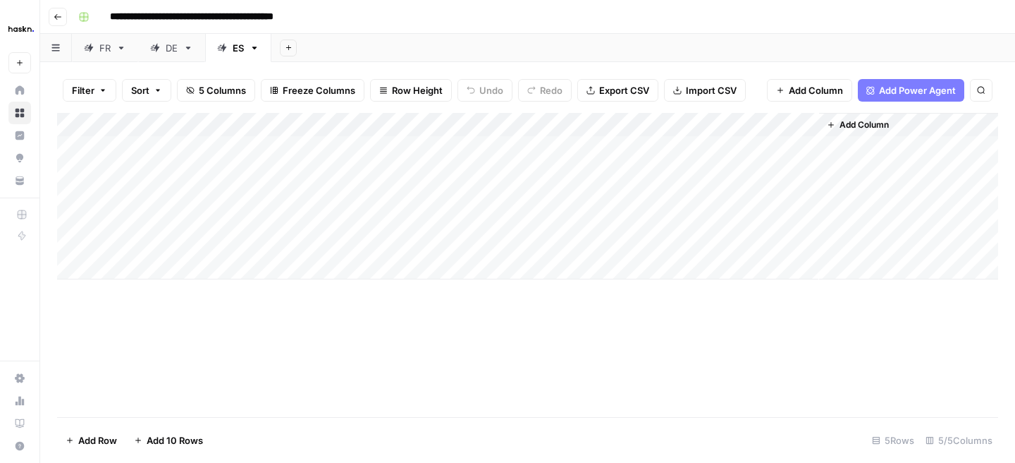
click at [656, 243] on div "Add Column" at bounding box center [527, 196] width 941 height 166
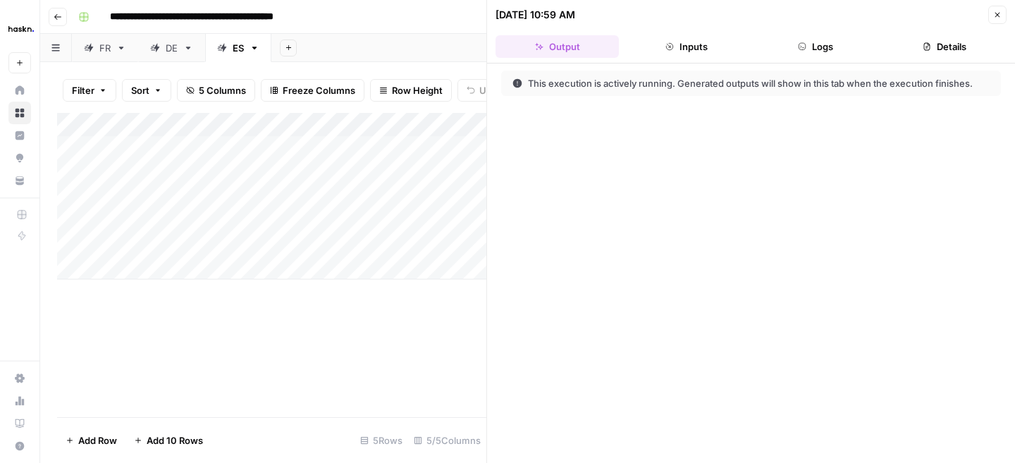
click at [696, 51] on button "Inputs" at bounding box center [686, 46] width 123 height 23
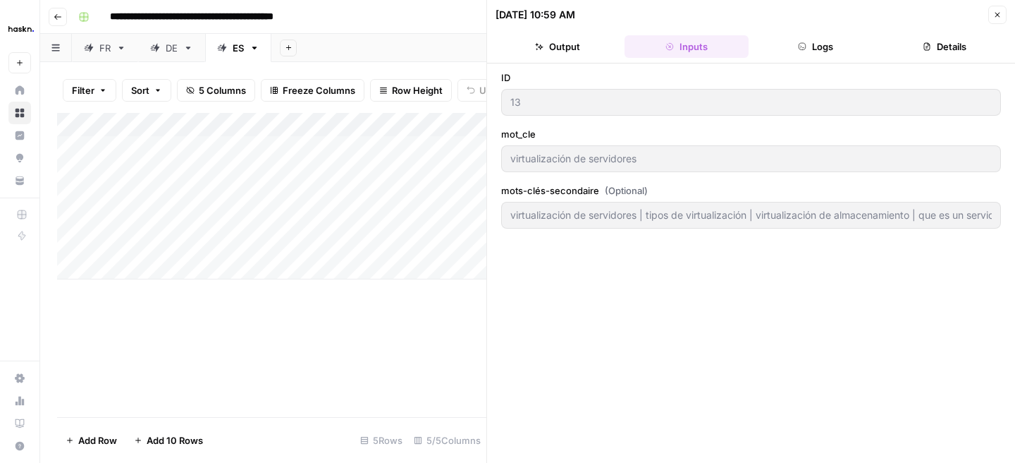
type input "virtualización de servidores | tipos de virtualización | virtualización de alma…"
click at [778, 47] on button "Logs" at bounding box center [815, 46] width 123 height 23
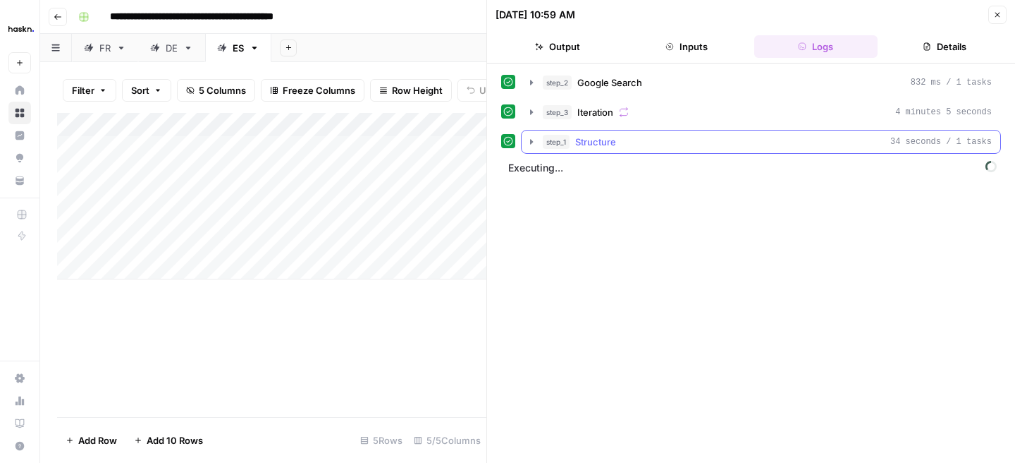
click at [533, 144] on icon "button" at bounding box center [531, 141] width 11 height 11
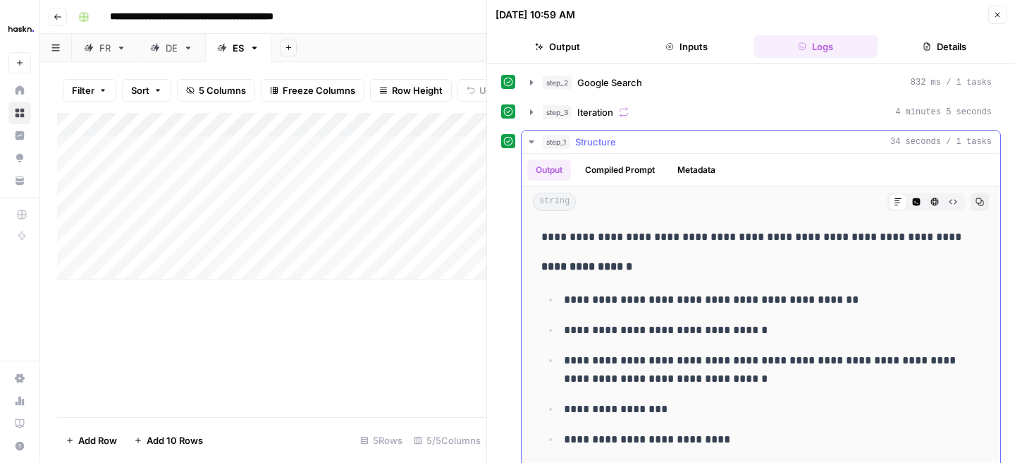
click at [533, 144] on icon "button" at bounding box center [531, 141] width 11 height 11
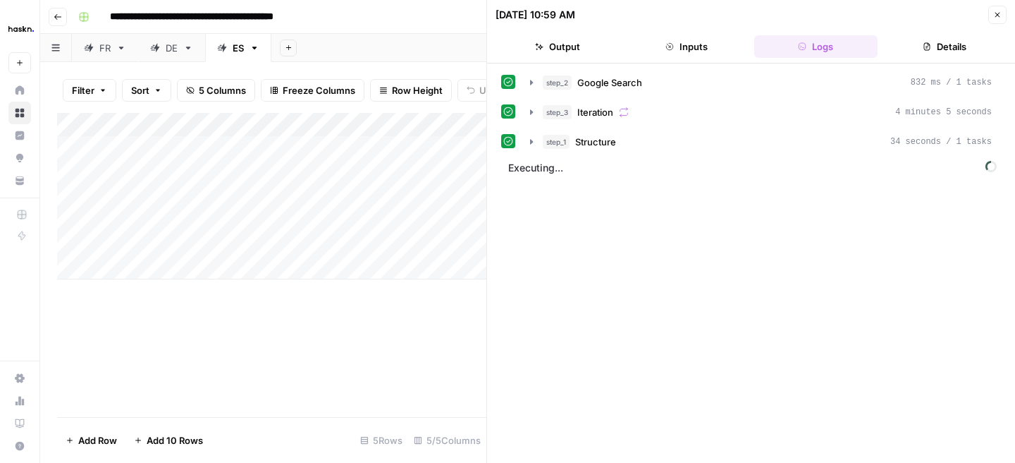
click at [1000, 14] on icon "button" at bounding box center [998, 15] width 8 height 8
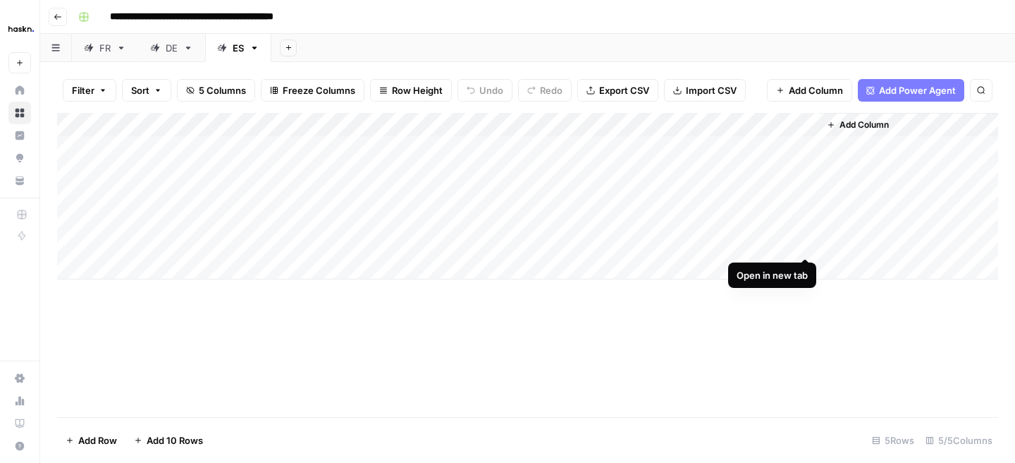
click at [805, 243] on div "Add Column" at bounding box center [527, 196] width 941 height 166
click at [145, 266] on div "Add Column" at bounding box center [527, 196] width 941 height 166
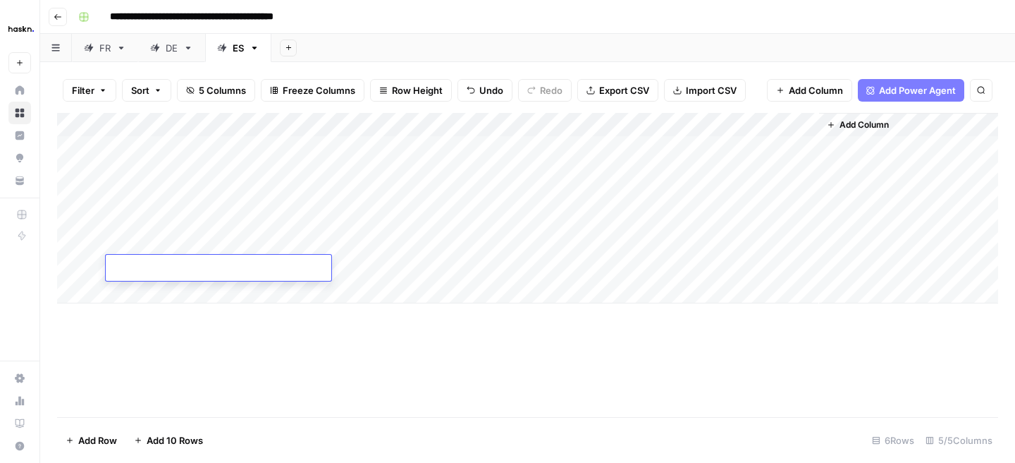
click at [145, 290] on div "Add Column" at bounding box center [527, 208] width 941 height 190
click at [153, 323] on div "Add Column" at bounding box center [527, 220] width 941 height 214
click at [676, 241] on div "Add Column" at bounding box center [527, 232] width 941 height 238
